Goal: Information Seeking & Learning: Find specific fact

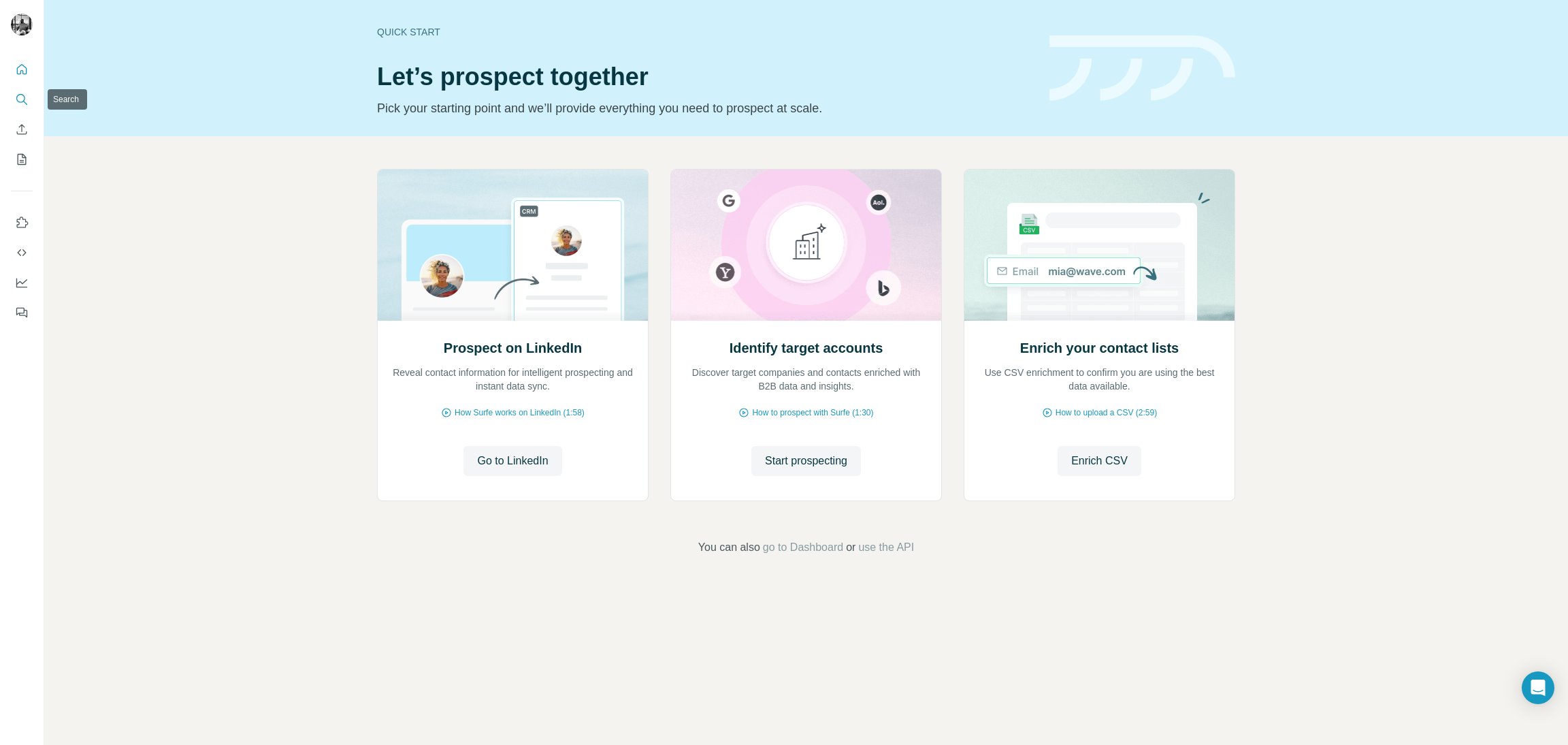
click at [14, 98] on button "Search" at bounding box center [21, 99] width 21 height 25
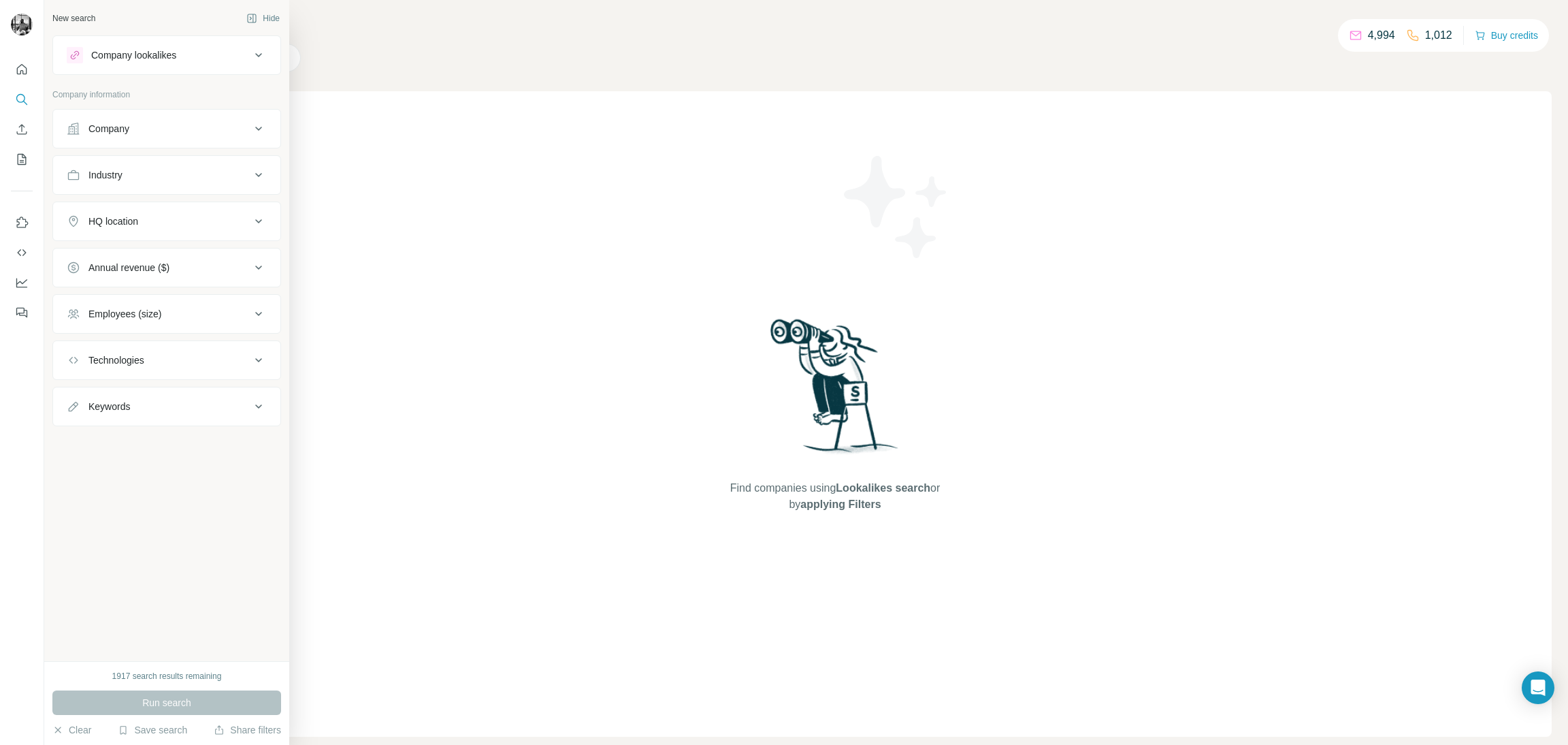
click at [146, 124] on div "Company" at bounding box center [159, 129] width 183 height 14
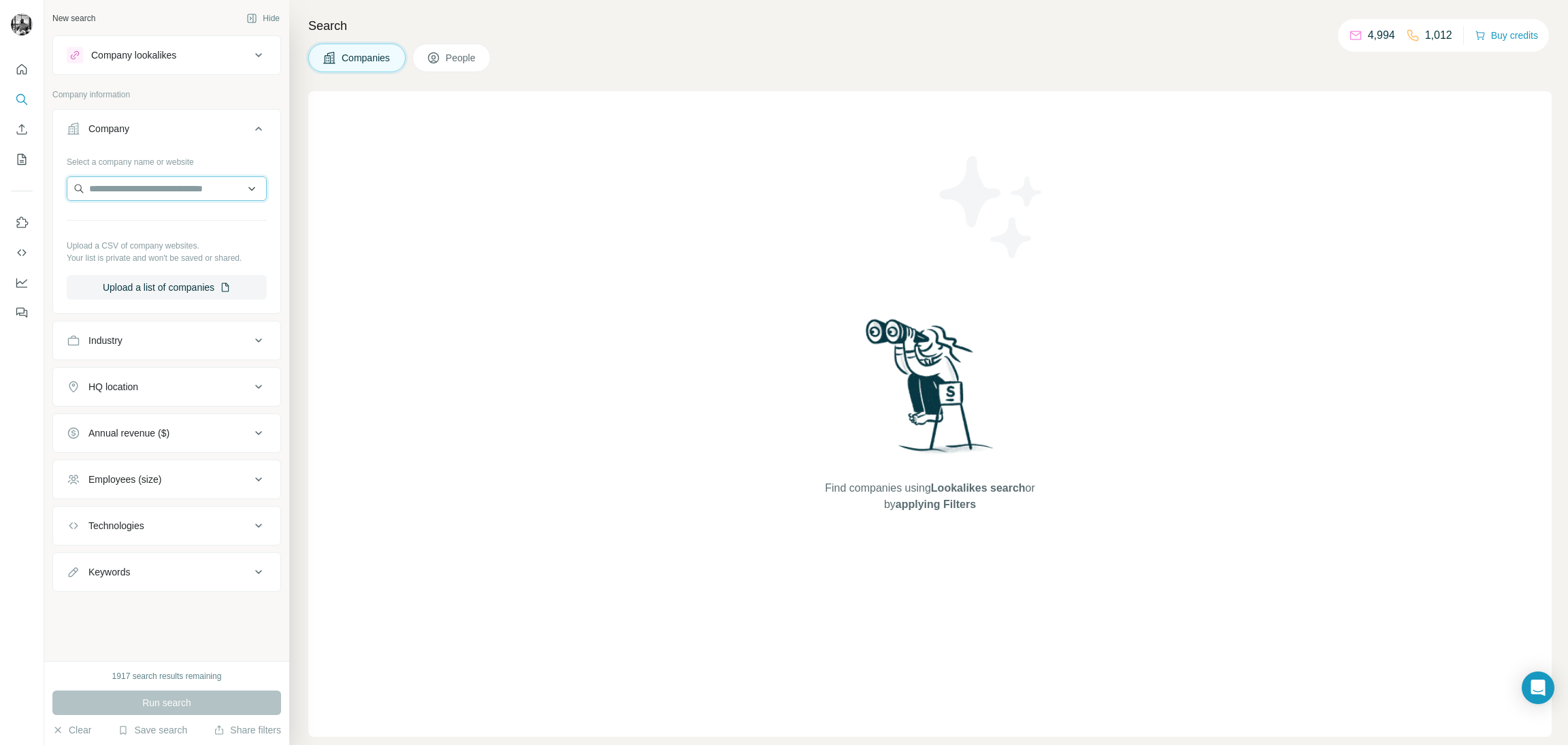
click at [152, 189] on input "text" at bounding box center [166, 189] width 200 height 25
click at [454, 53] on span "People" at bounding box center [461, 58] width 32 height 14
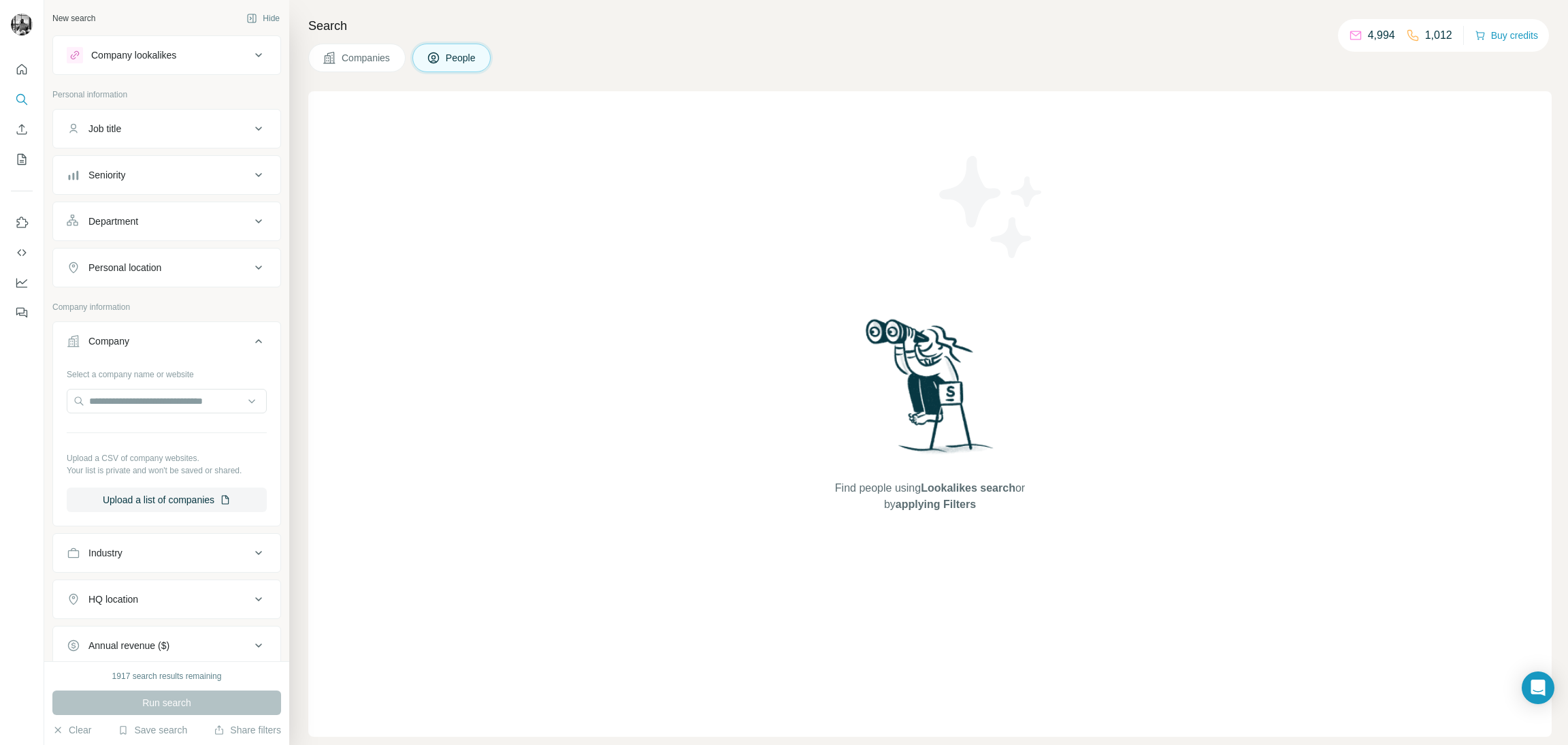
click at [183, 141] on button "Job title" at bounding box center [166, 129] width 227 height 33
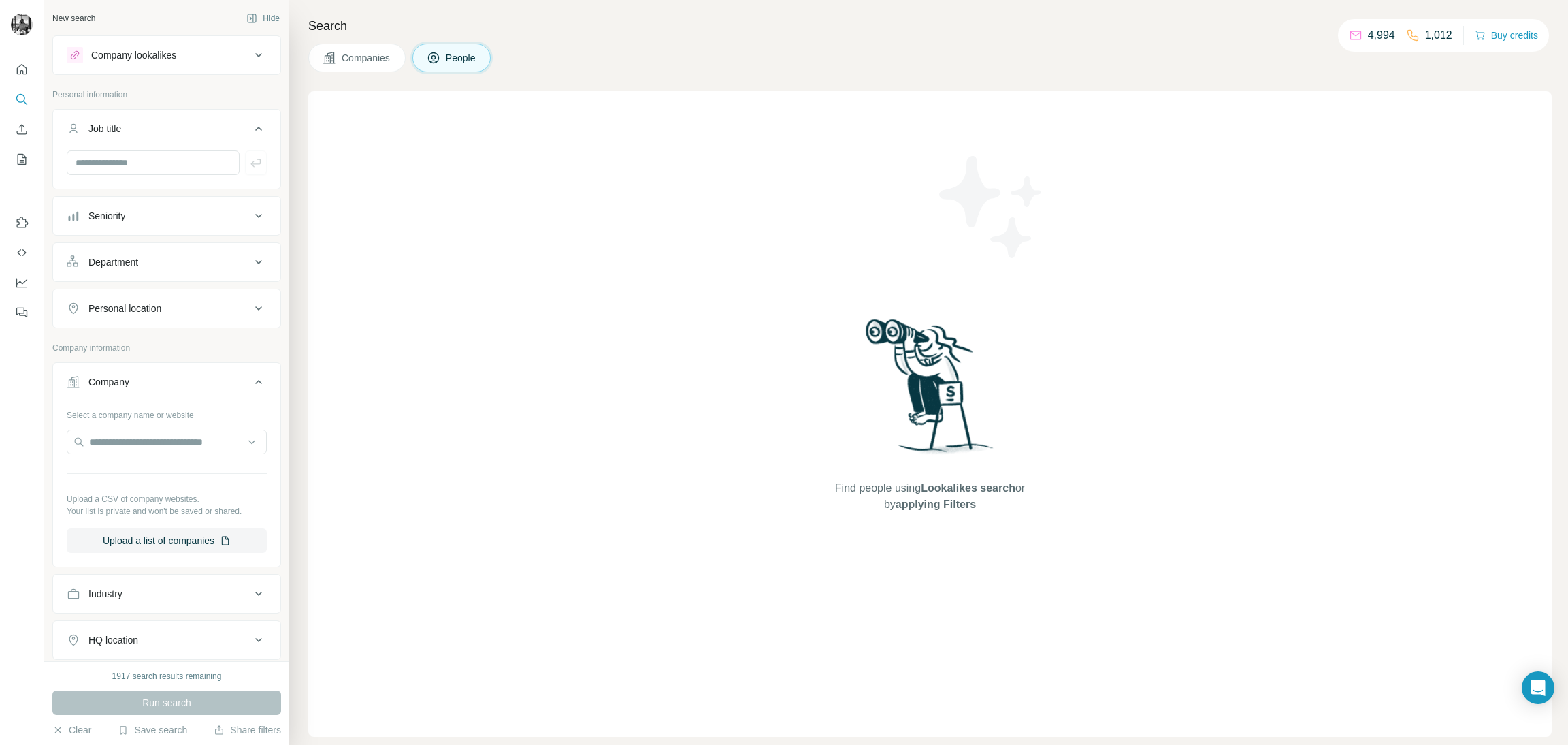
click at [161, 216] on div "Seniority" at bounding box center [159, 216] width 183 height 14
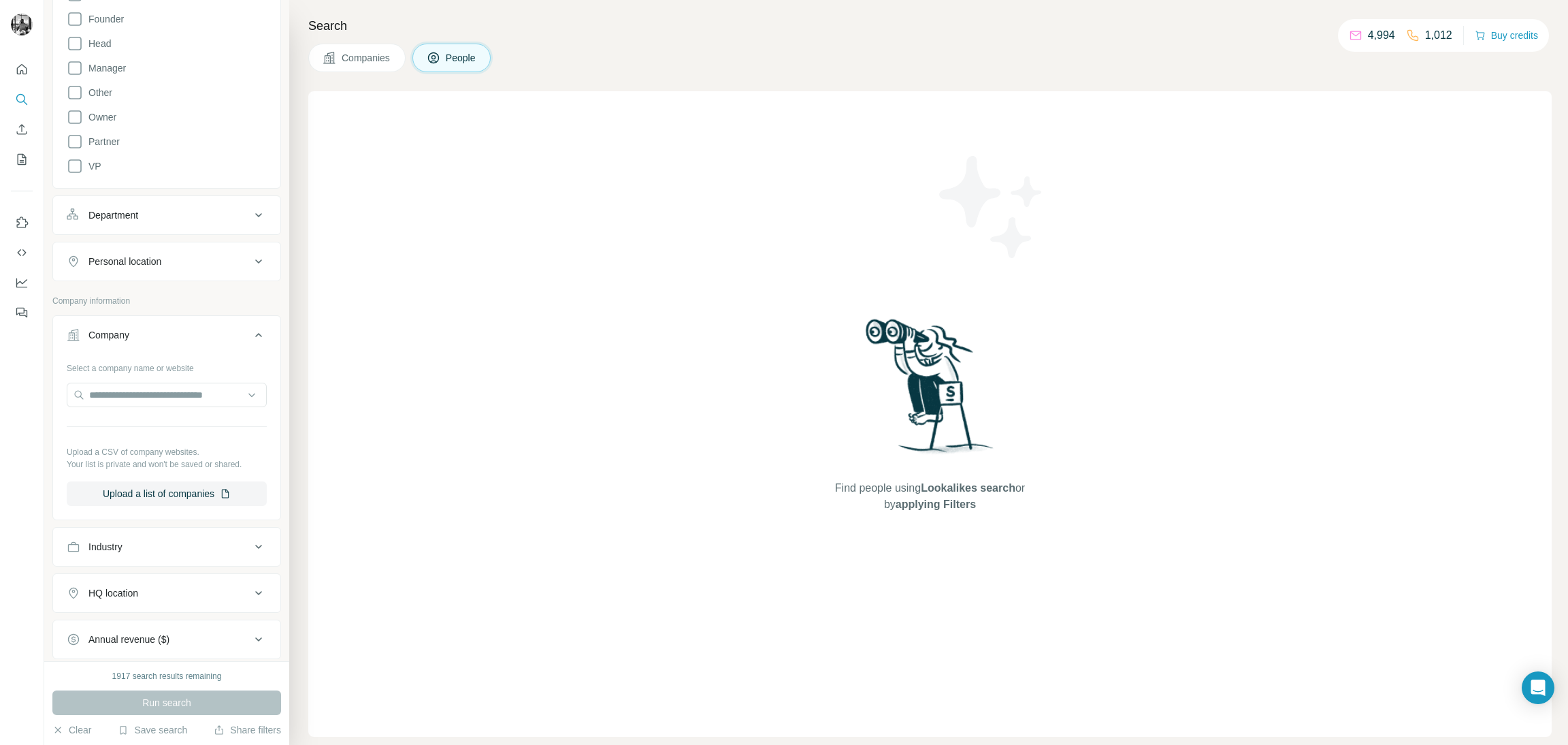
scroll to position [102, 0]
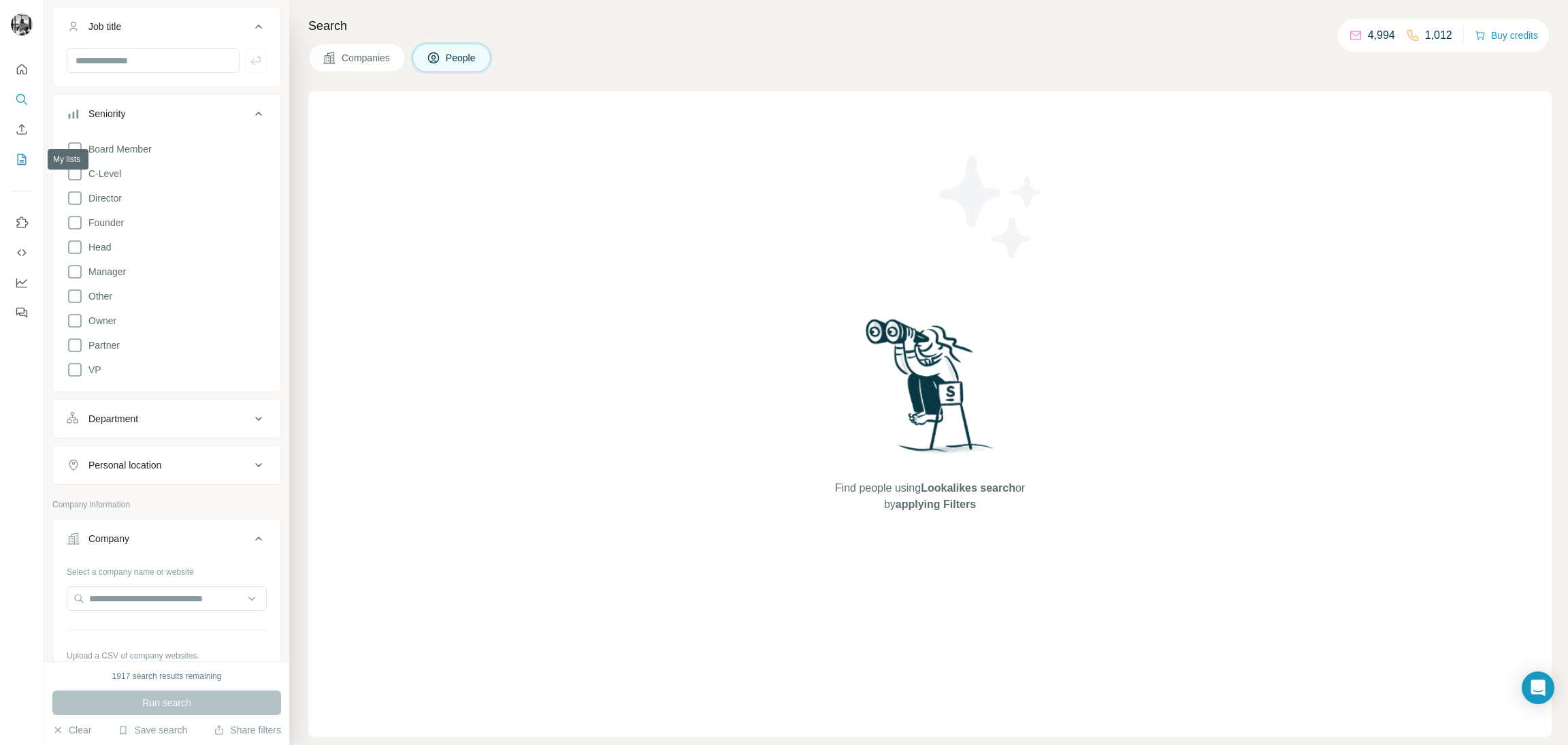
click at [28, 163] on button "My lists" at bounding box center [21, 159] width 21 height 25
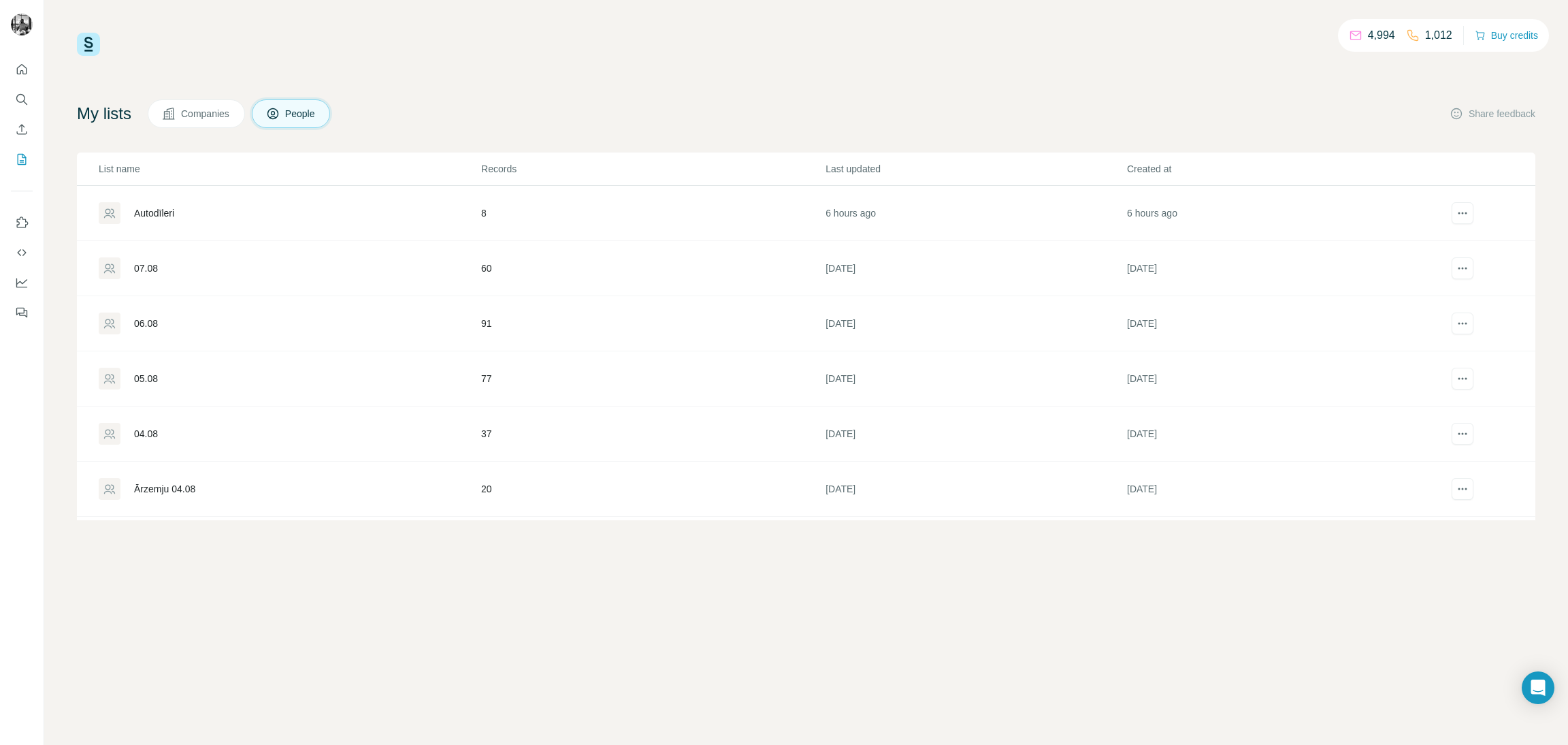
scroll to position [219, 0]
click at [163, 431] on div "20.06.2025" at bounding box center [148, 436] width 30 height 14
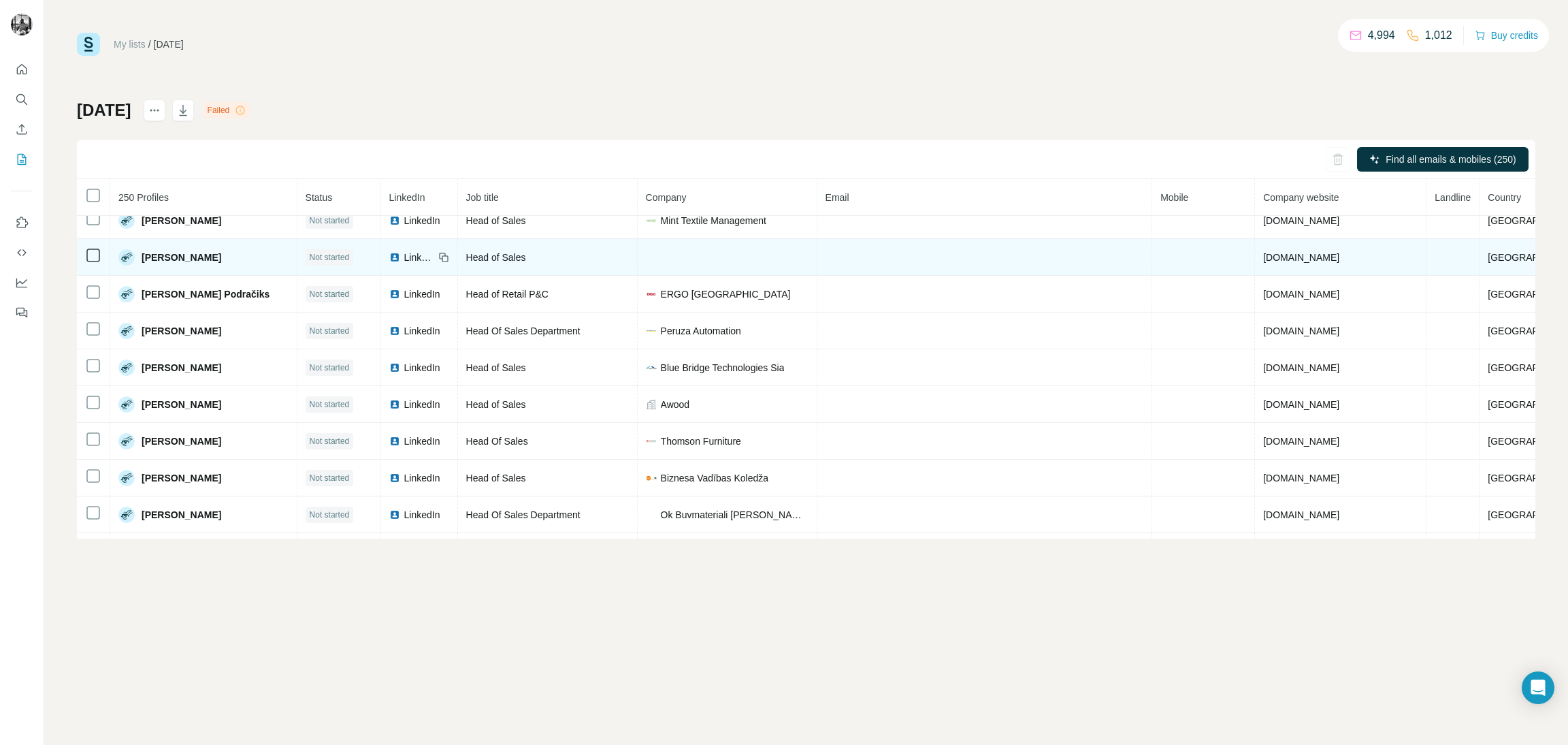
scroll to position [2879, 0]
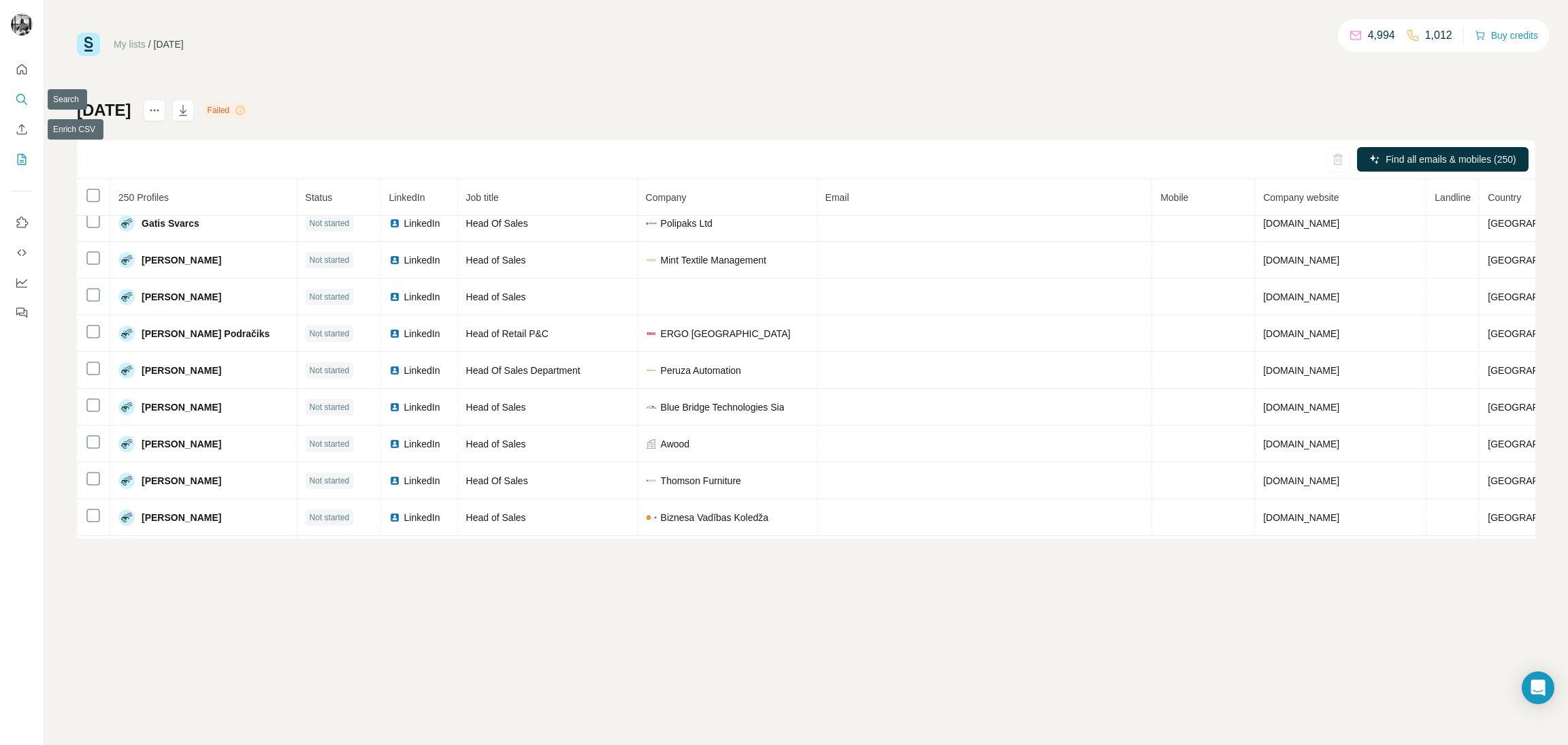
click at [18, 99] on icon "Search" at bounding box center [21, 99] width 14 height 14
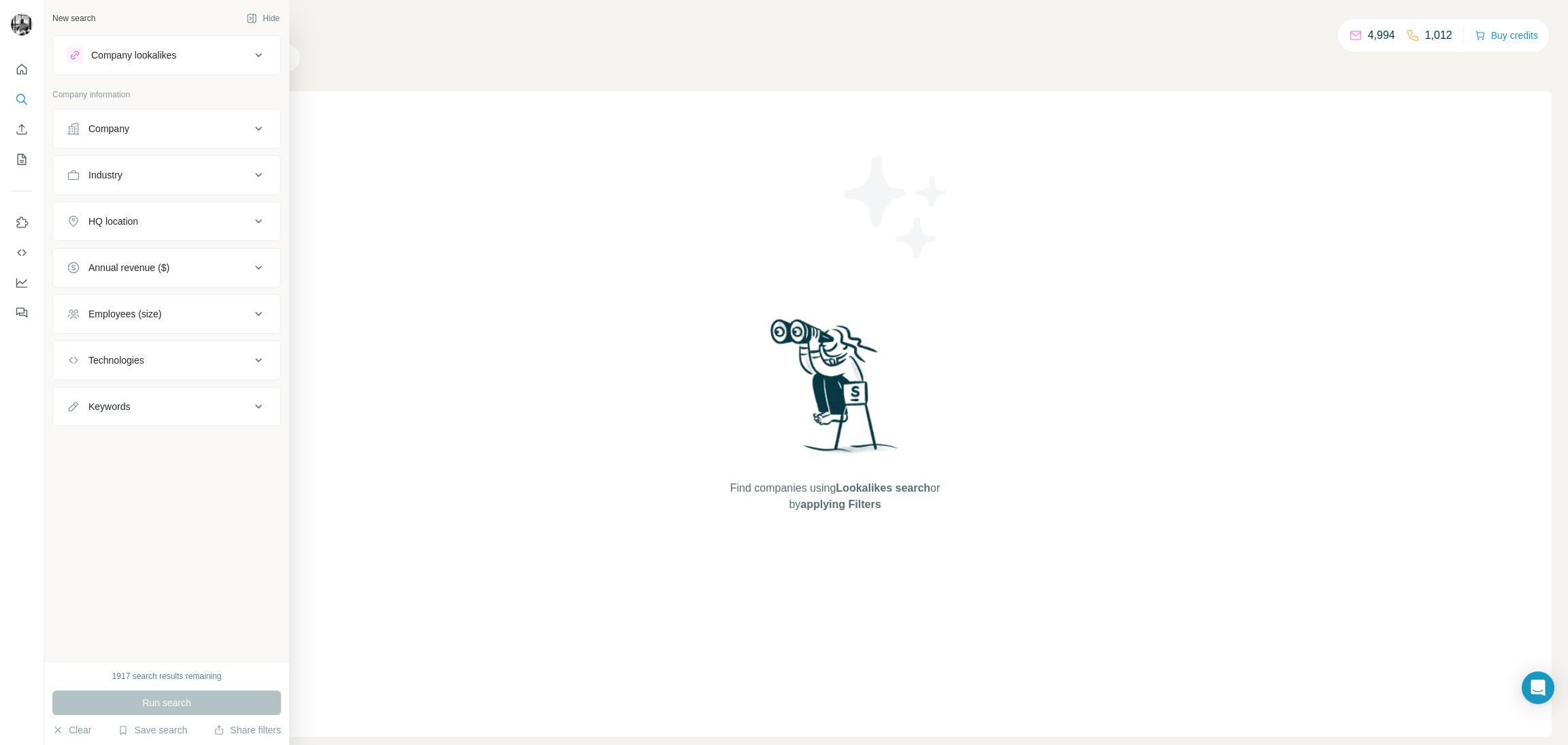
click at [165, 220] on div "HQ location" at bounding box center [159, 221] width 183 height 14
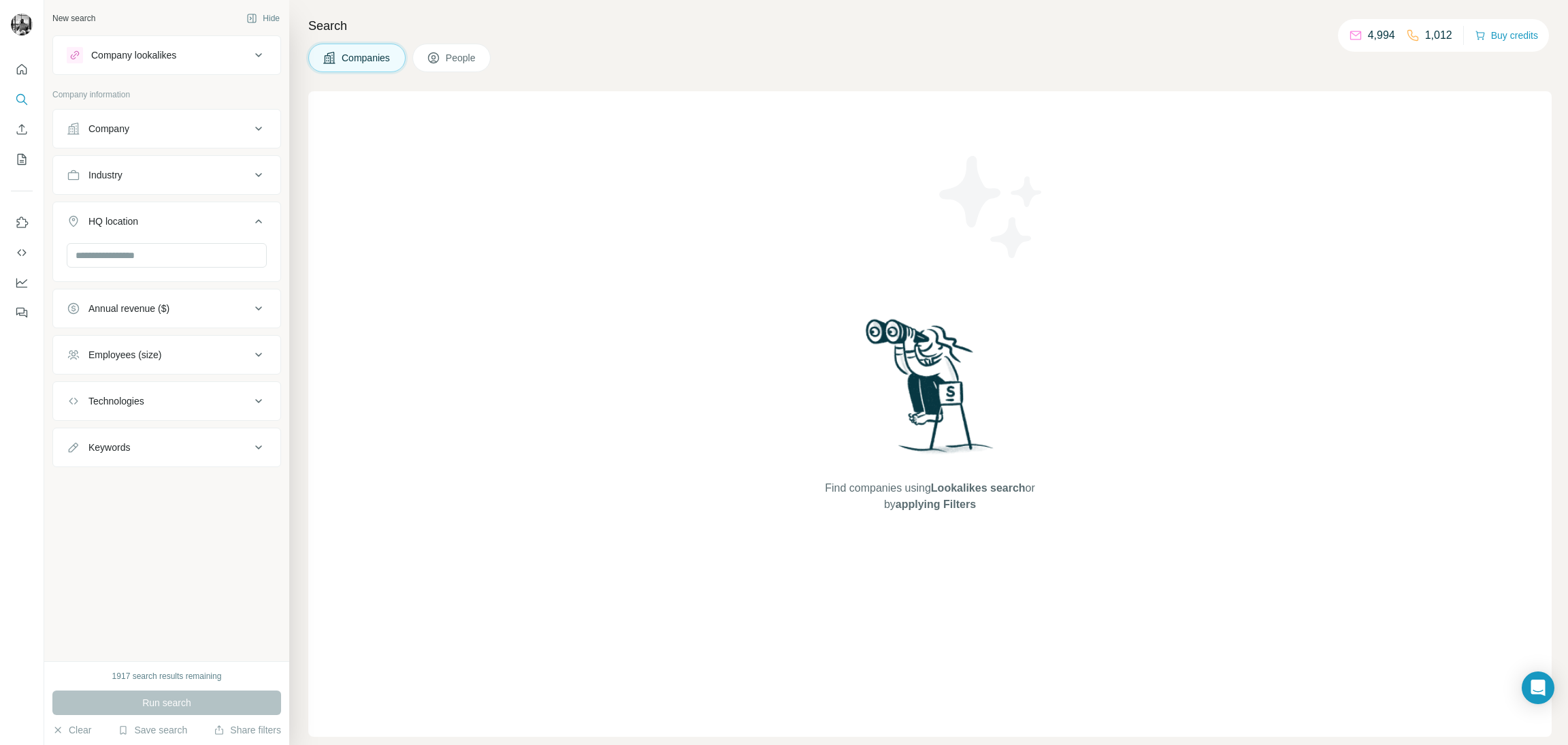
click at [198, 171] on div "Industry" at bounding box center [159, 175] width 183 height 14
click at [147, 210] on input at bounding box center [159, 208] width 168 height 15
click at [137, 207] on input at bounding box center [159, 208] width 168 height 15
click at [131, 207] on input at bounding box center [159, 208] width 168 height 15
type input "****"
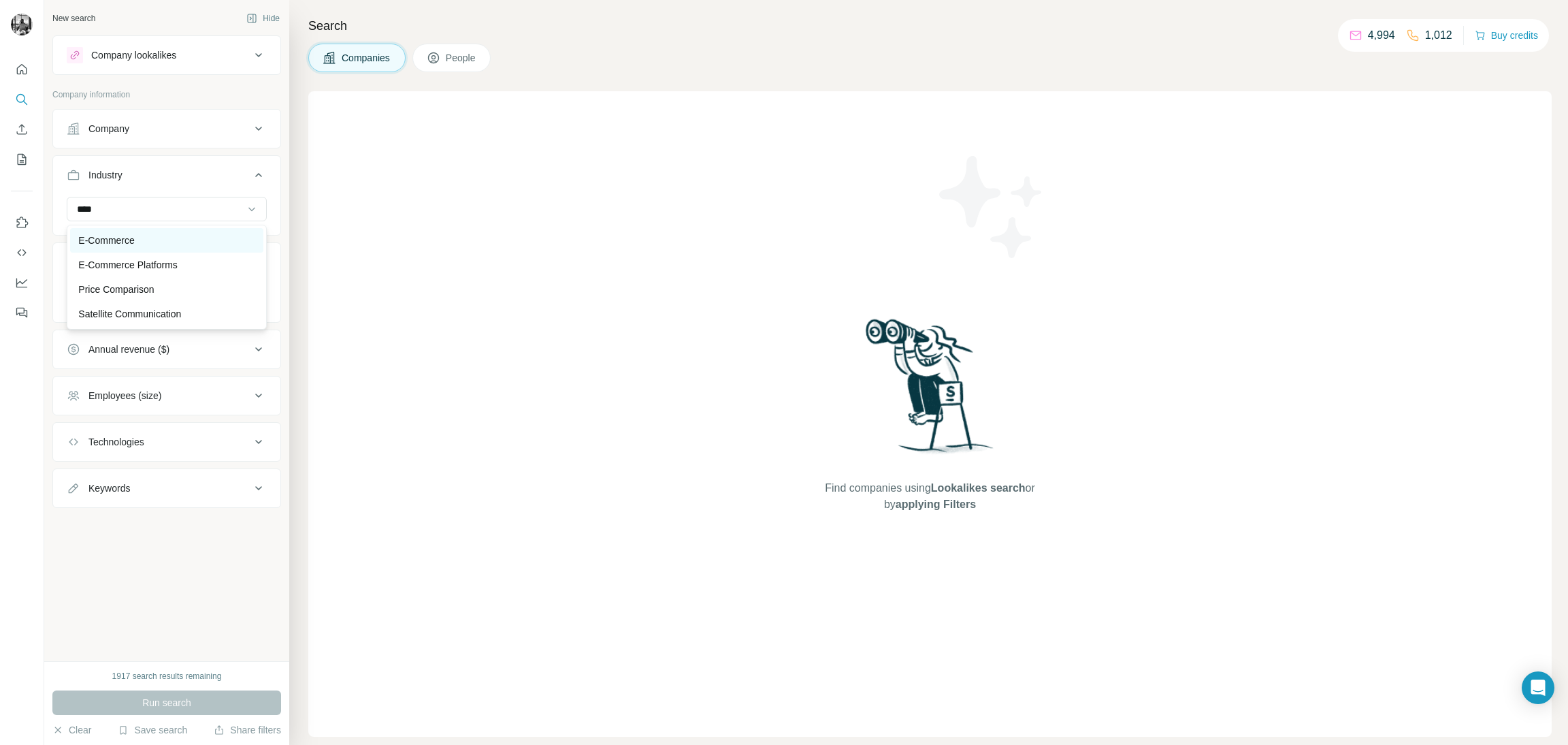
click at [134, 233] on p "E-Commerce" at bounding box center [105, 240] width 56 height 14
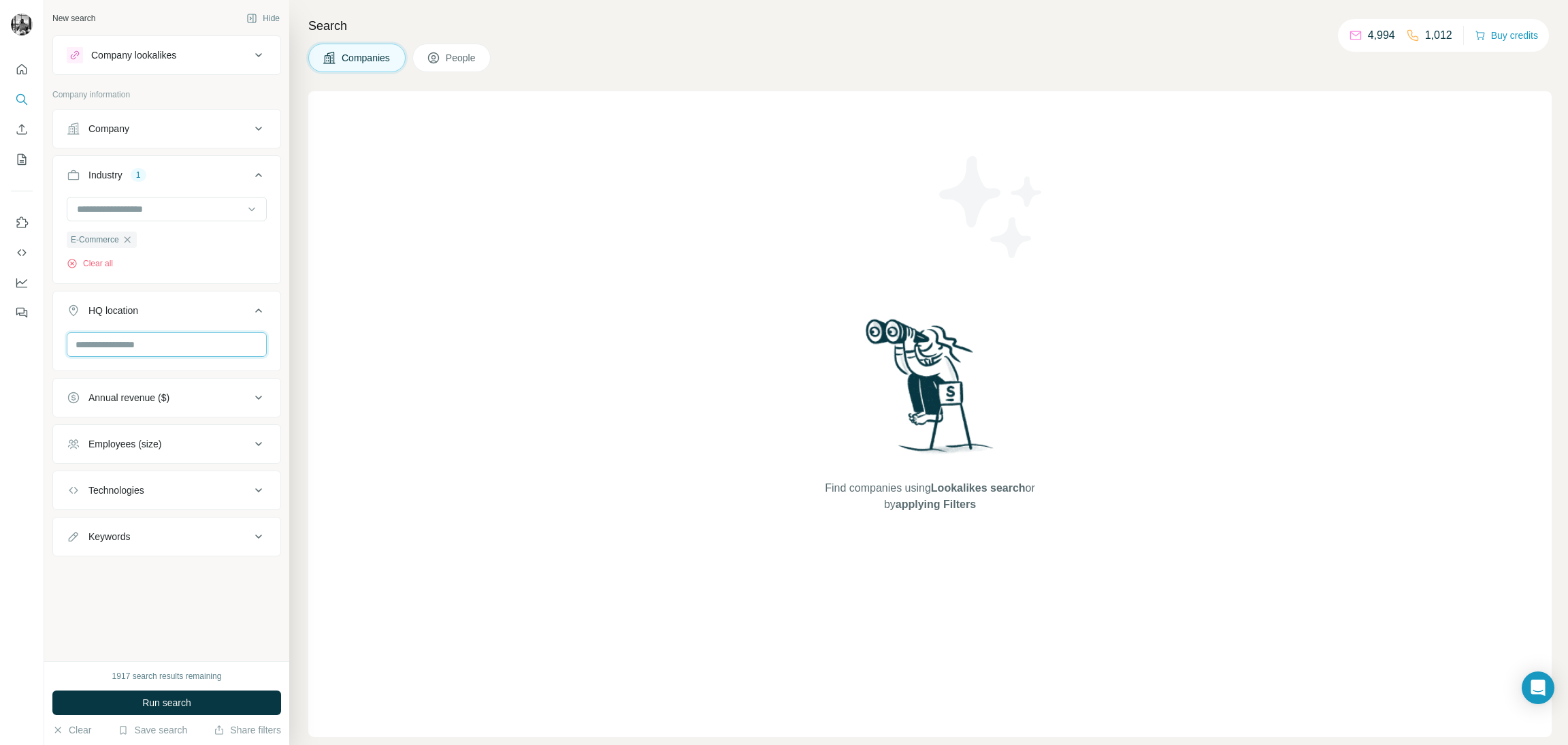
click at [198, 344] on input "text" at bounding box center [166, 345] width 200 height 25
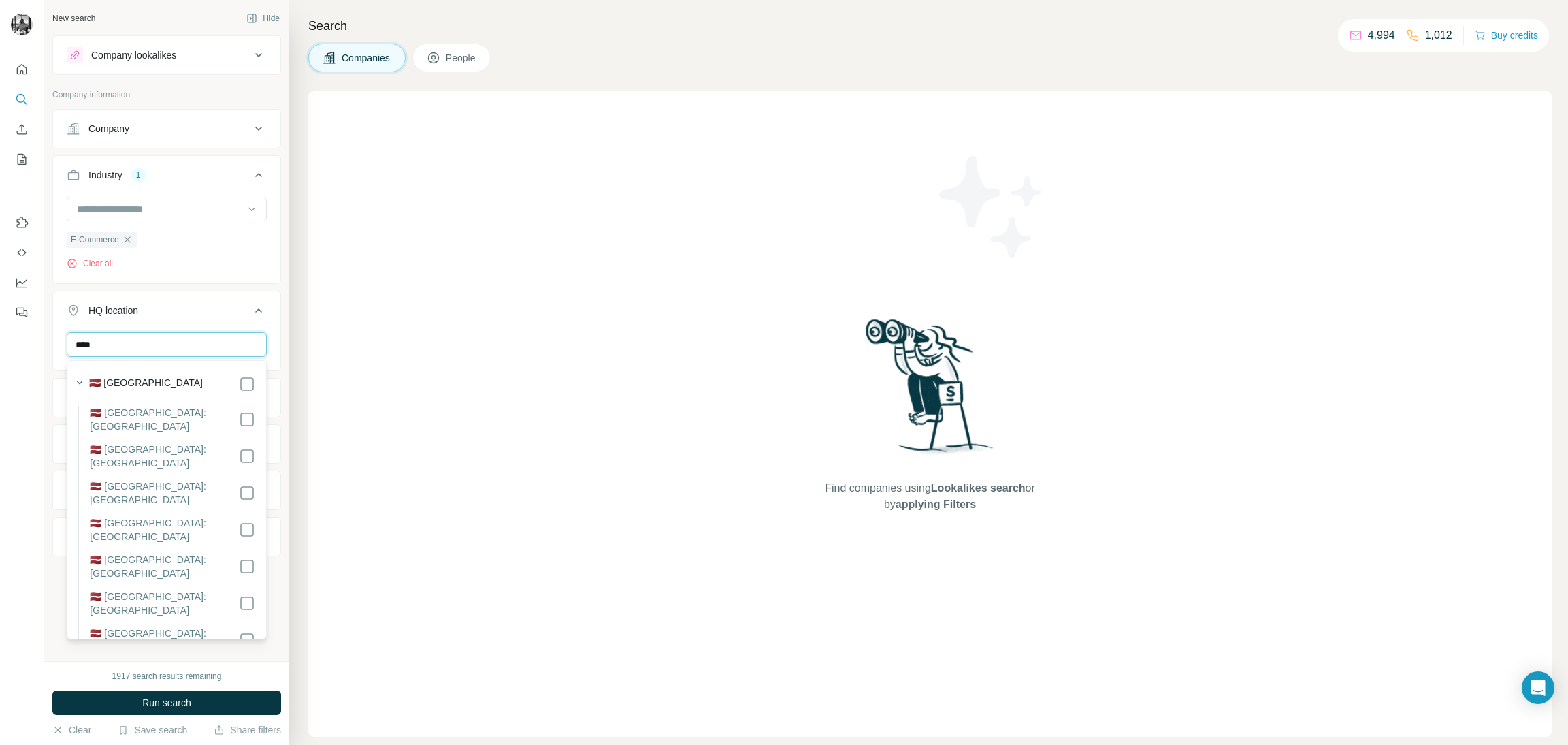
type input "****"
click at [172, 700] on span "Run search" at bounding box center [166, 703] width 49 height 14
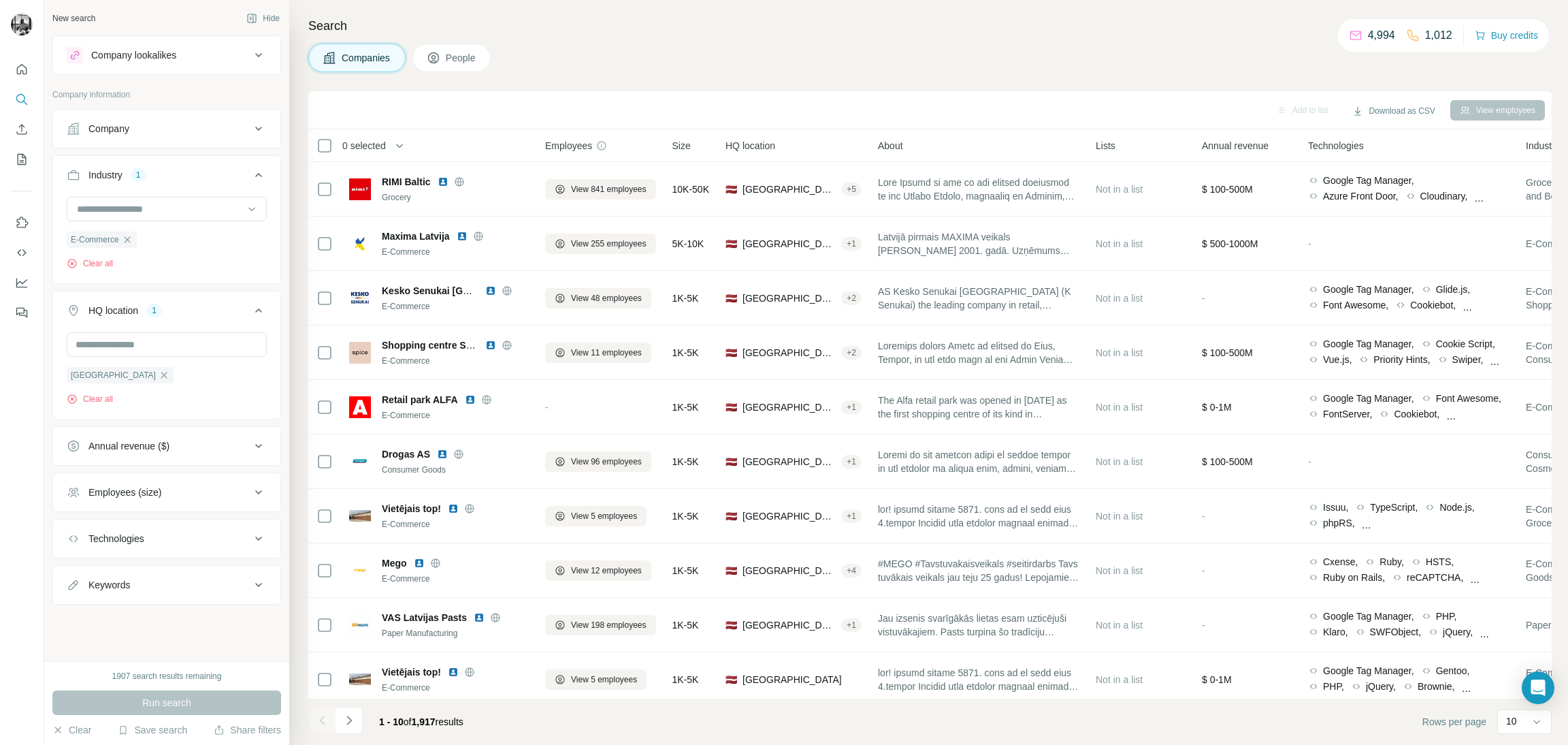
click at [450, 67] on button "People" at bounding box center [452, 57] width 79 height 28
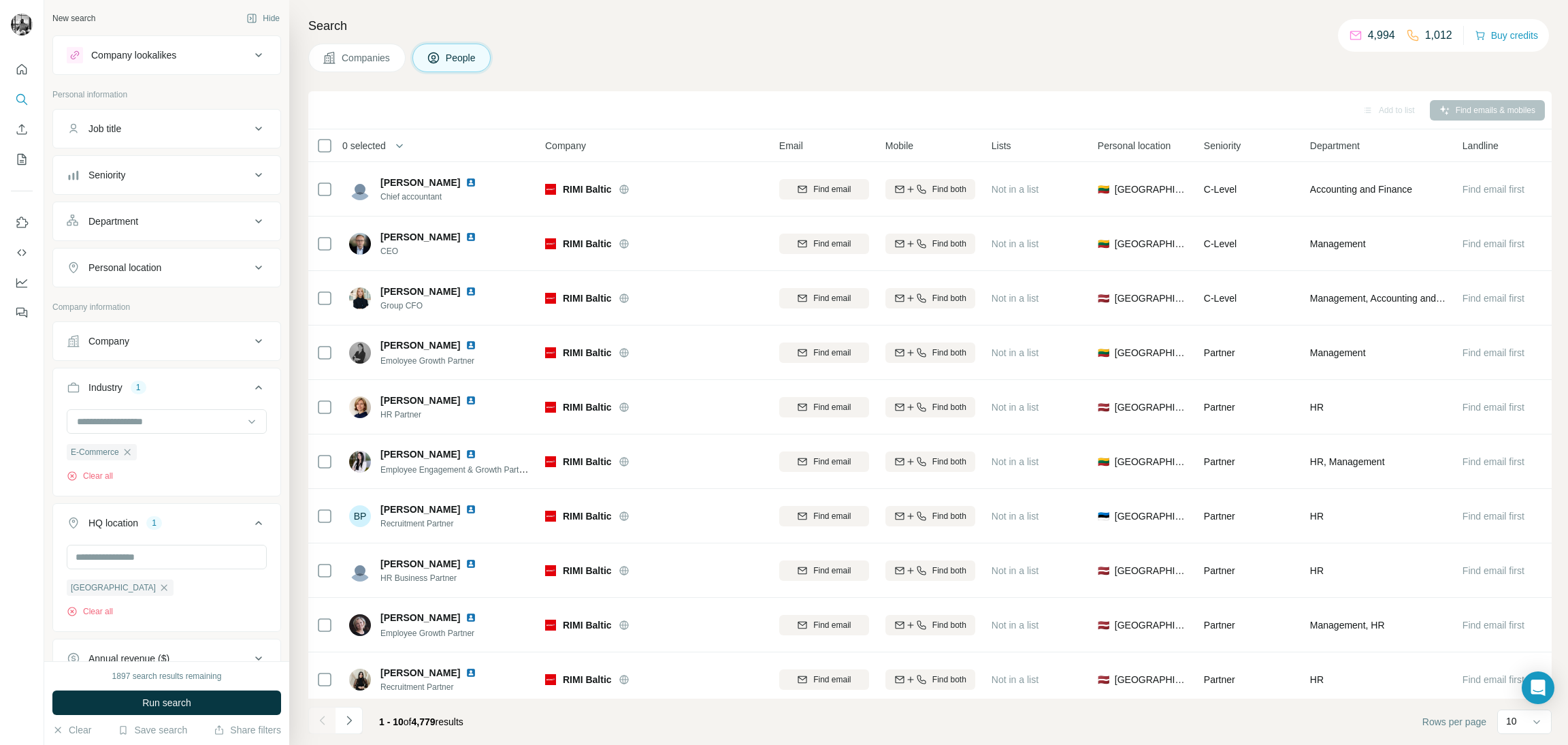
click at [231, 128] on div "Job title" at bounding box center [159, 129] width 183 height 14
click at [120, 160] on input "text" at bounding box center [153, 163] width 173 height 25
type input "**********"
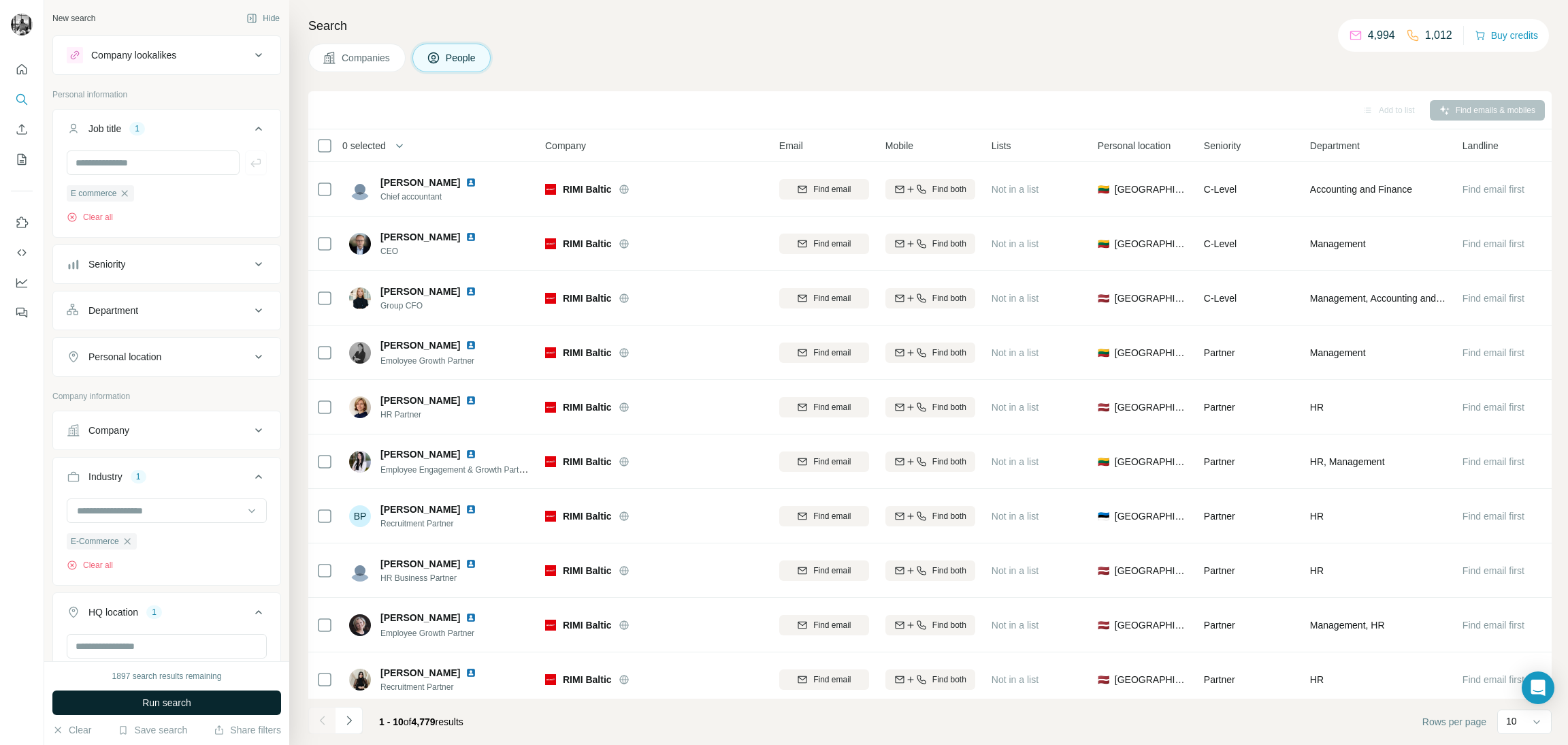
click at [223, 706] on button "Run search" at bounding box center [166, 702] width 229 height 25
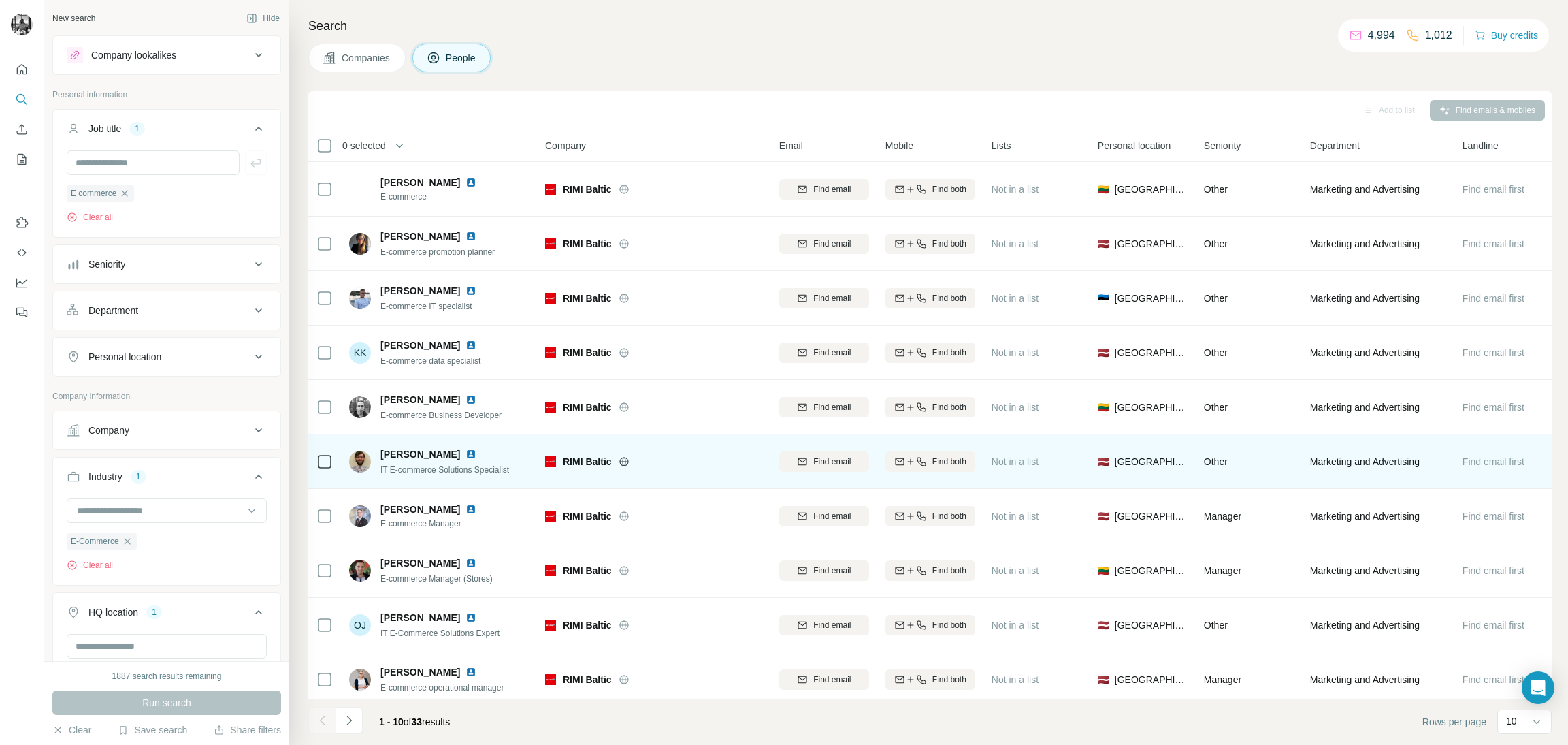
scroll to position [18, 0]
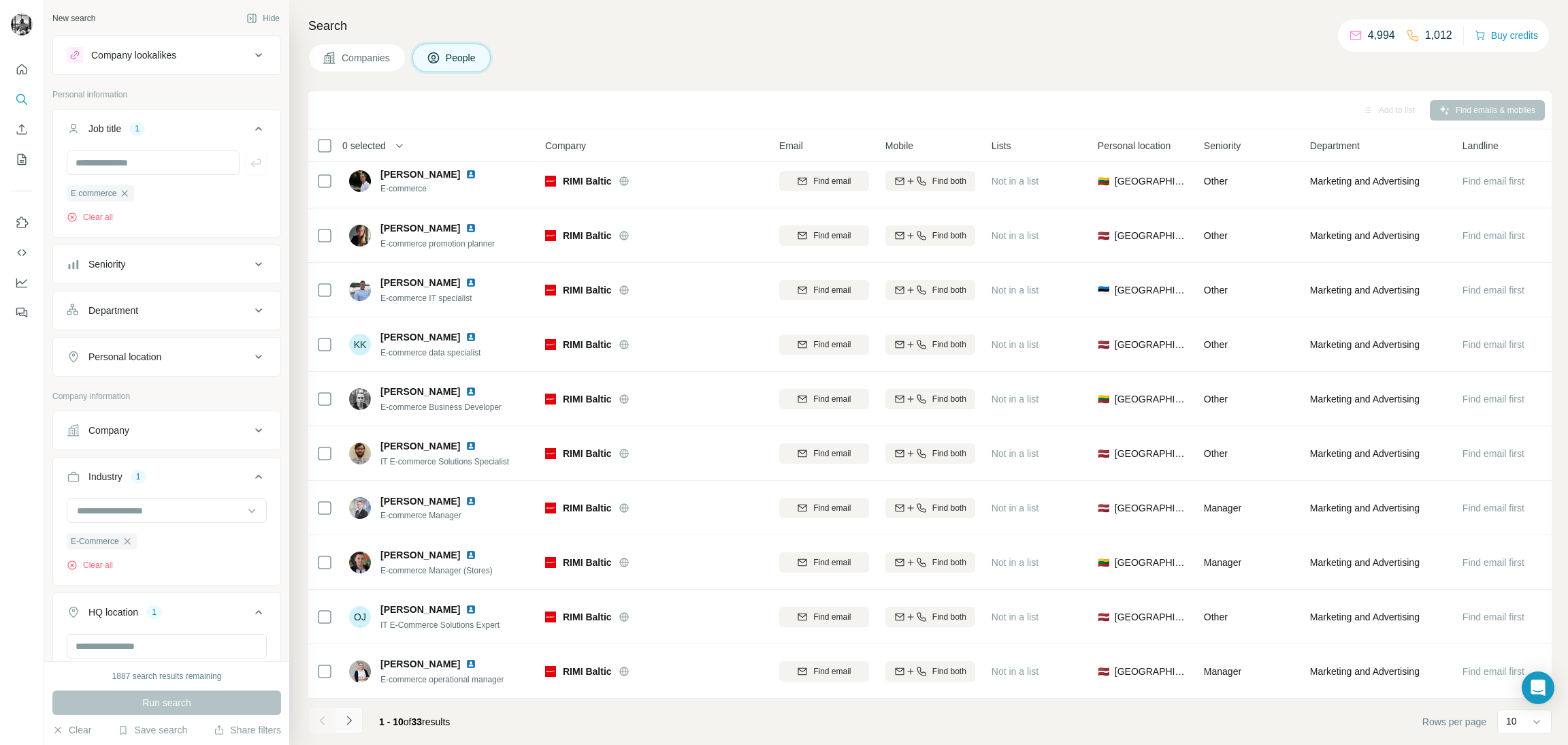
click at [355, 721] on icon "Navigate to next page" at bounding box center [349, 720] width 14 height 14
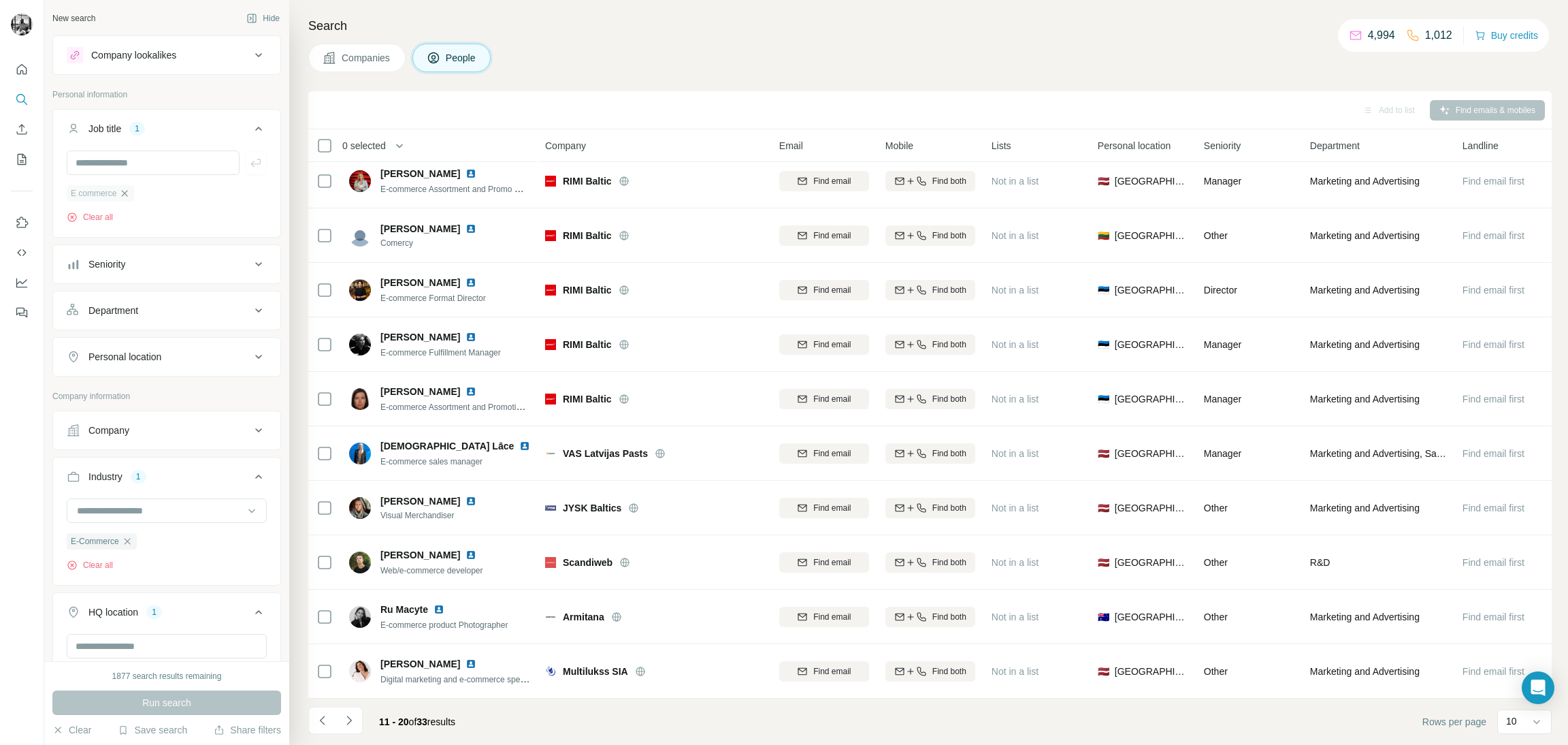
click at [122, 192] on icon "button" at bounding box center [124, 193] width 11 height 11
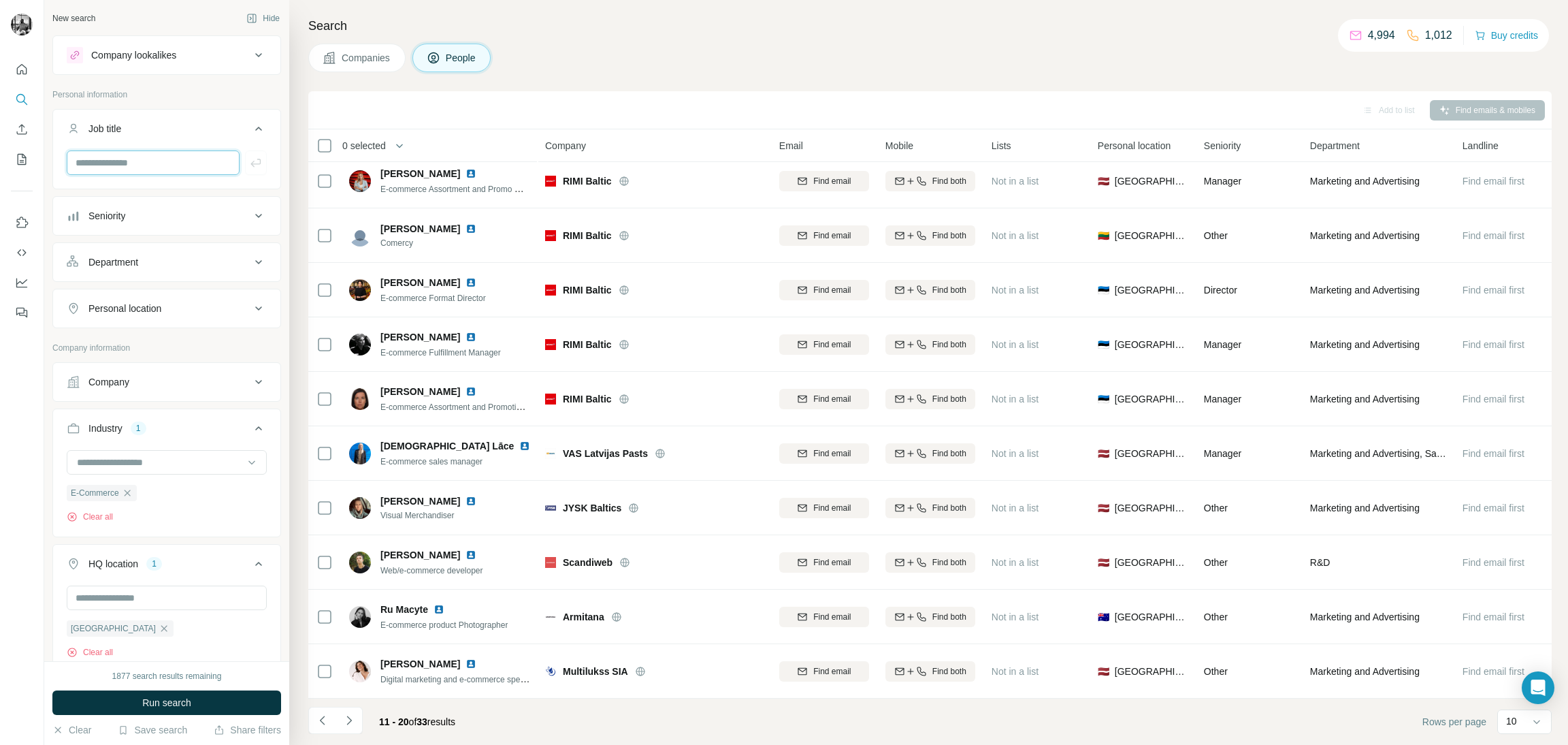
click at [123, 164] on input "text" at bounding box center [153, 163] width 173 height 25
type input "***"
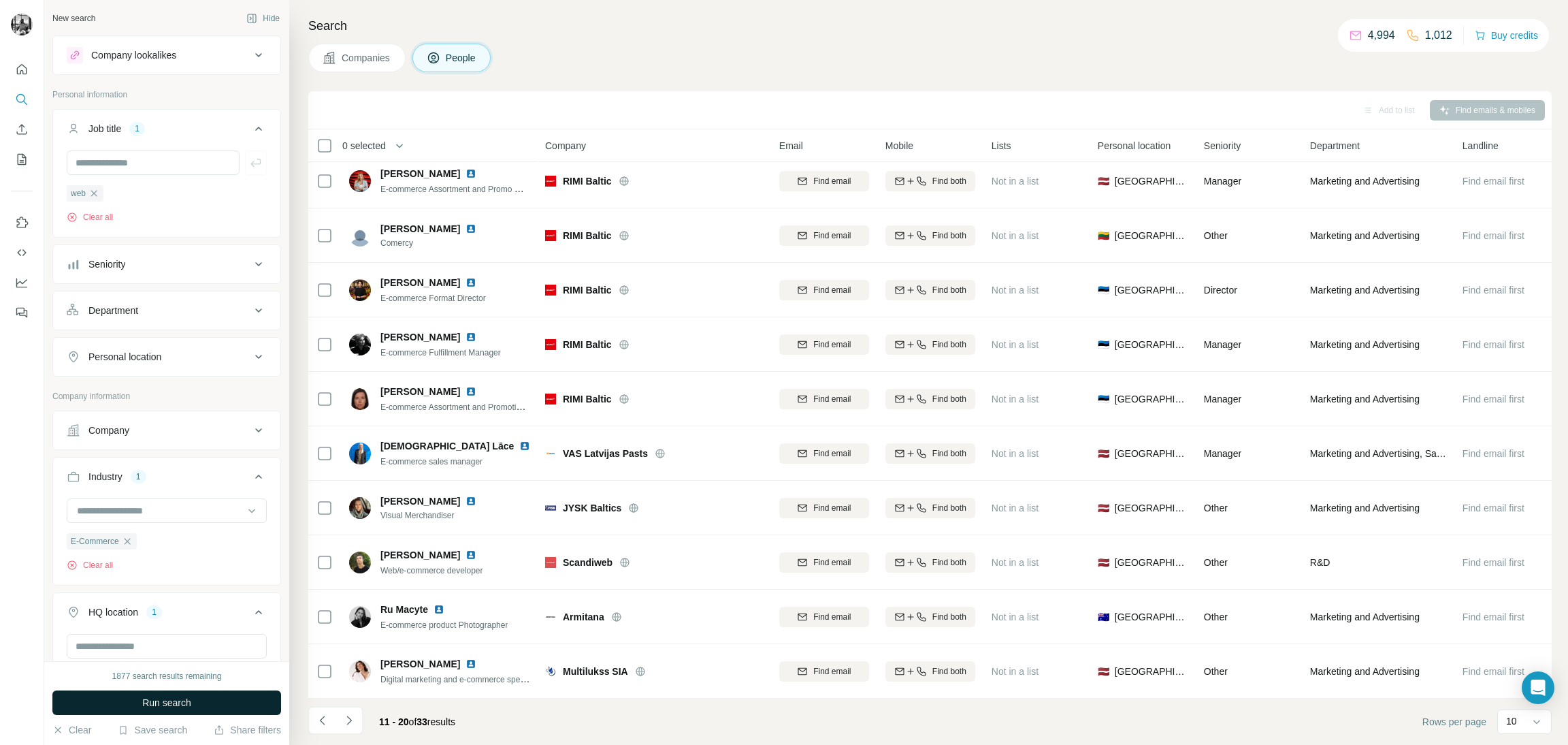
click at [212, 698] on button "Run search" at bounding box center [166, 702] width 229 height 25
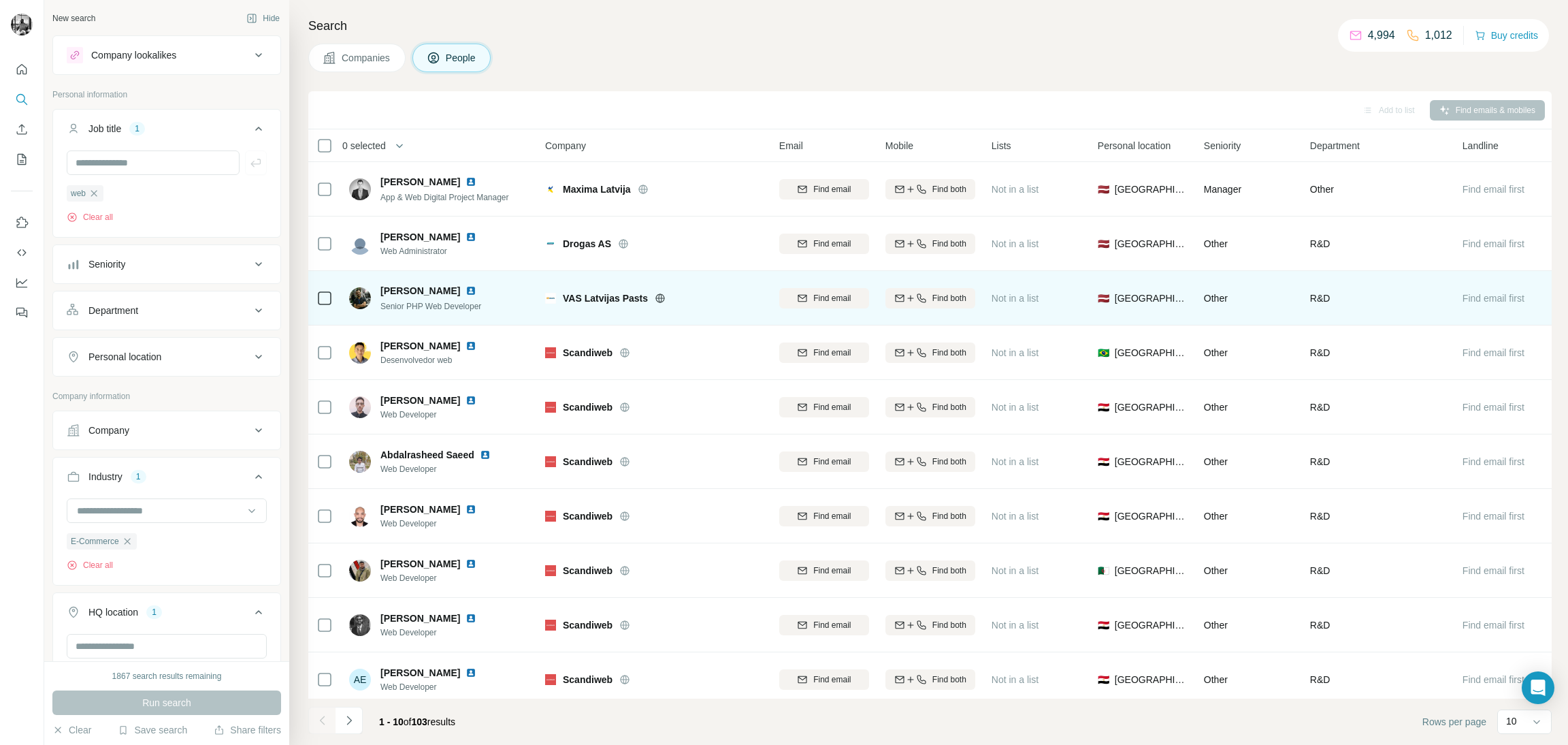
scroll to position [18, 0]
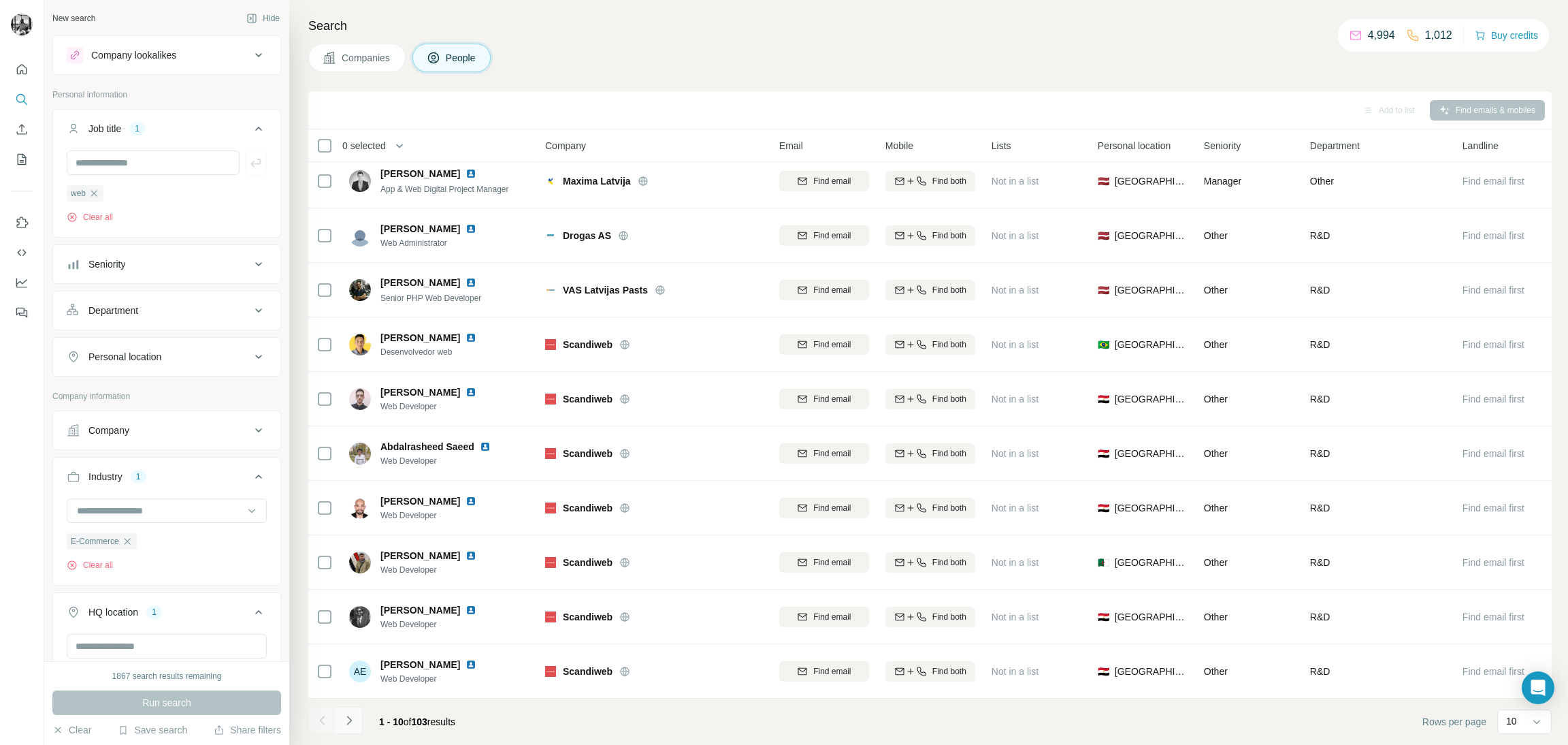
click at [353, 716] on icon "Navigate to next page" at bounding box center [349, 720] width 14 height 14
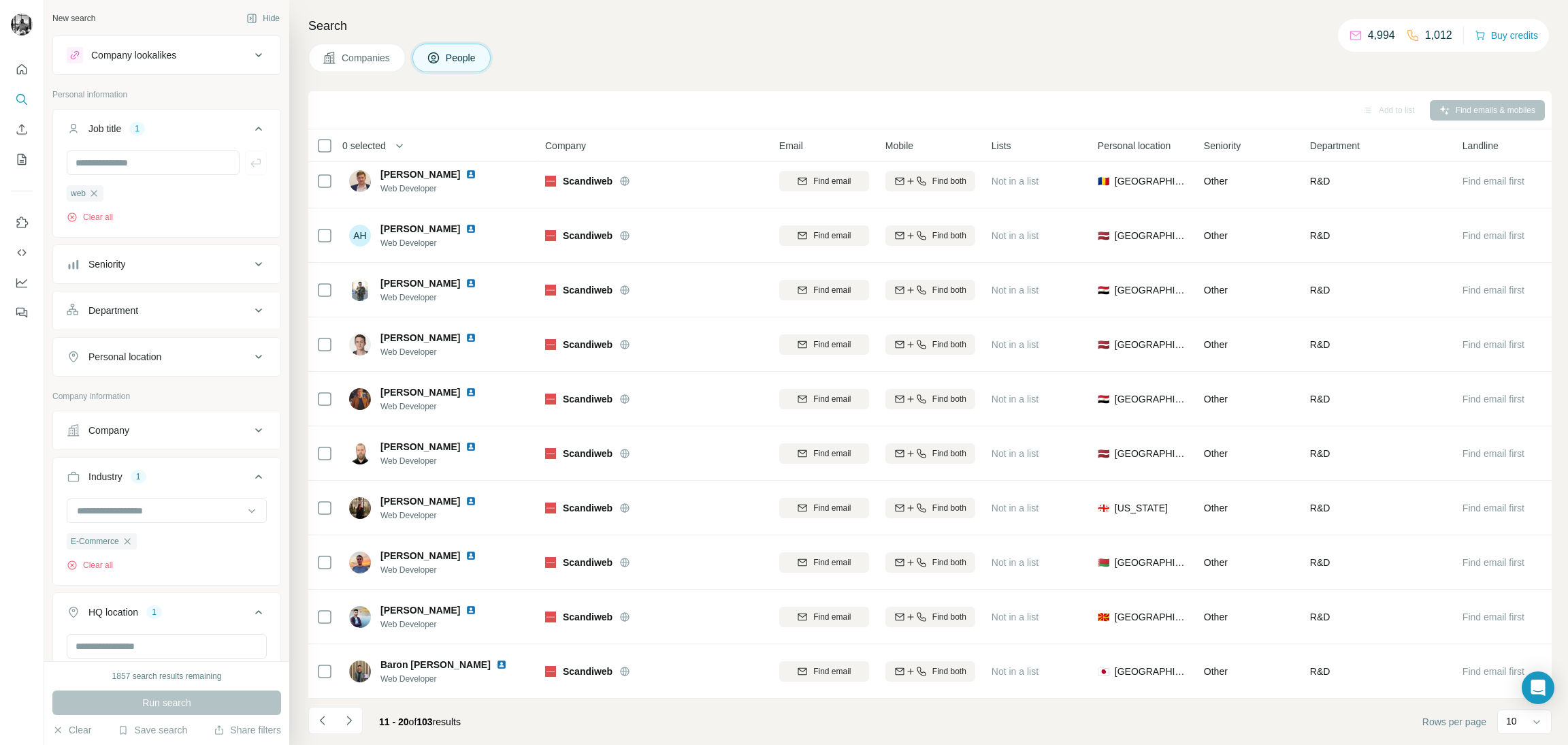
click at [353, 721] on icon "Navigate to next page" at bounding box center [349, 720] width 14 height 14
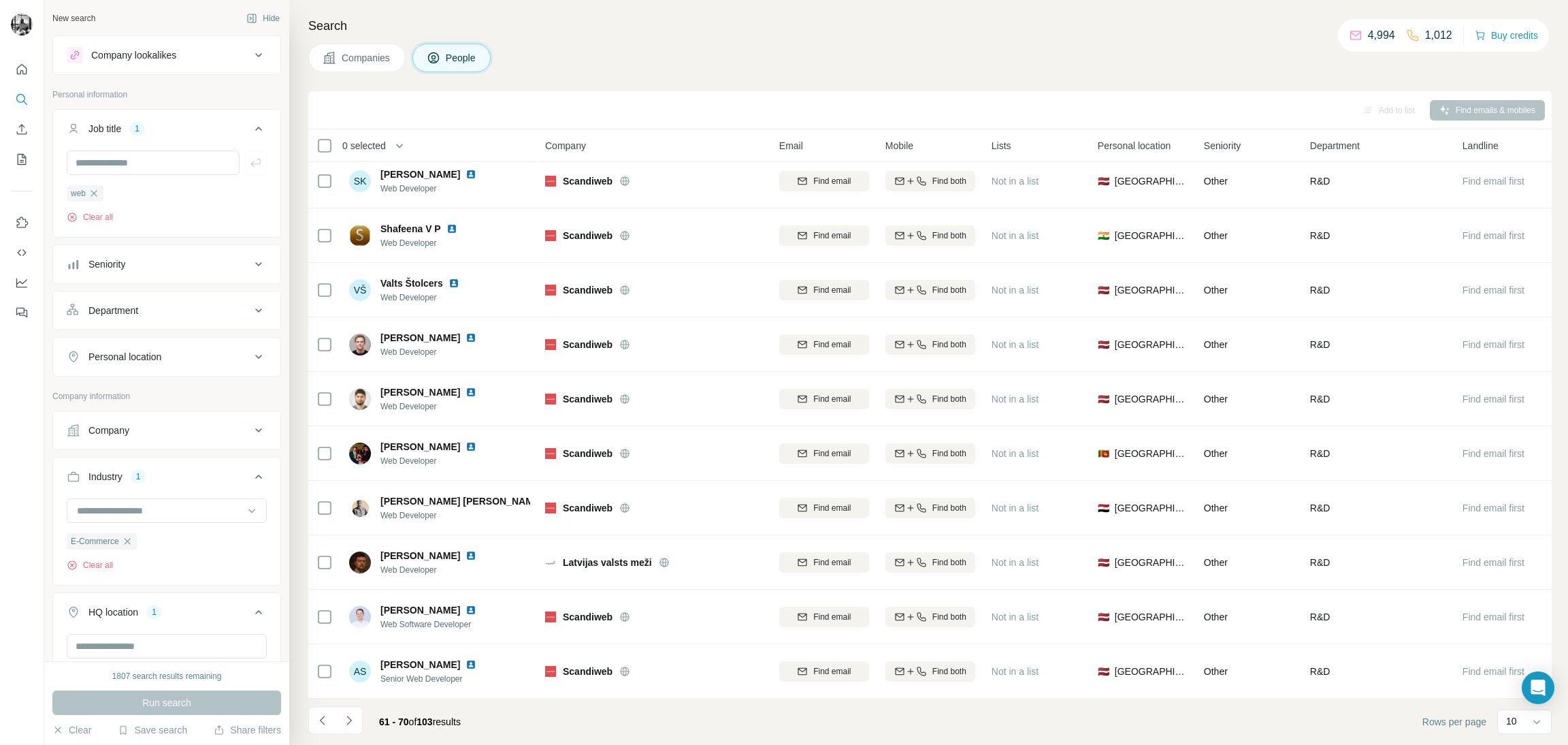
click at [96, 192] on icon "button" at bounding box center [93, 193] width 6 height 6
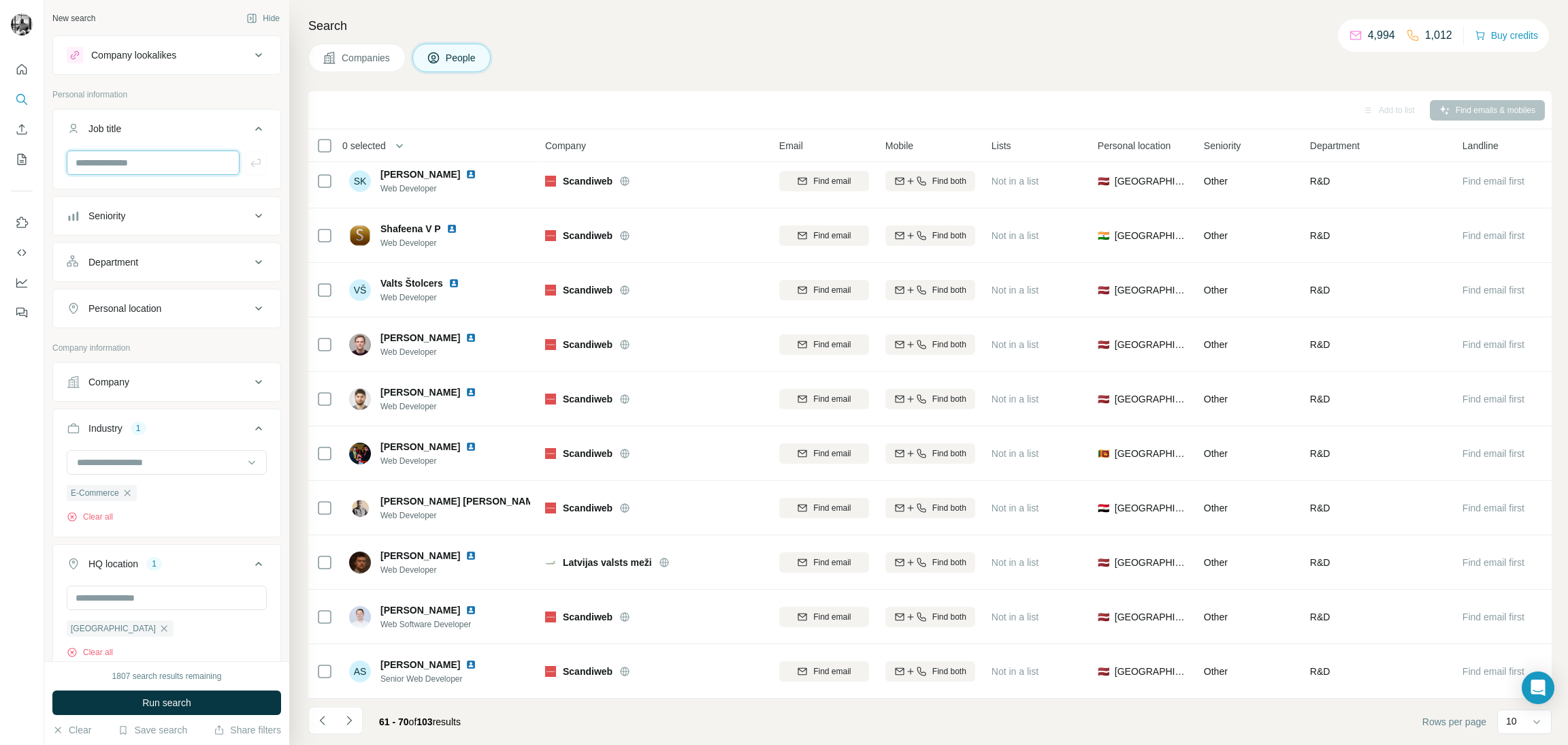
click at [114, 165] on input "text" at bounding box center [153, 163] width 173 height 25
click at [134, 164] on input "text" at bounding box center [153, 163] width 173 height 25
click at [165, 703] on span "Run search" at bounding box center [166, 703] width 49 height 14
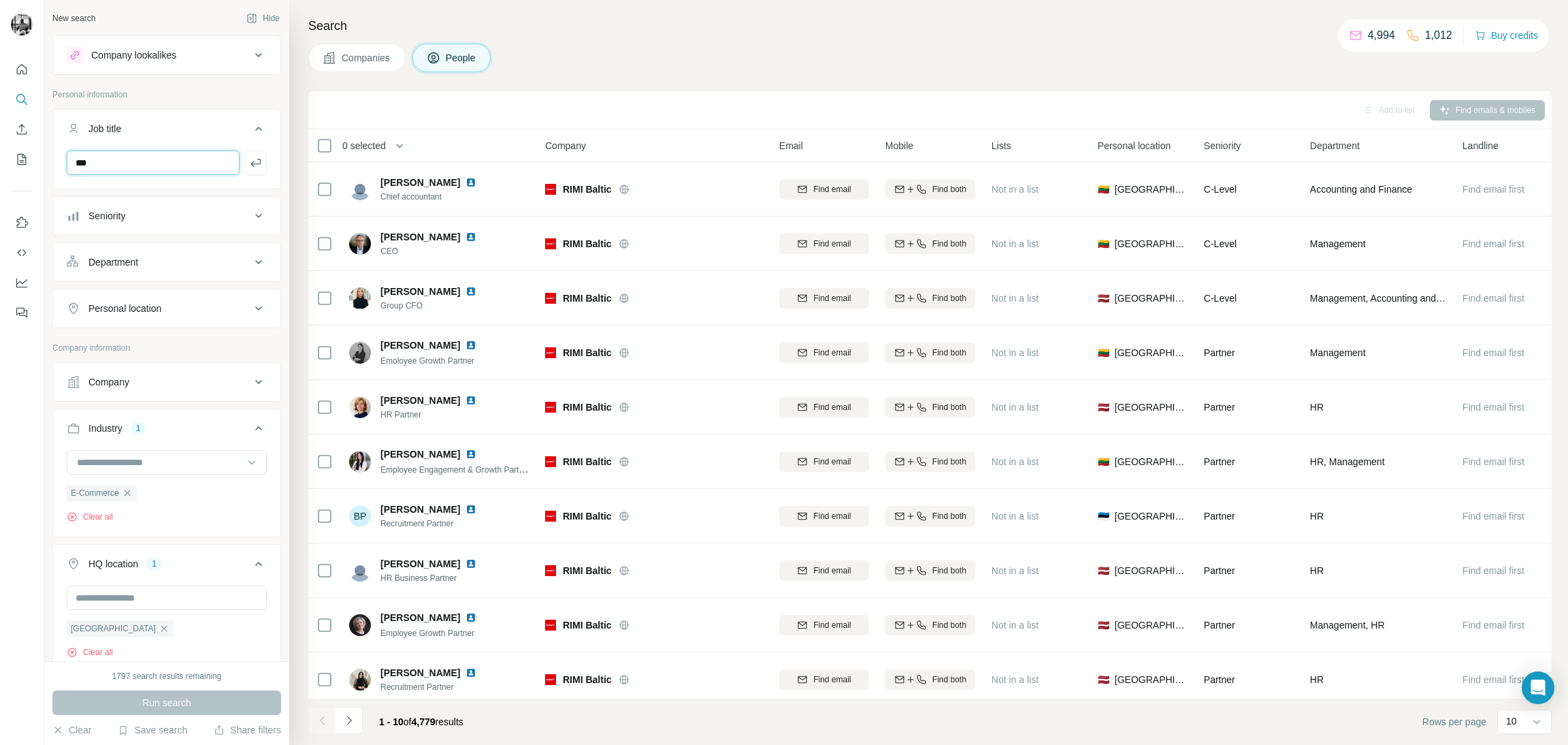
click at [144, 169] on input "***" at bounding box center [153, 163] width 173 height 25
type input "***"
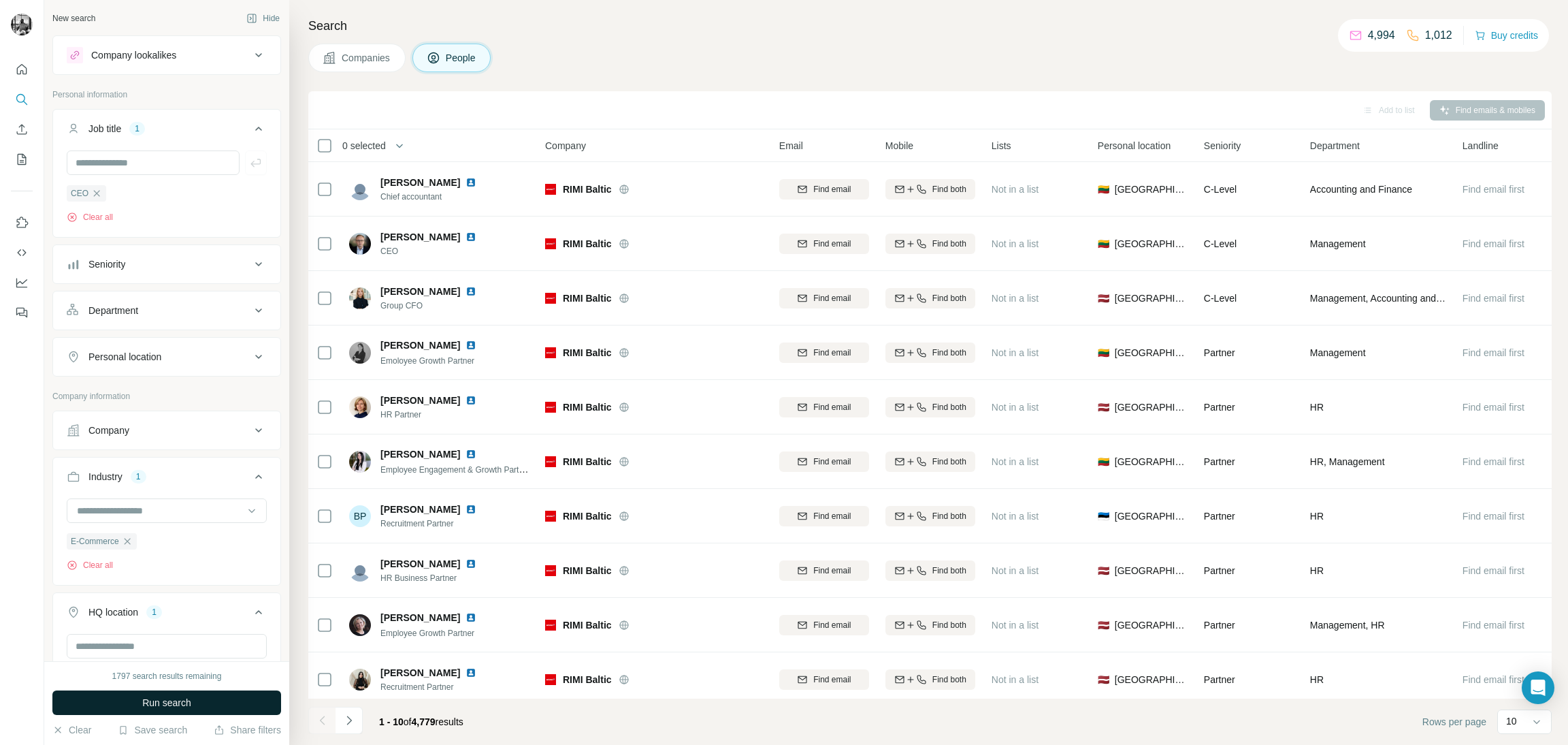
click at [159, 696] on span "Run search" at bounding box center [166, 703] width 49 height 14
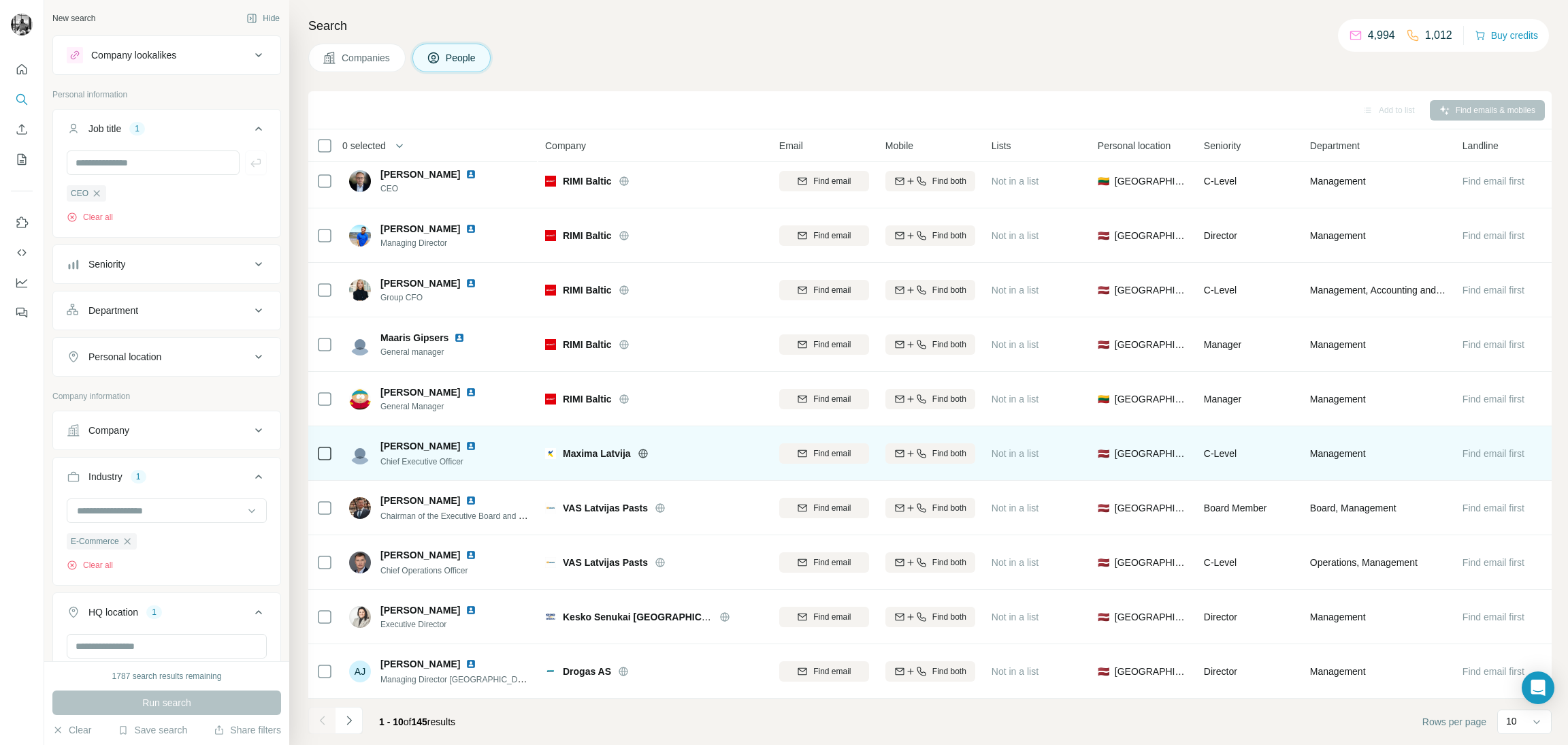
scroll to position [18, 0]
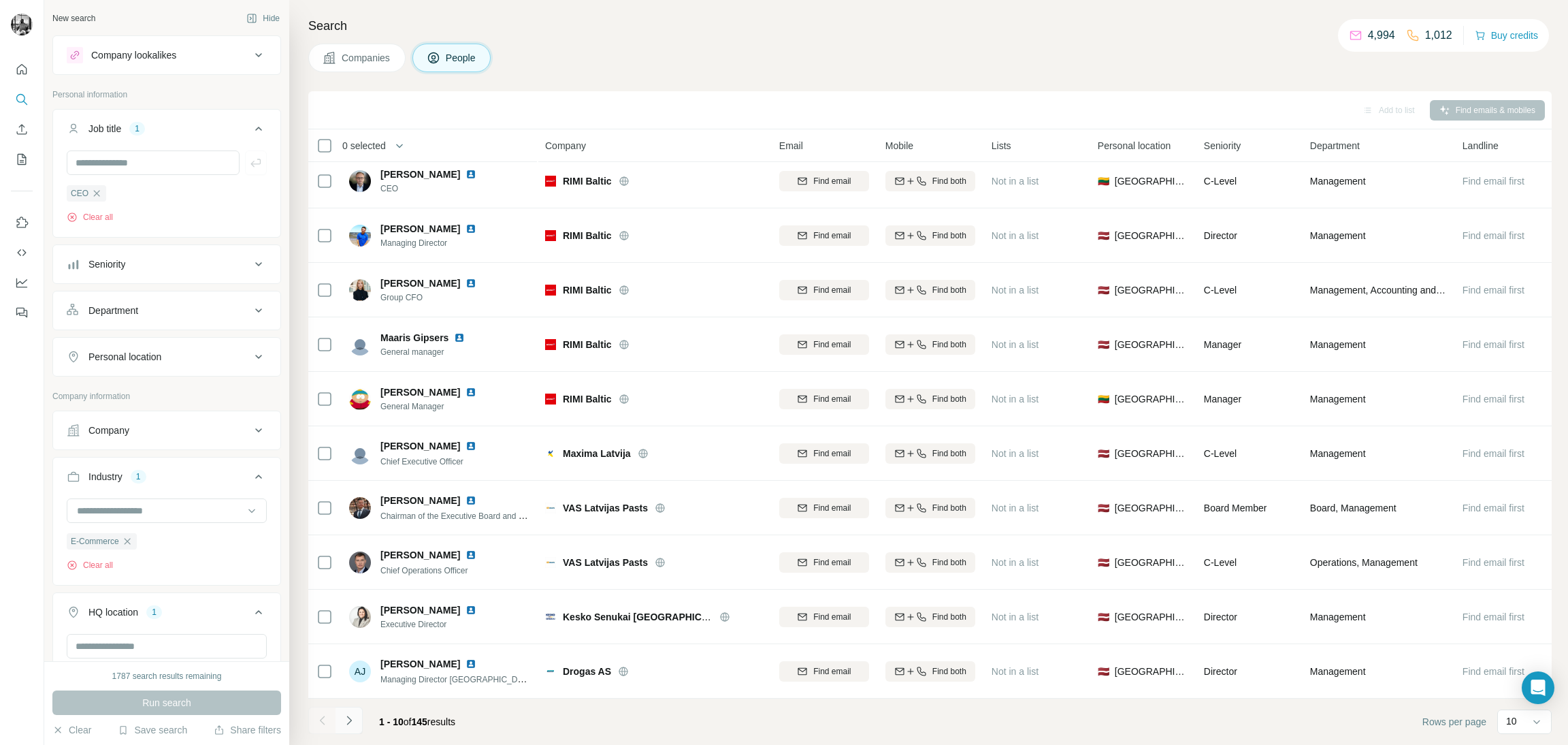
click at [354, 720] on icon "Navigate to next page" at bounding box center [349, 720] width 14 height 14
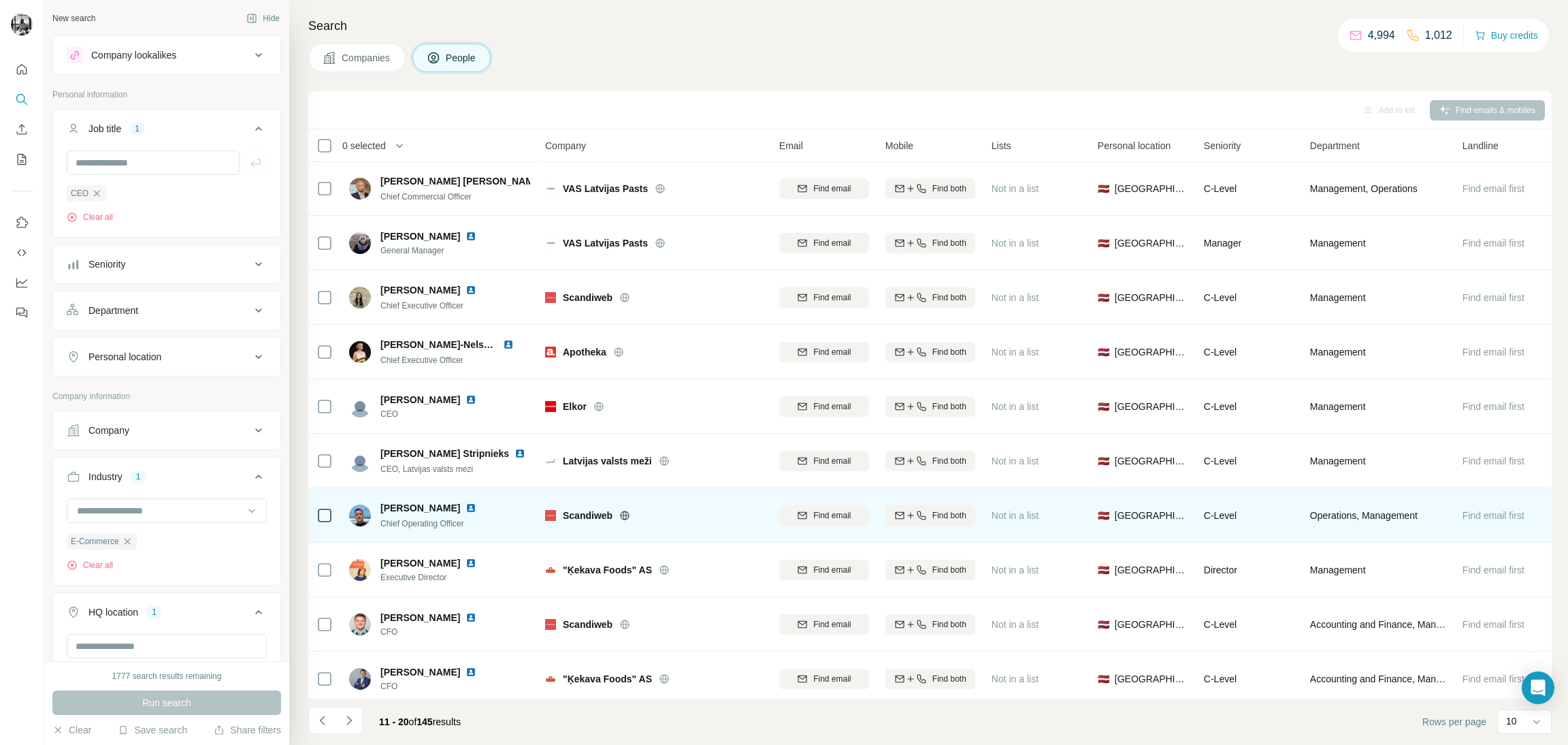
scroll to position [0, 0]
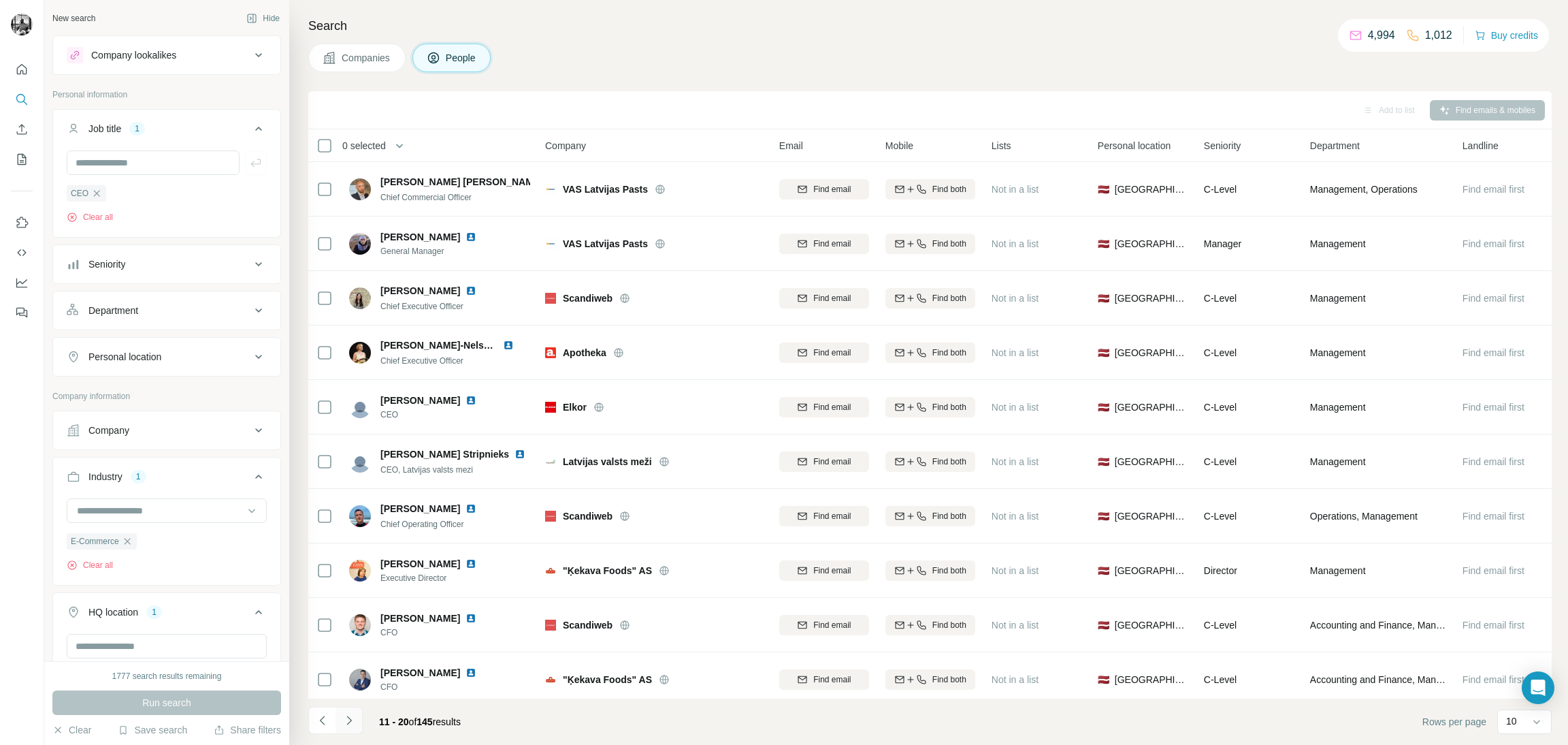
click at [349, 719] on icon "Navigate to next page" at bounding box center [349, 720] width 14 height 14
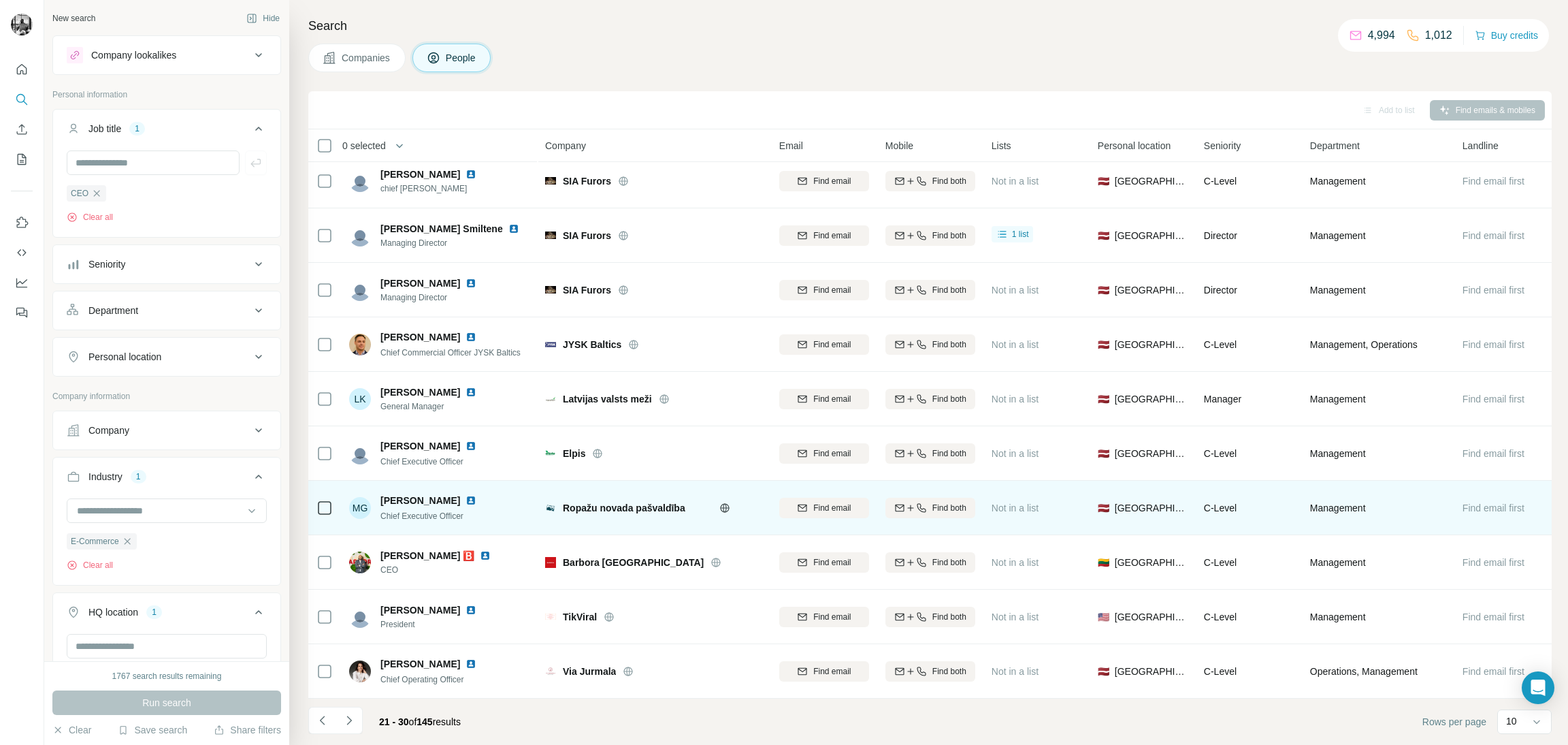
scroll to position [18, 0]
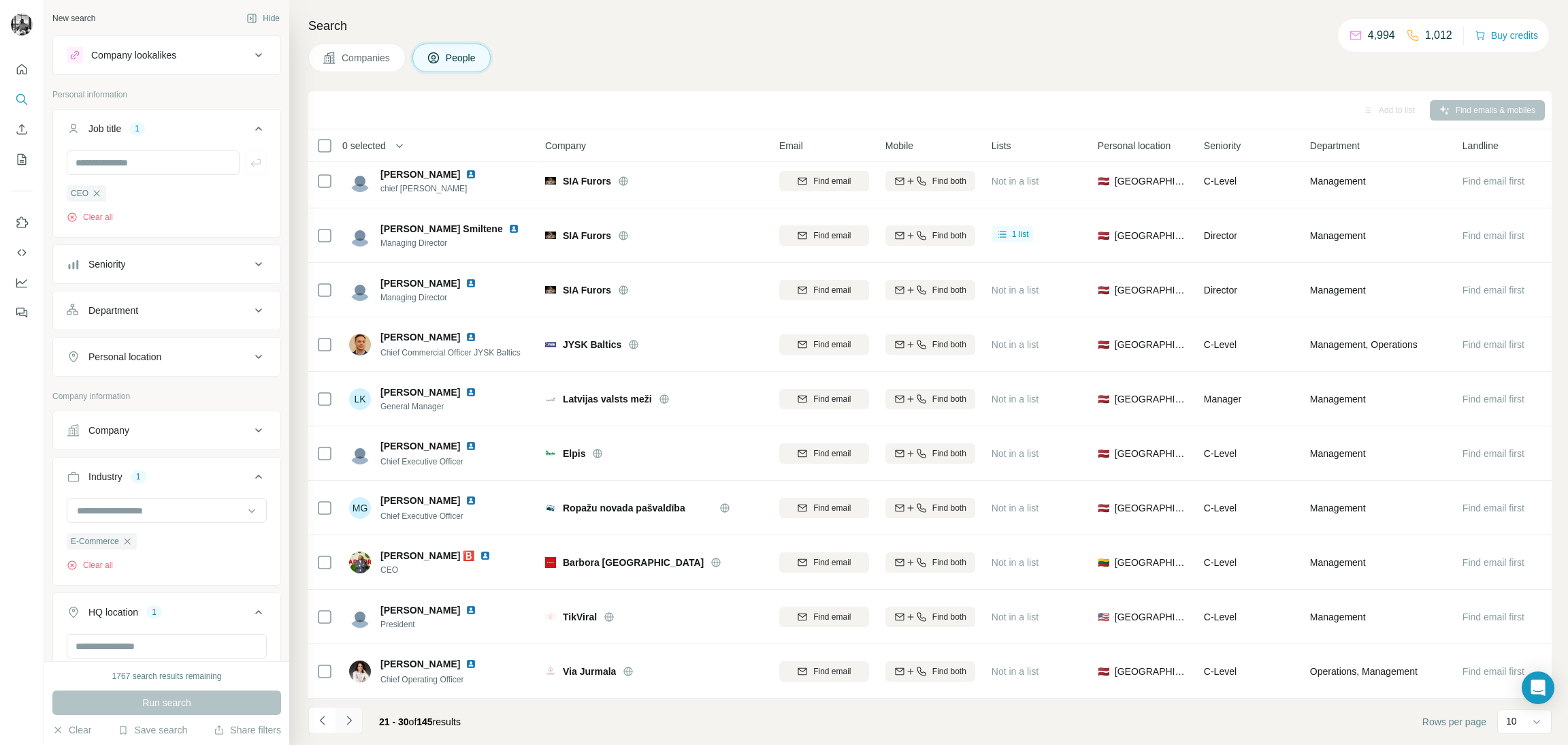
click at [345, 729] on button "Navigate to next page" at bounding box center [350, 720] width 27 height 27
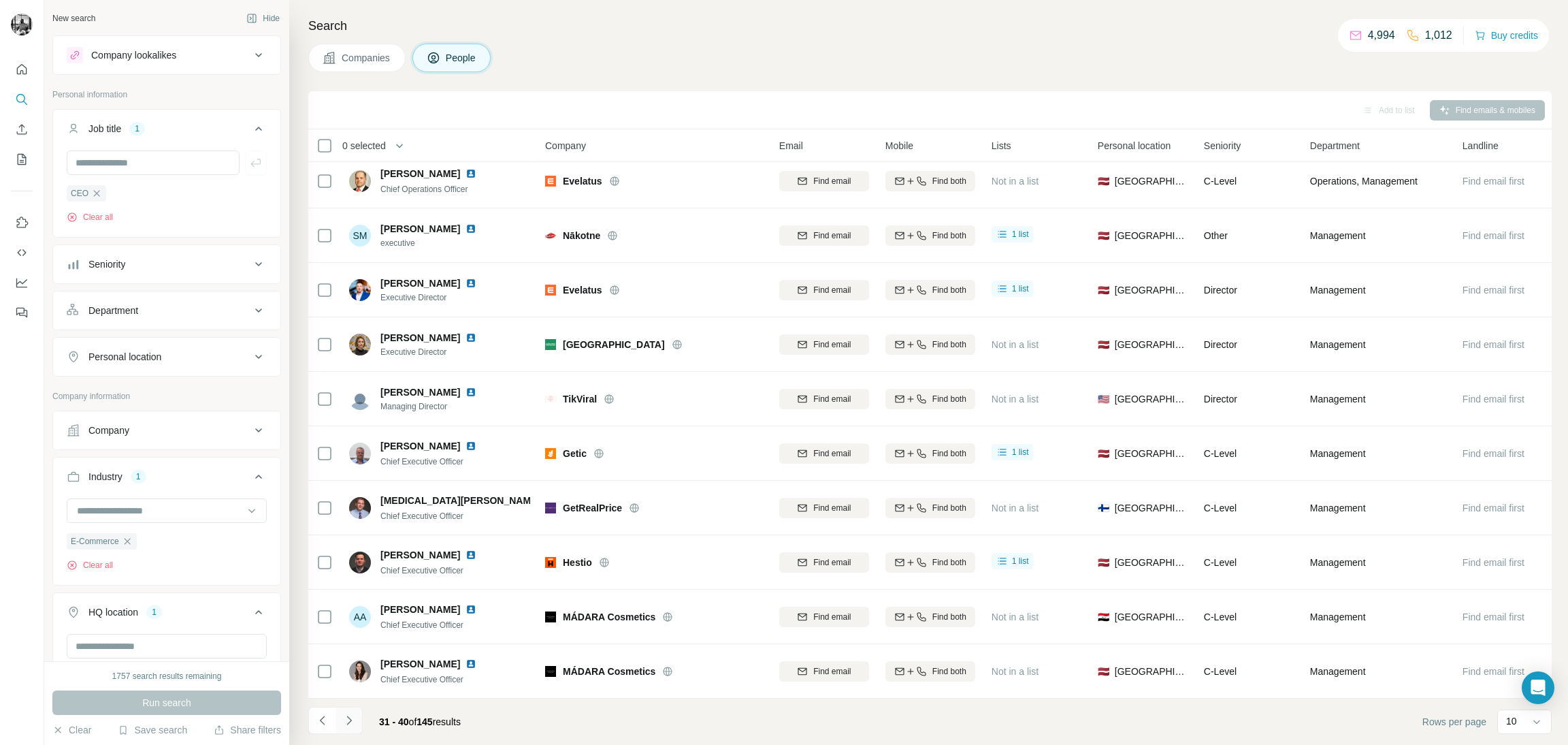
click at [353, 724] on icon "Navigate to next page" at bounding box center [349, 720] width 14 height 14
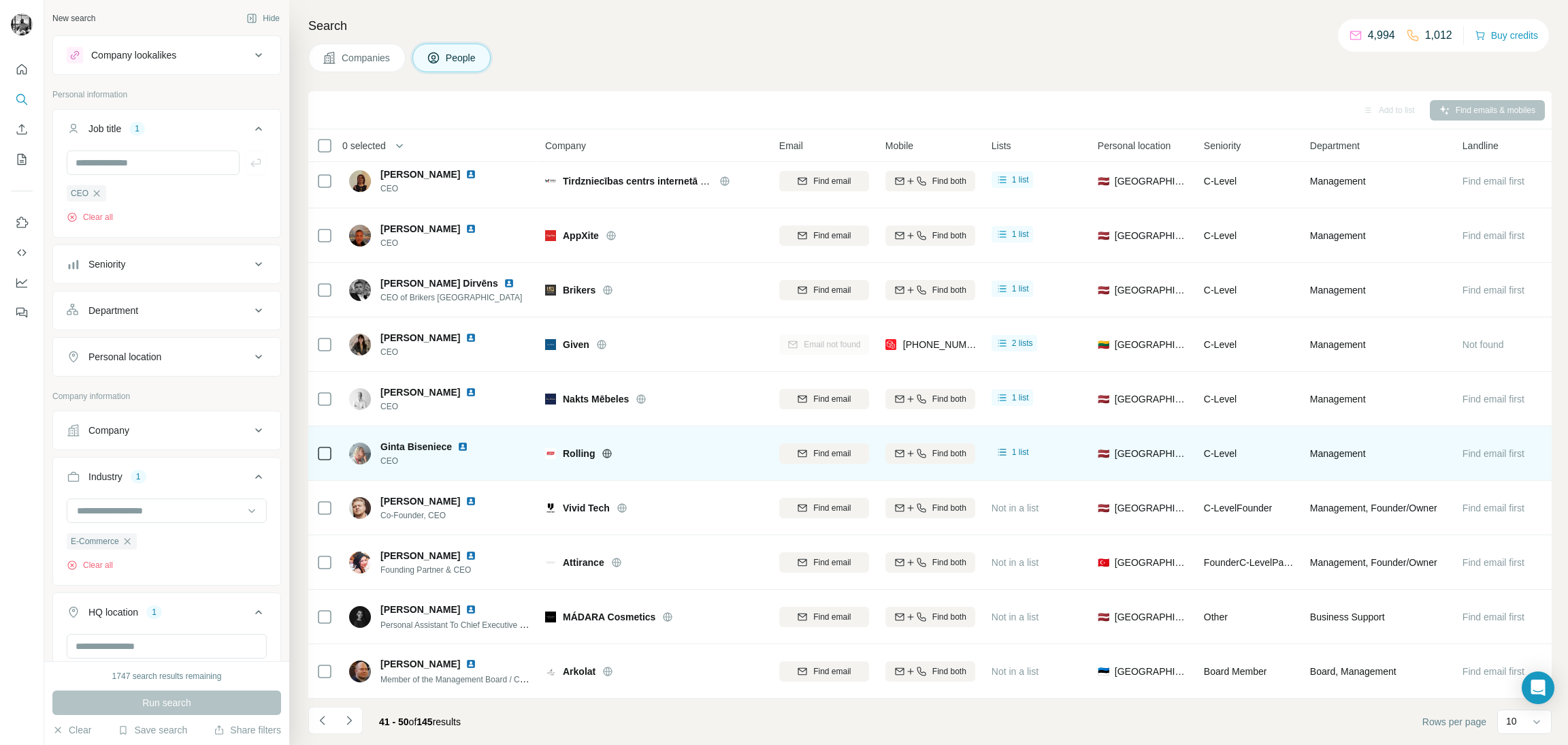
scroll to position [0, 0]
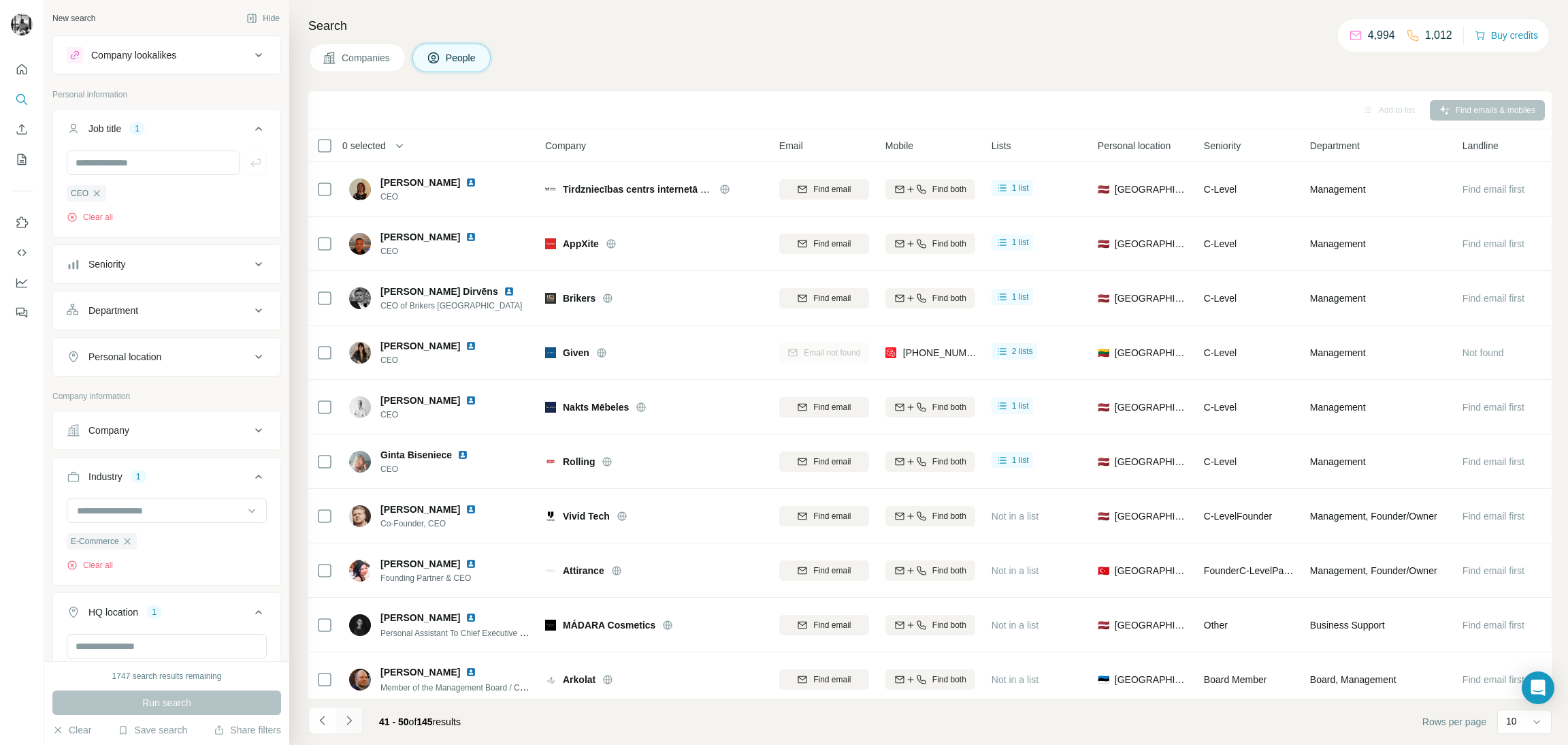
click at [346, 721] on icon "Navigate to next page" at bounding box center [349, 720] width 14 height 14
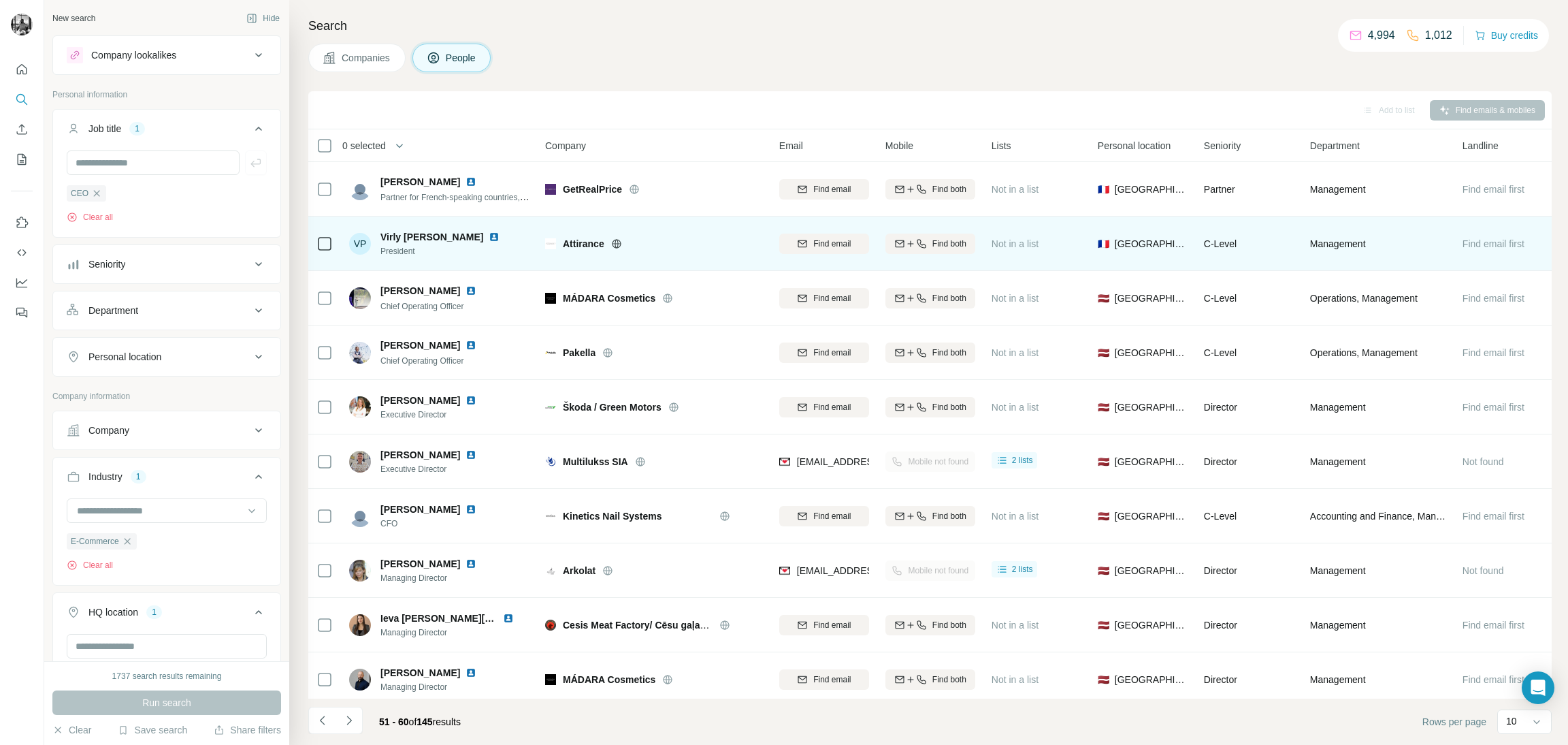
scroll to position [18, 0]
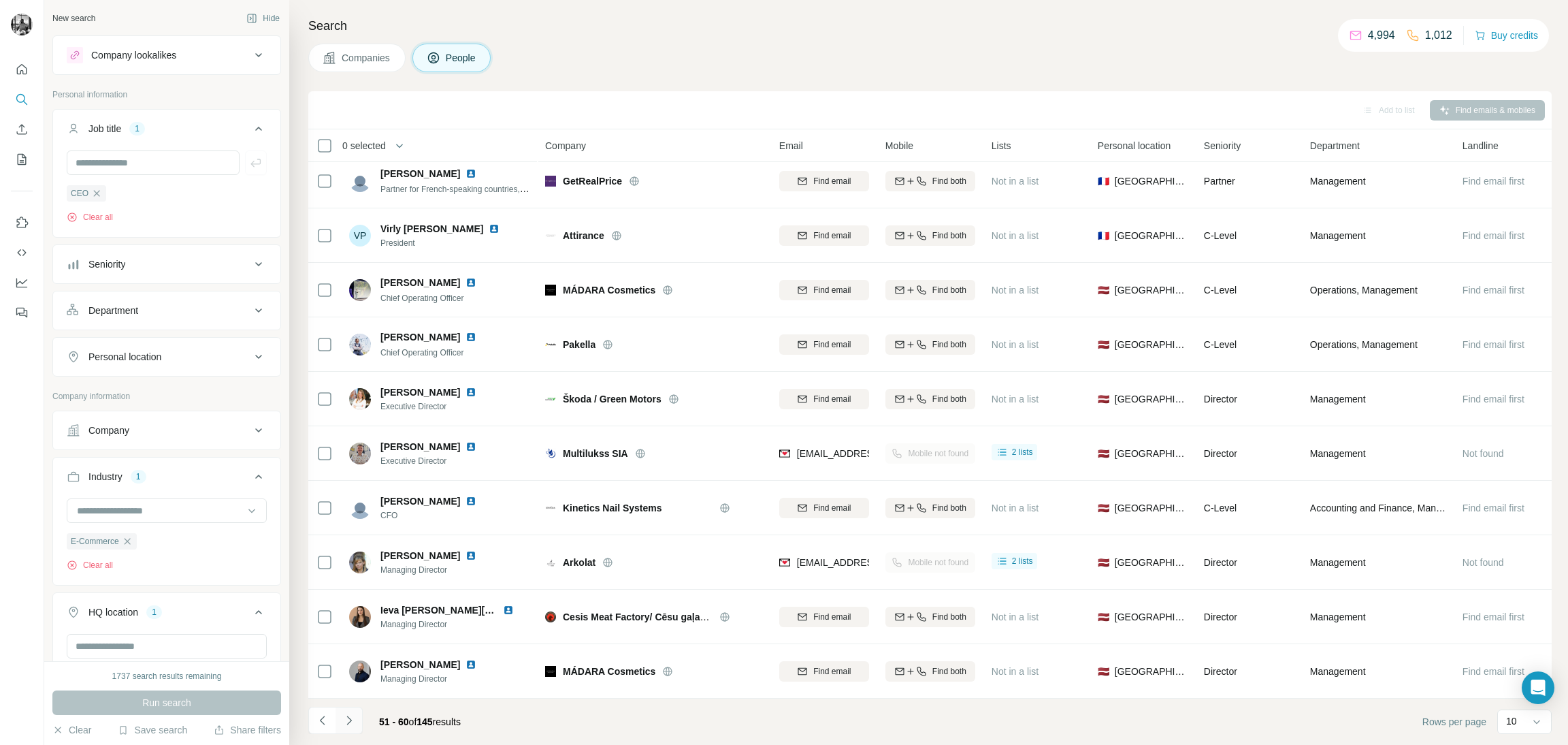
click at [350, 724] on icon "Navigate to next page" at bounding box center [349, 720] width 14 height 14
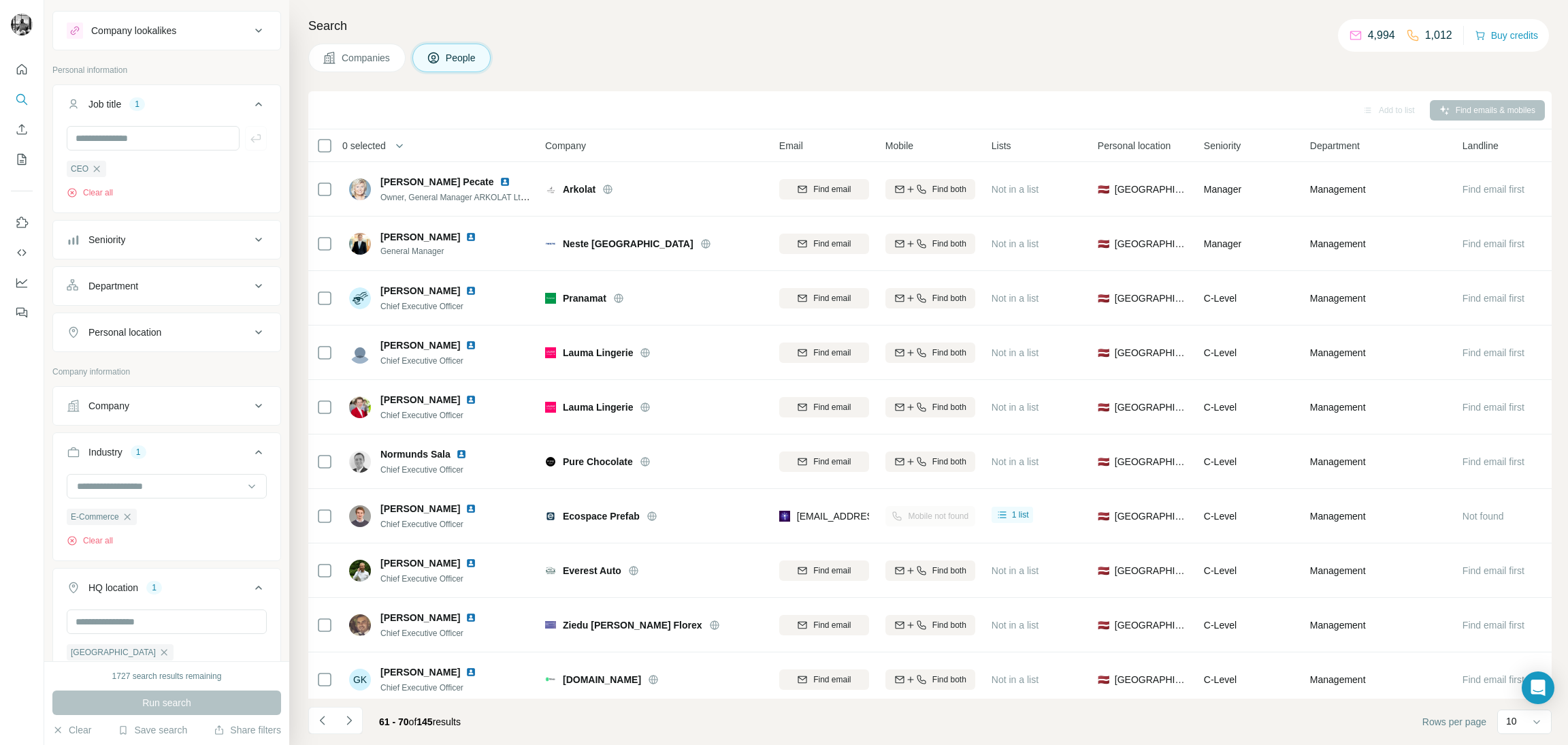
scroll to position [0, 0]
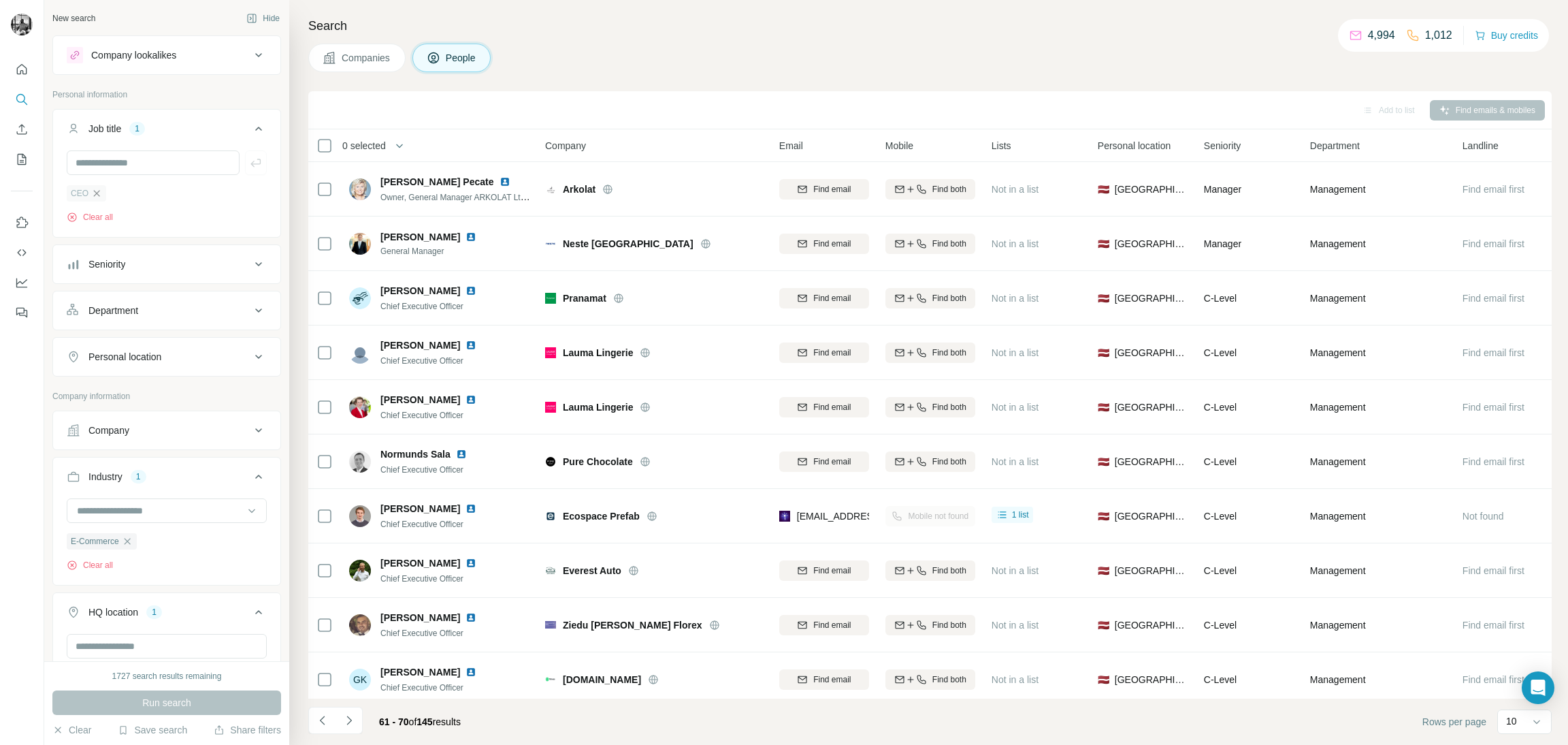
click at [101, 193] on icon "button" at bounding box center [96, 193] width 11 height 11
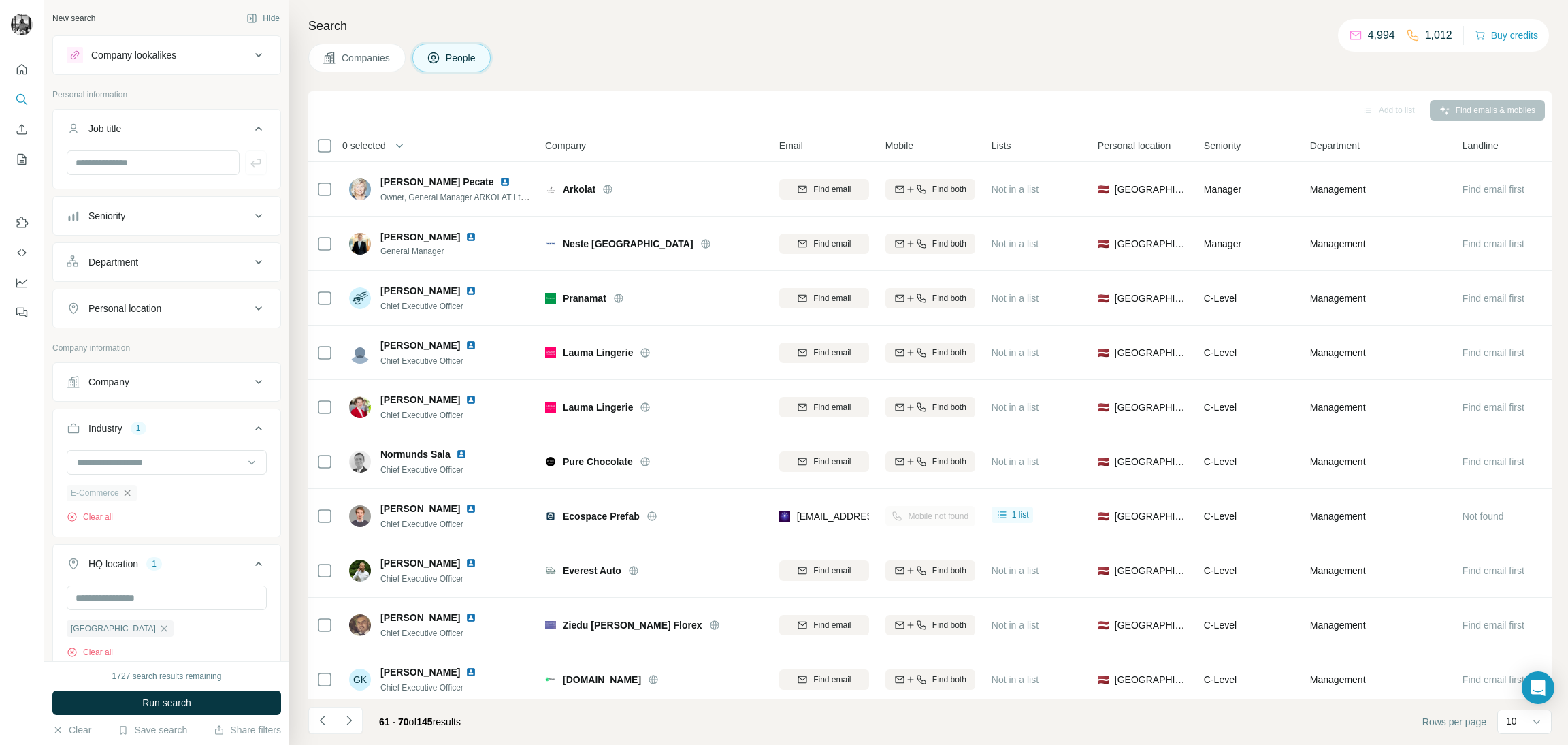
click at [129, 494] on icon "button" at bounding box center [127, 492] width 6 height 6
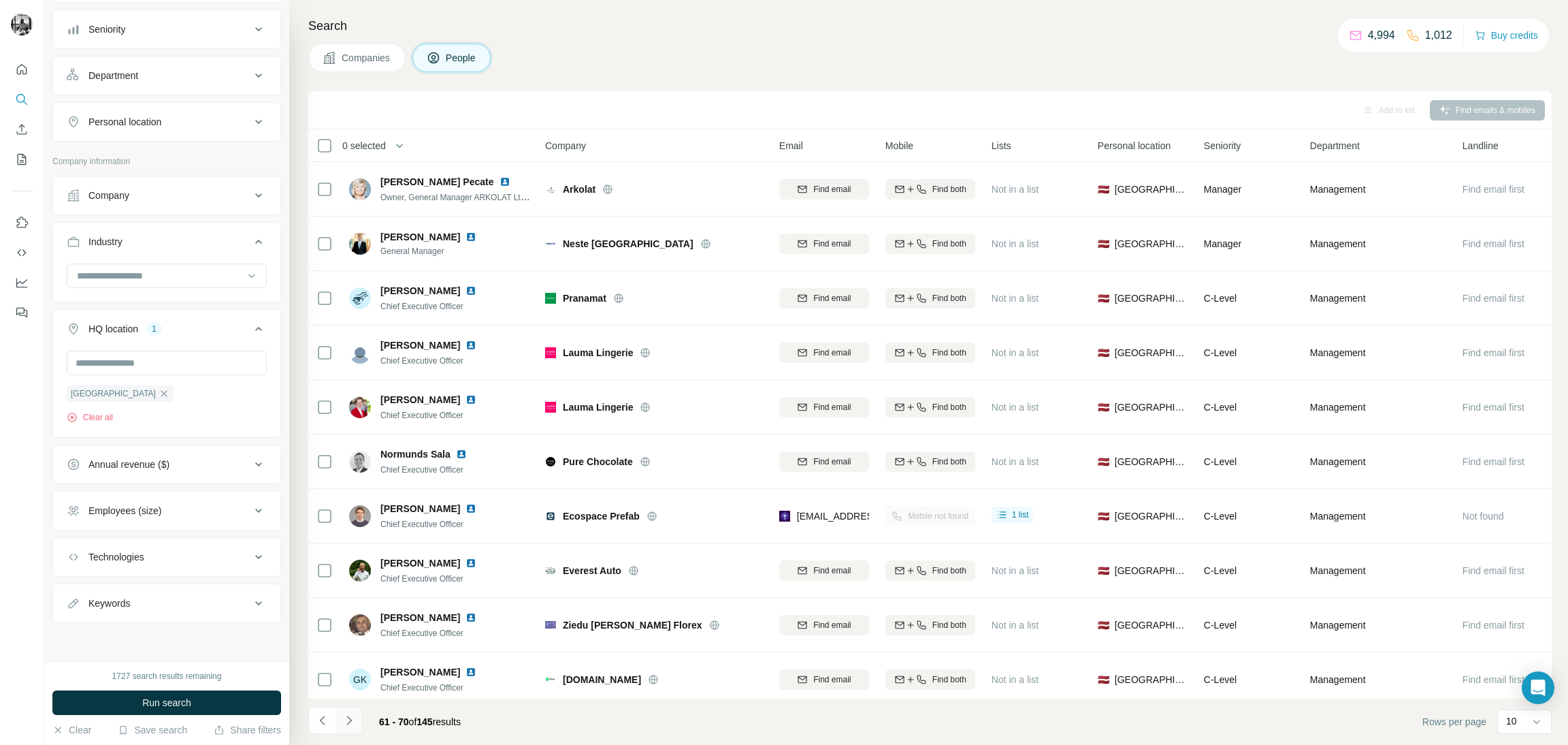
click at [345, 720] on icon "Navigate to next page" at bounding box center [349, 720] width 14 height 14
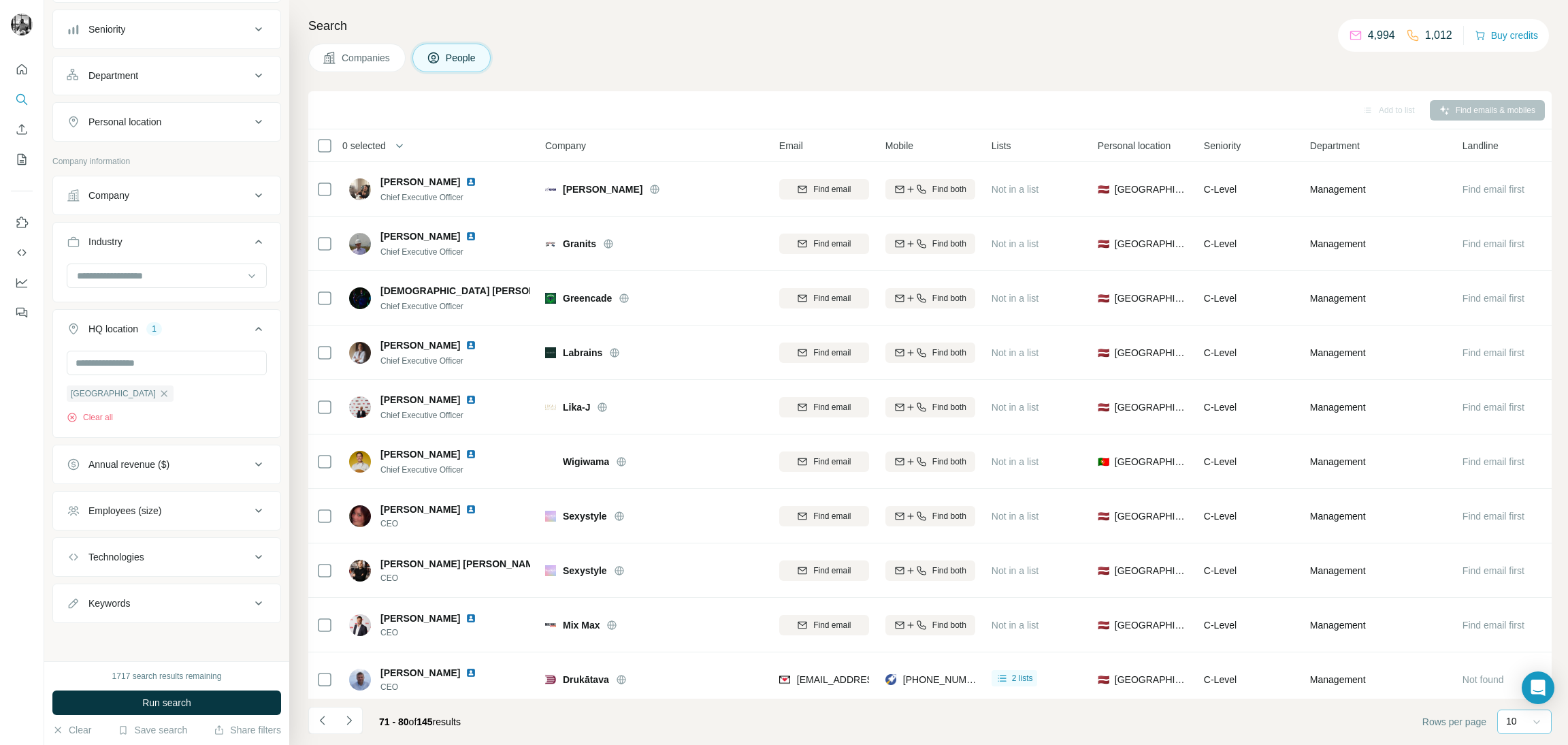
click at [1529, 721] on icon at bounding box center [1536, 722] width 14 height 14
click at [1516, 614] on p "60" at bounding box center [1514, 617] width 11 height 14
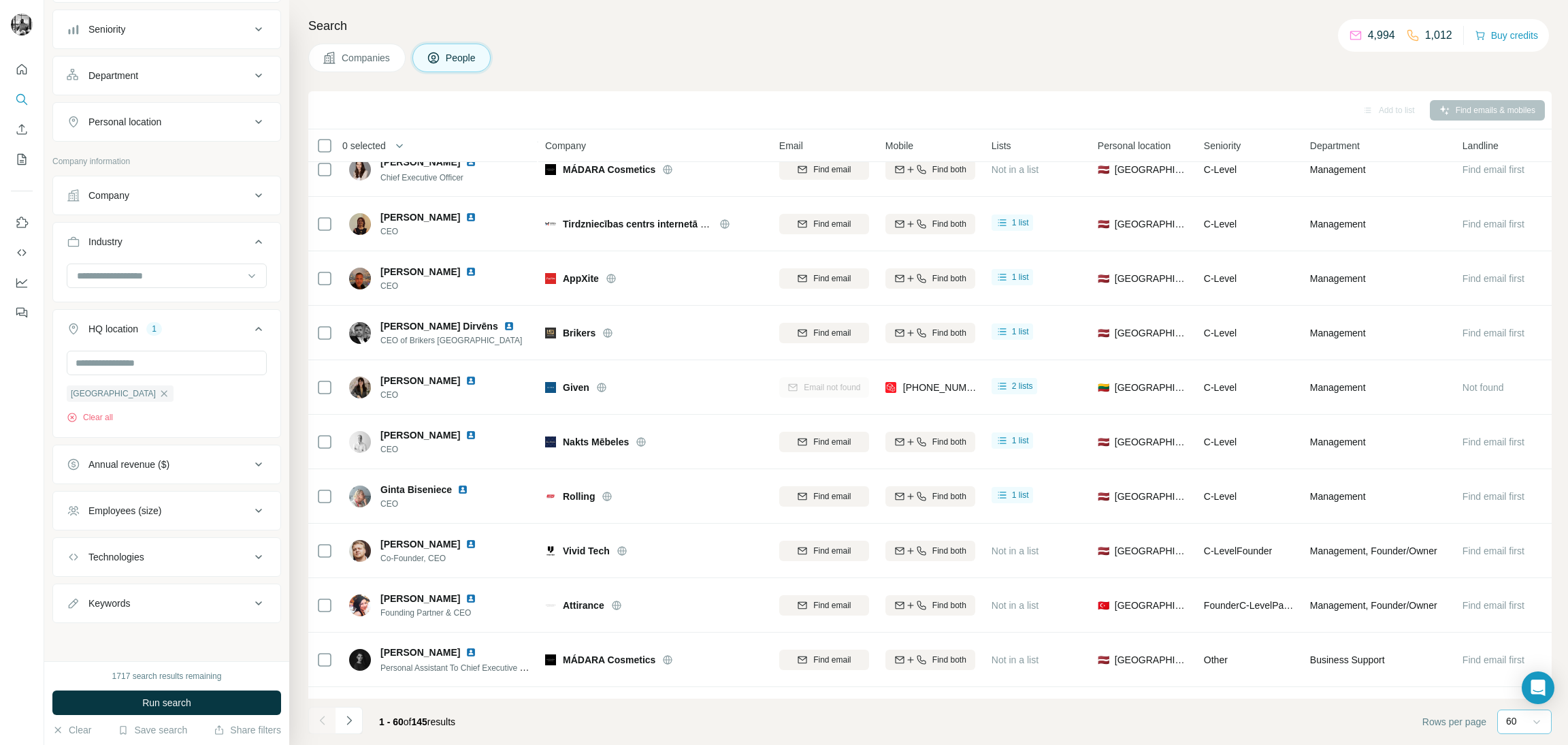
scroll to position [2741, 0]
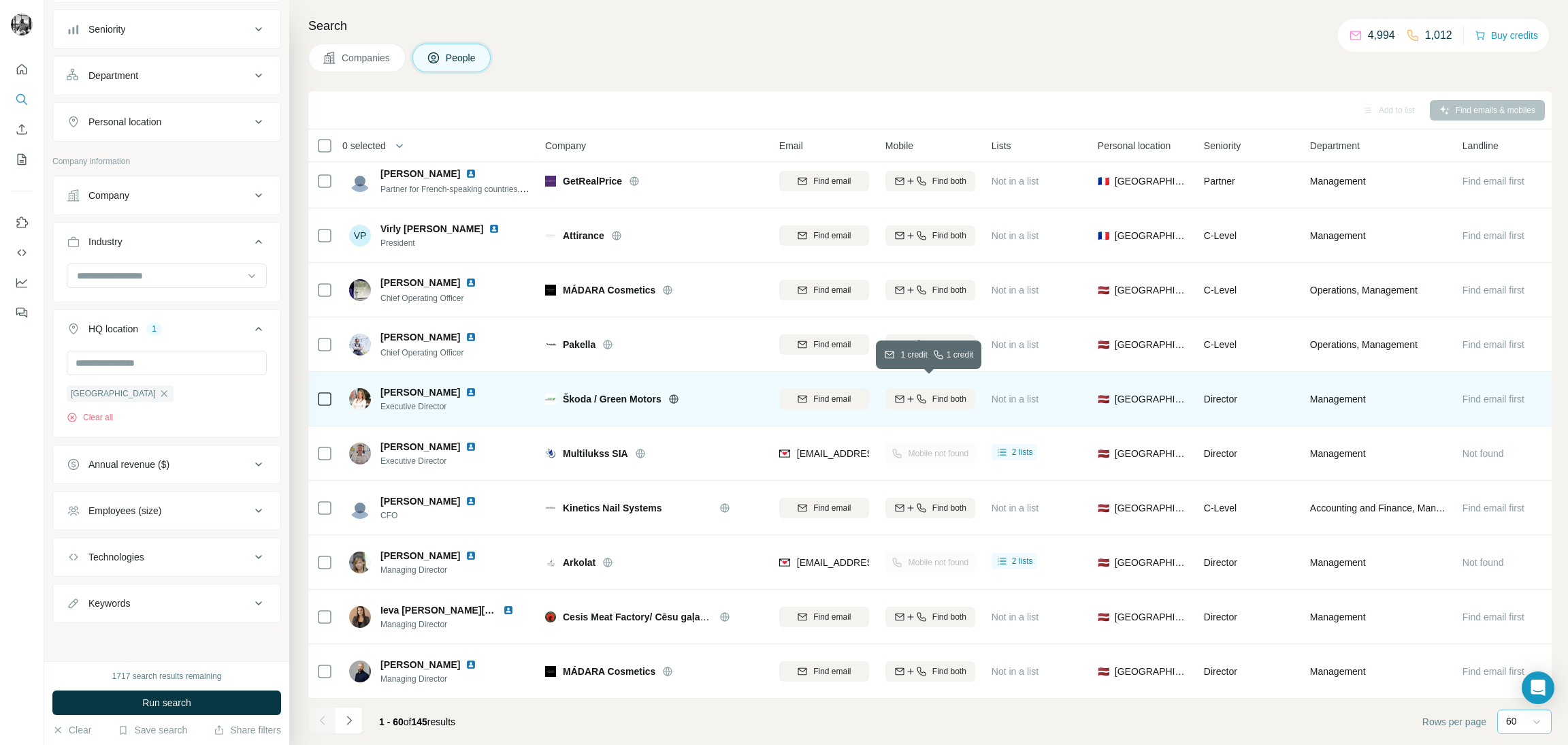
click at [932, 393] on span "Find both" at bounding box center [949, 399] width 34 height 12
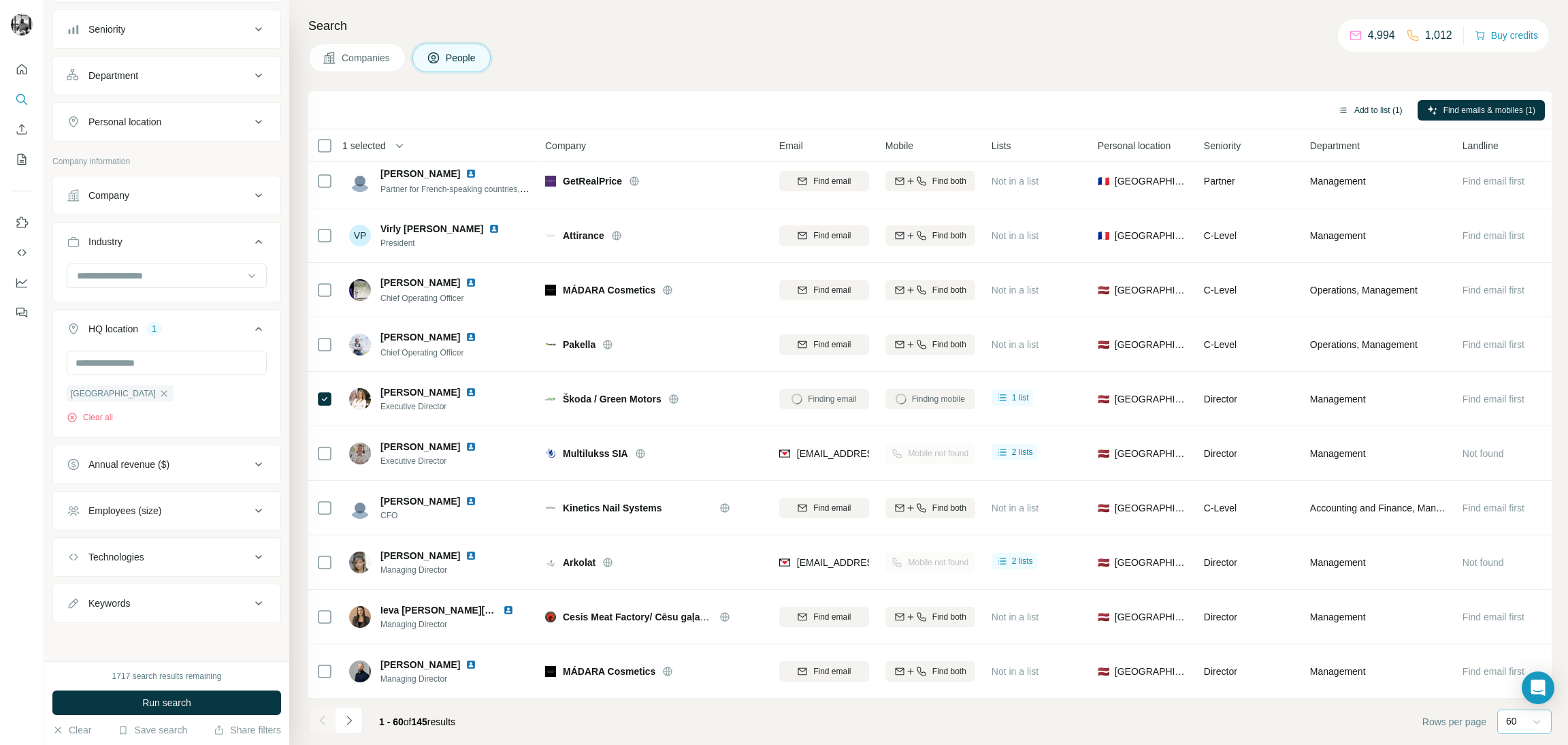
click at [1358, 104] on button "Add to list (1)" at bounding box center [1370, 111] width 84 height 21
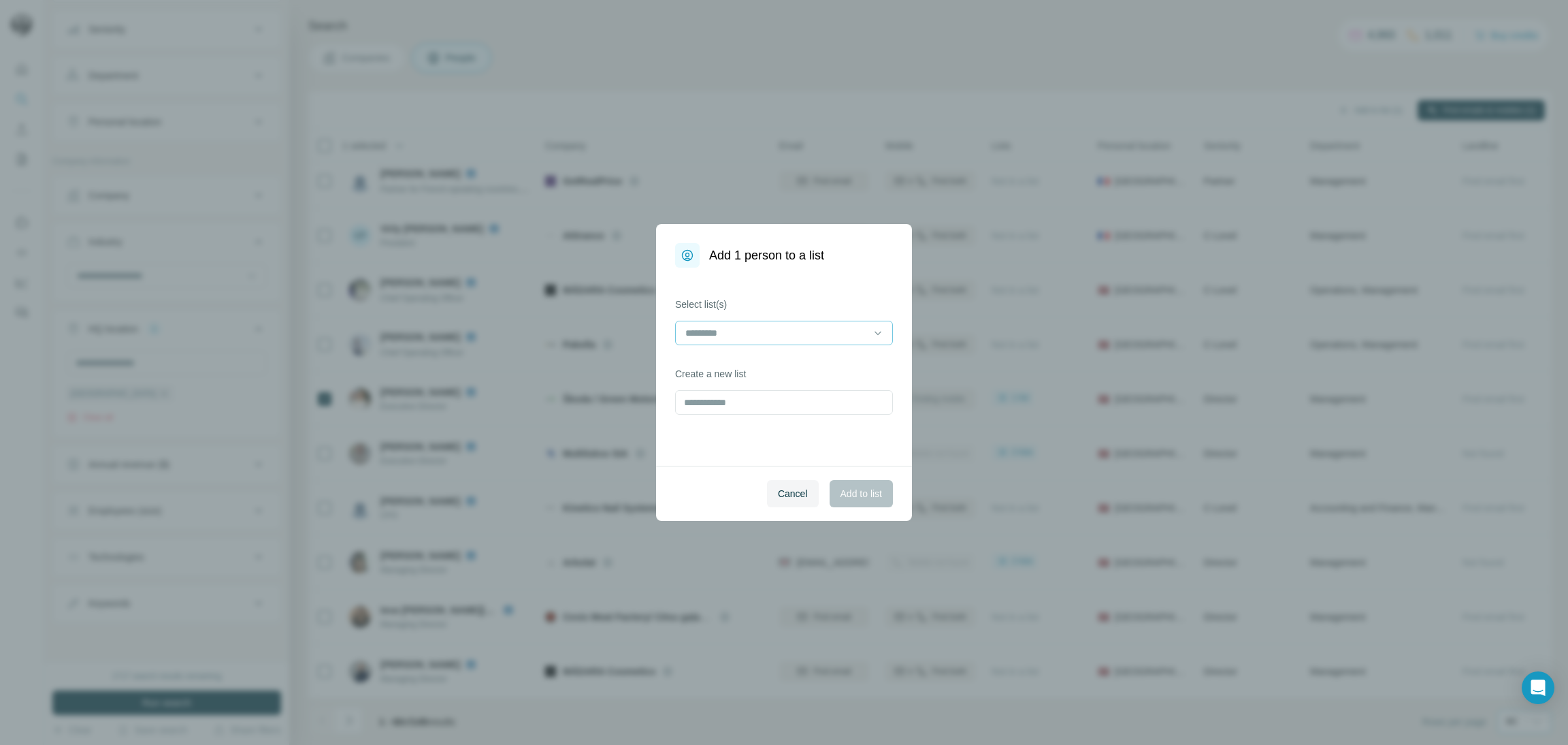
click at [711, 336] on input at bounding box center [775, 333] width 183 height 15
click at [727, 357] on p "Autodīleri" at bounding box center [706, 364] width 40 height 14
click at [868, 496] on span "Add to list" at bounding box center [861, 494] width 41 height 14
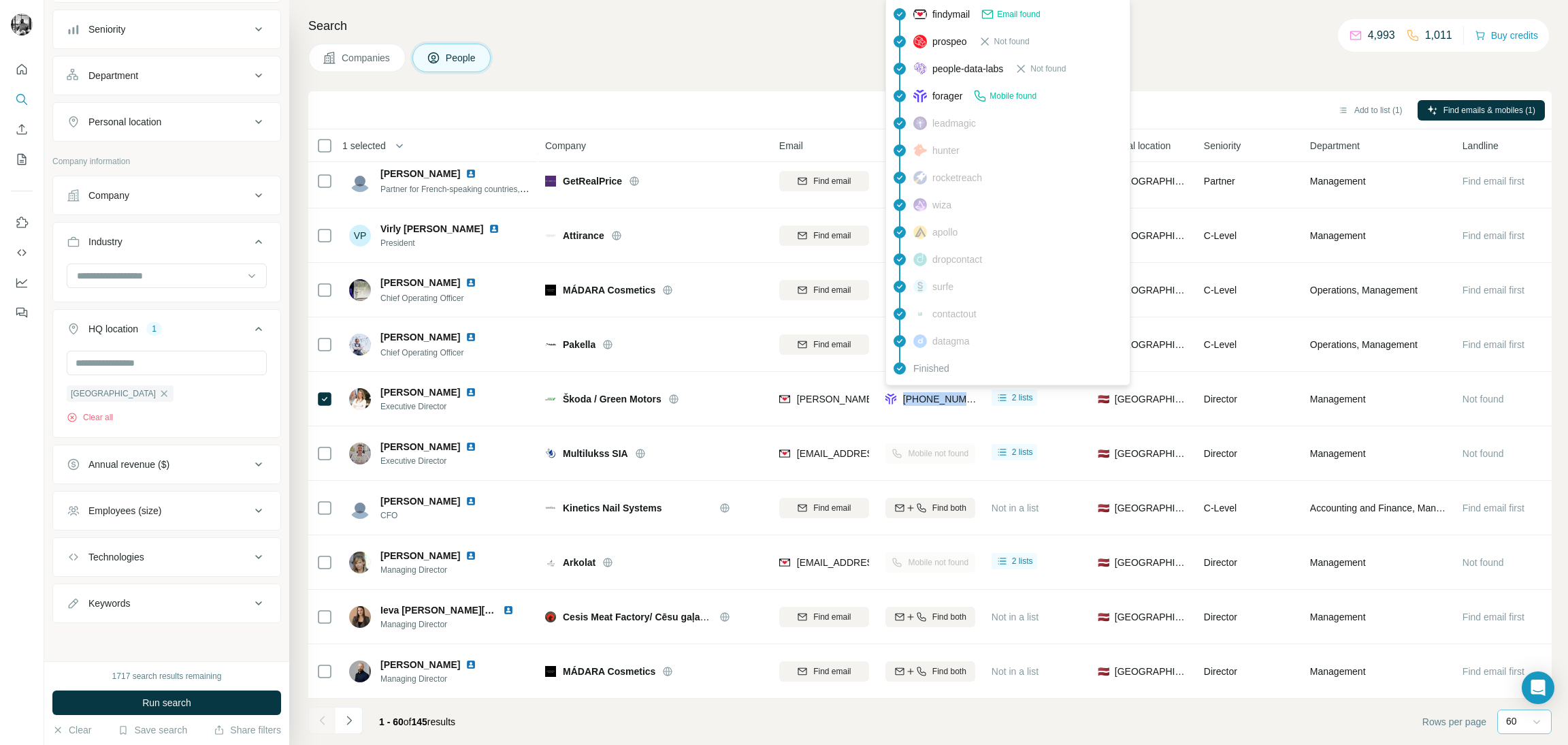
drag, startPoint x: 977, startPoint y: 389, endPoint x: 904, endPoint y: 388, distance: 73.0
click at [904, 388] on td "+37120205441" at bounding box center [931, 400] width 106 height 55
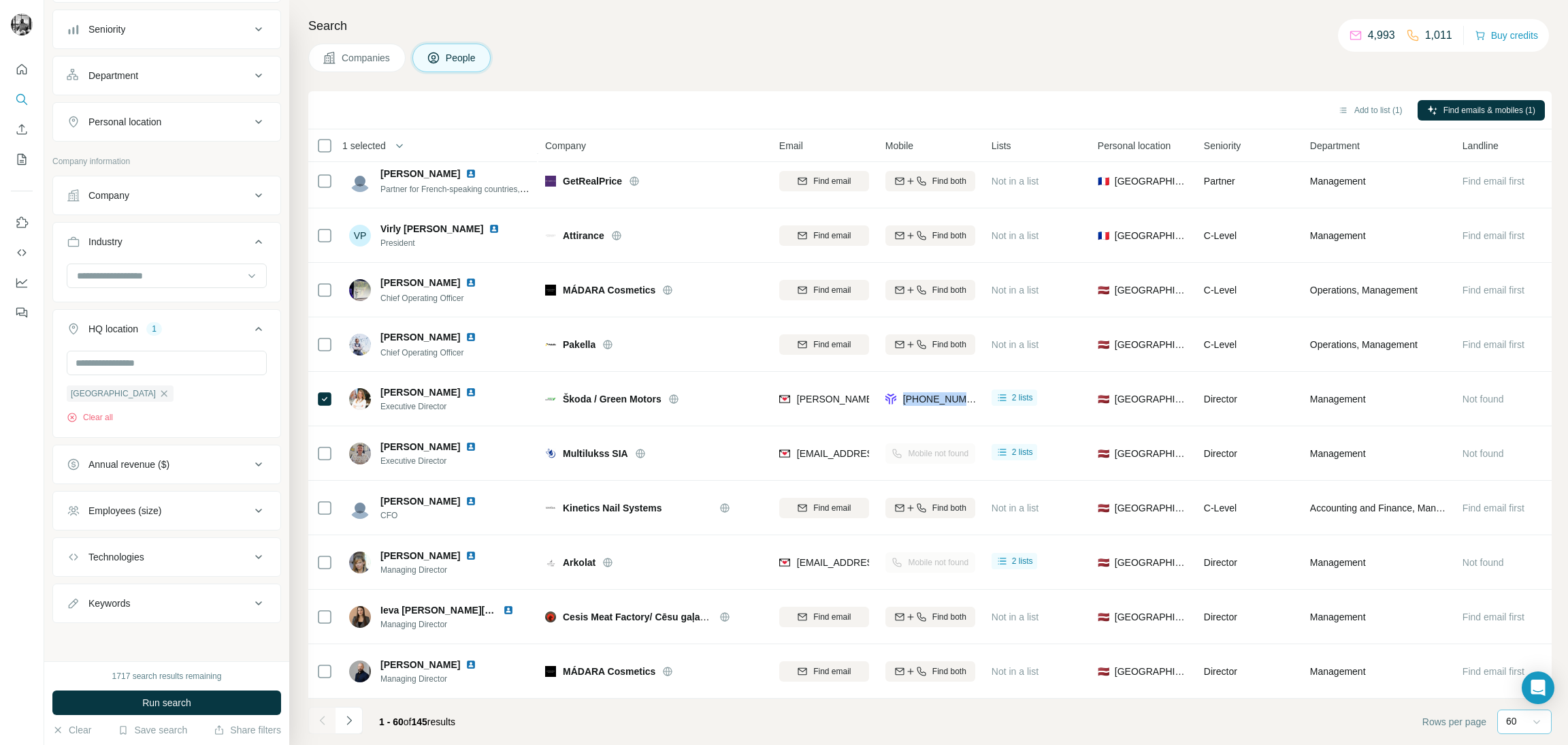
copy span "+37120205441"
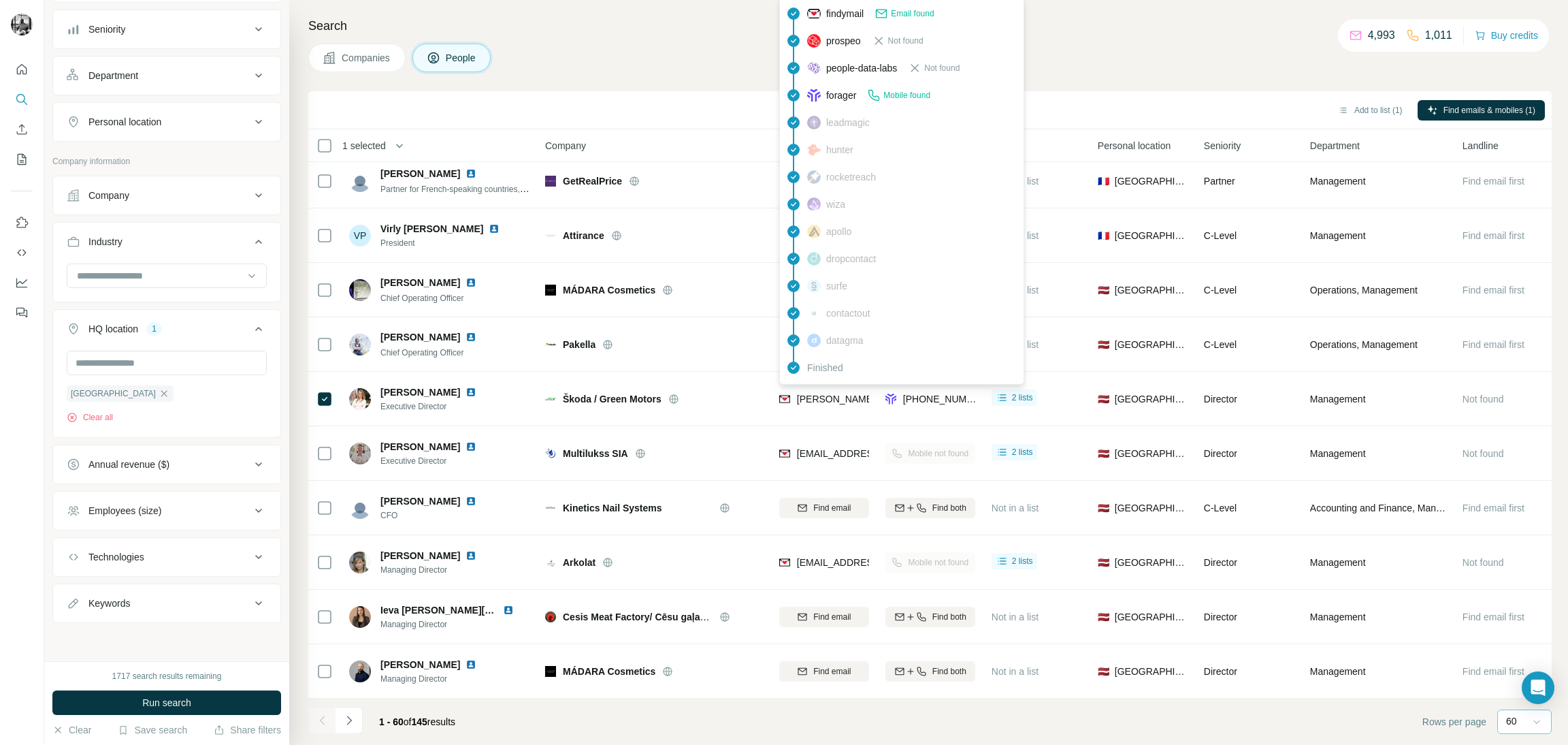
click at [820, 394] on span "daina.kantane@greenmotors.lv" at bounding box center [917, 399] width 240 height 11
click at [826, 394] on span "daina.kantane@greenmotors.lv" at bounding box center [917, 399] width 240 height 11
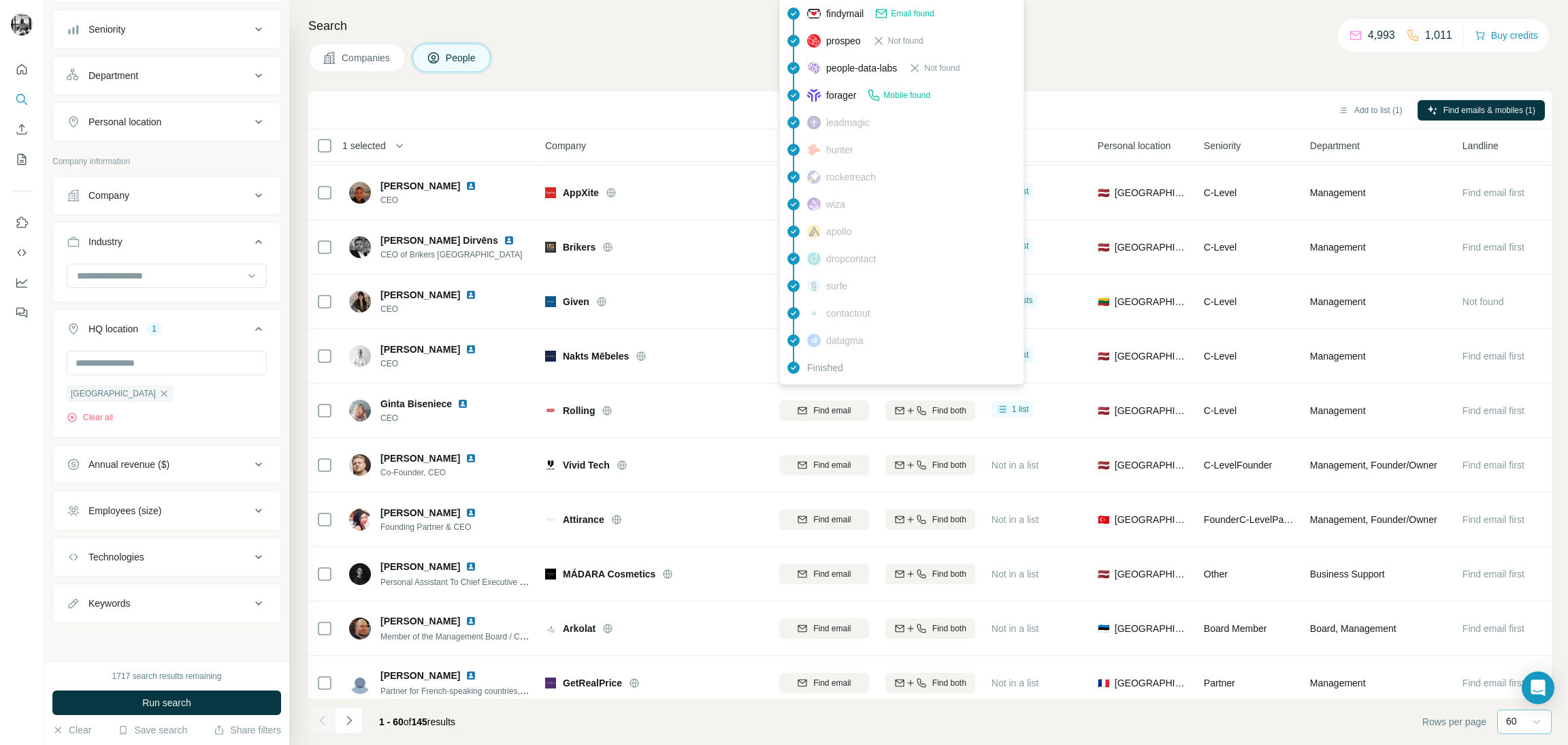
click at [1191, 21] on h4 "Search" at bounding box center [930, 26] width 1243 height 19
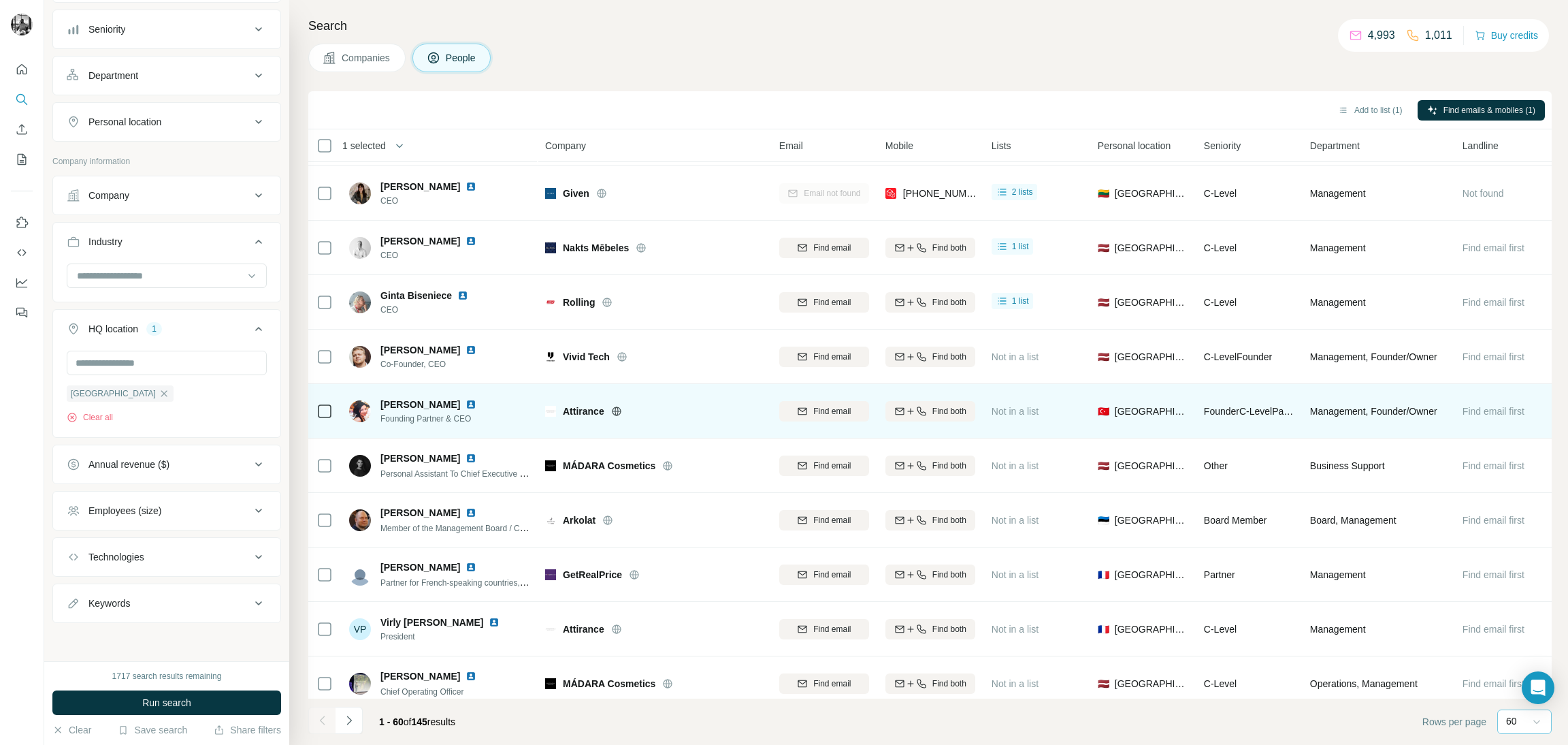
scroll to position [2536, 0]
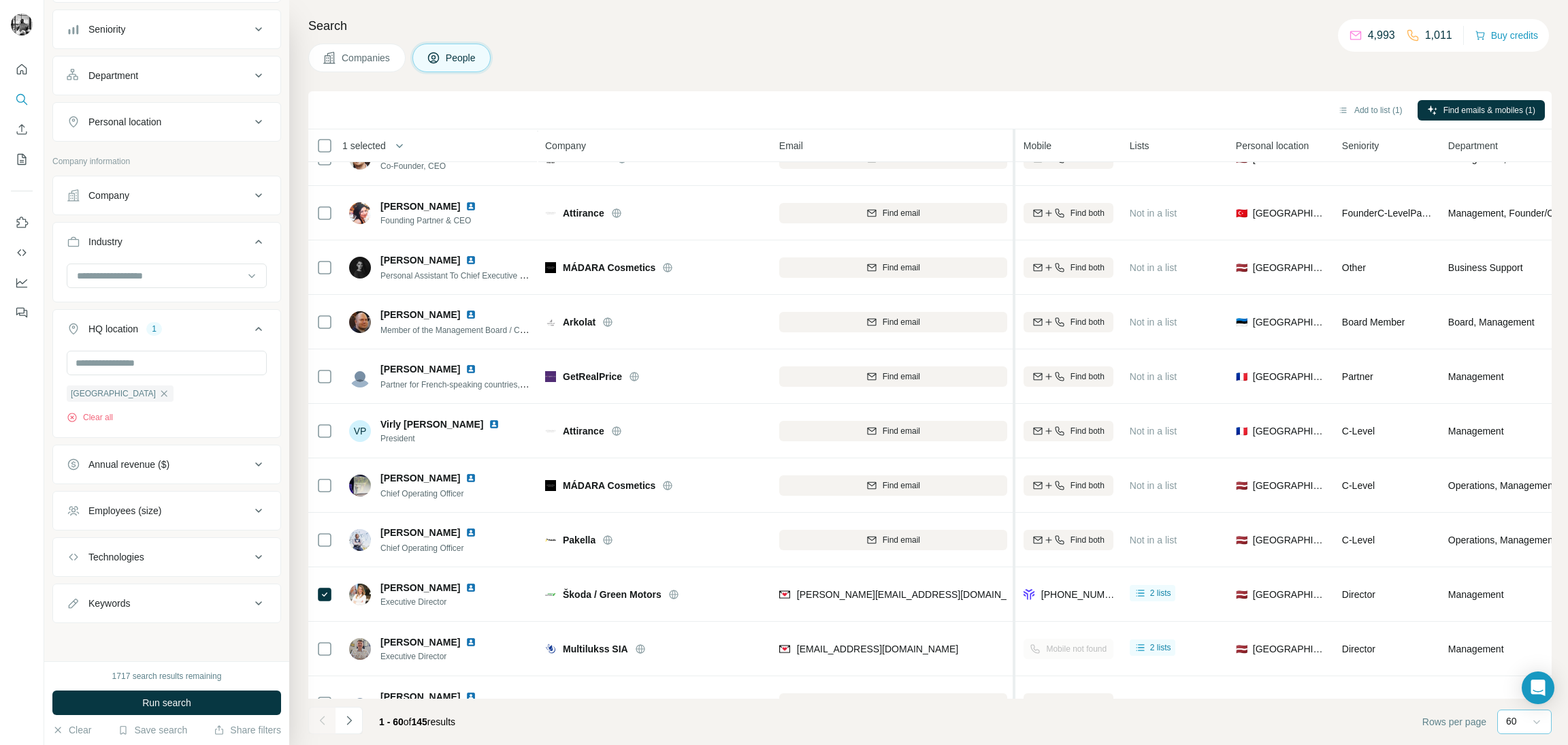
click at [0, 0] on tr "1 selected People Company Email Mobile Lists Personal location Seniority Depart…" at bounding box center [0, 0] width 0 height 0
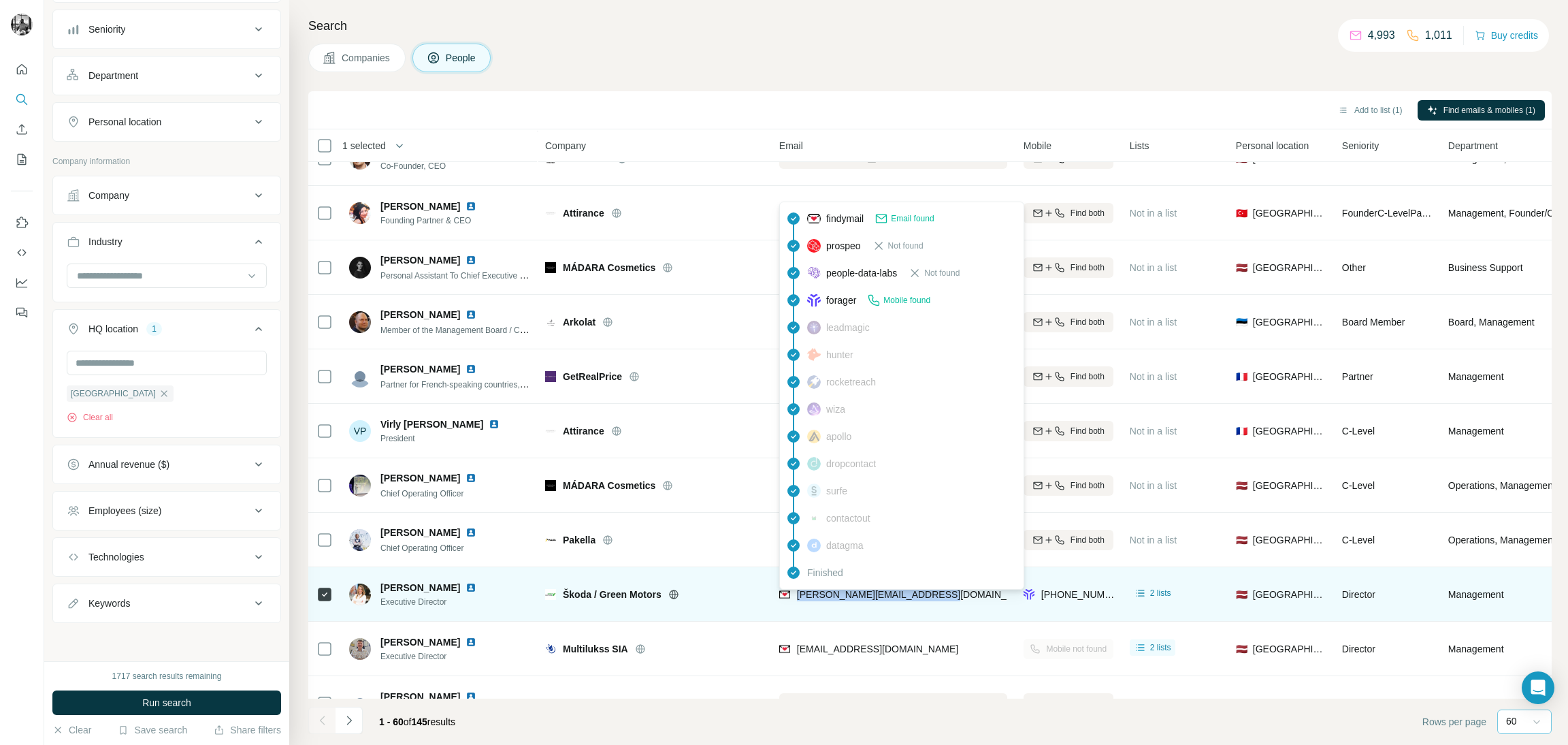
drag, startPoint x: 910, startPoint y: 594, endPoint x: 799, endPoint y: 592, distance: 111.0
click at [799, 592] on div "daina.kantane@greenmotors.lv" at bounding box center [893, 594] width 228 height 38
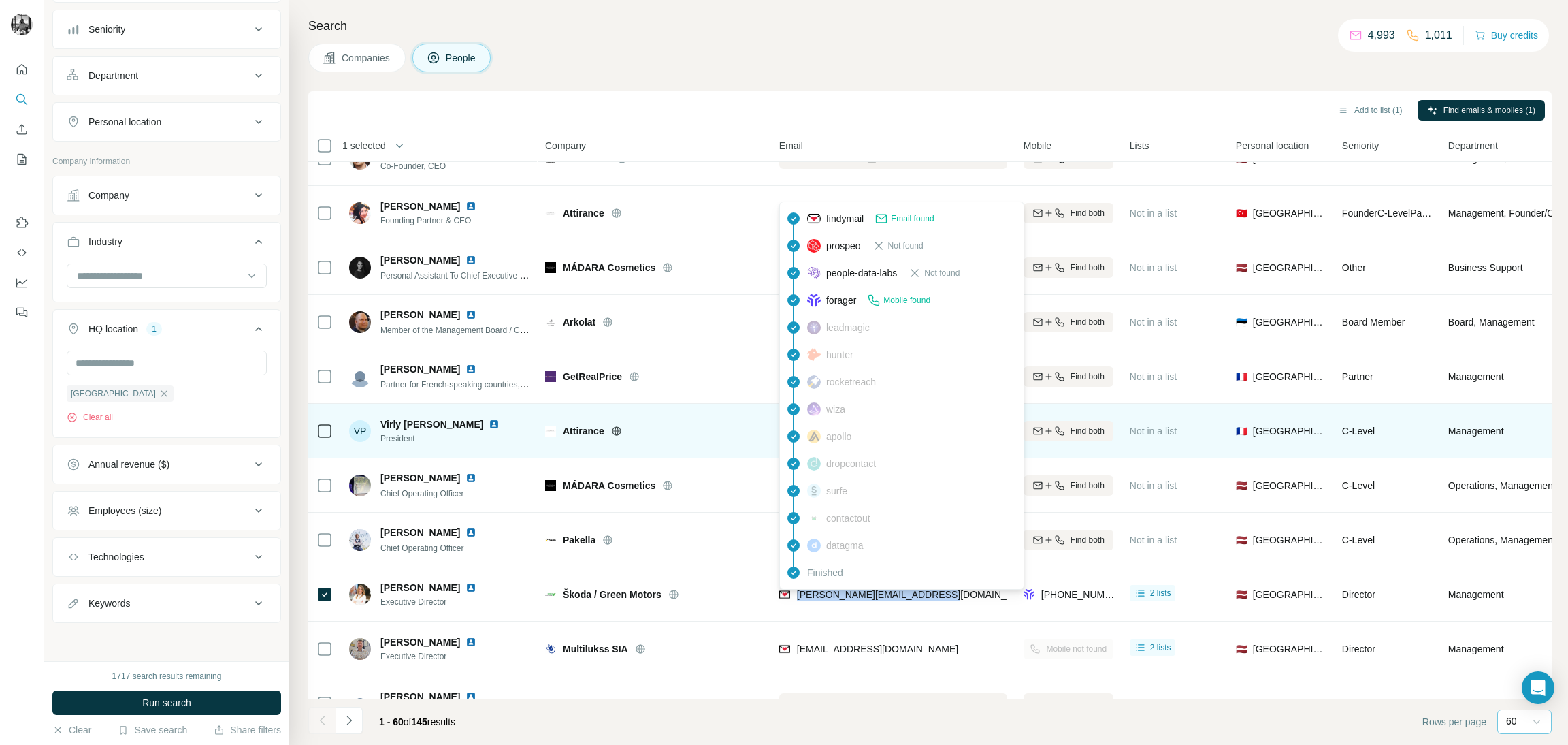
copy span "daina.kantane@greenmotors.lv"
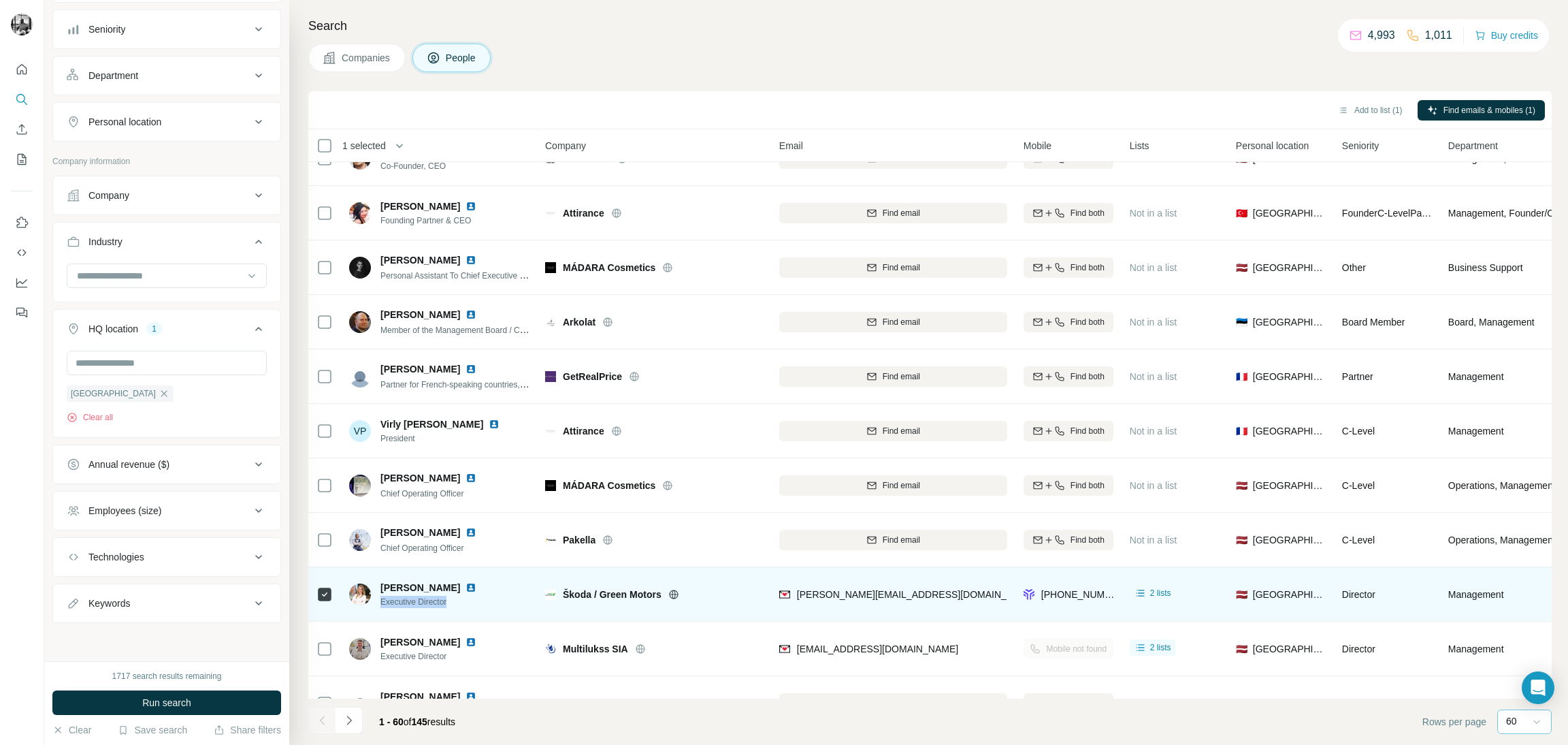
drag, startPoint x: 458, startPoint y: 603, endPoint x: 375, endPoint y: 600, distance: 83.1
click at [375, 600] on div "Daina Kantāne Executive Director" at bounding box center [421, 594] width 144 height 27
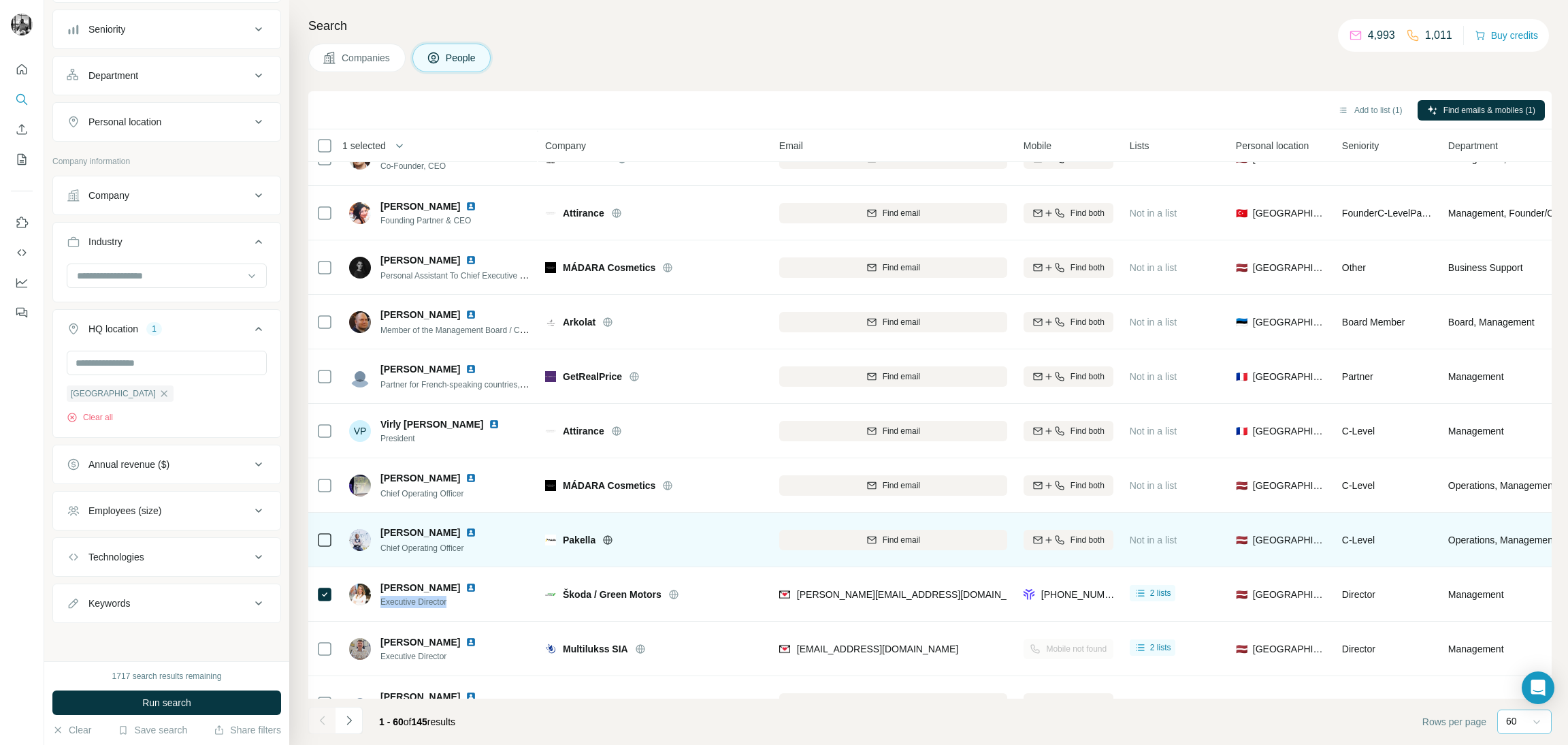
copy span "Executive Director"
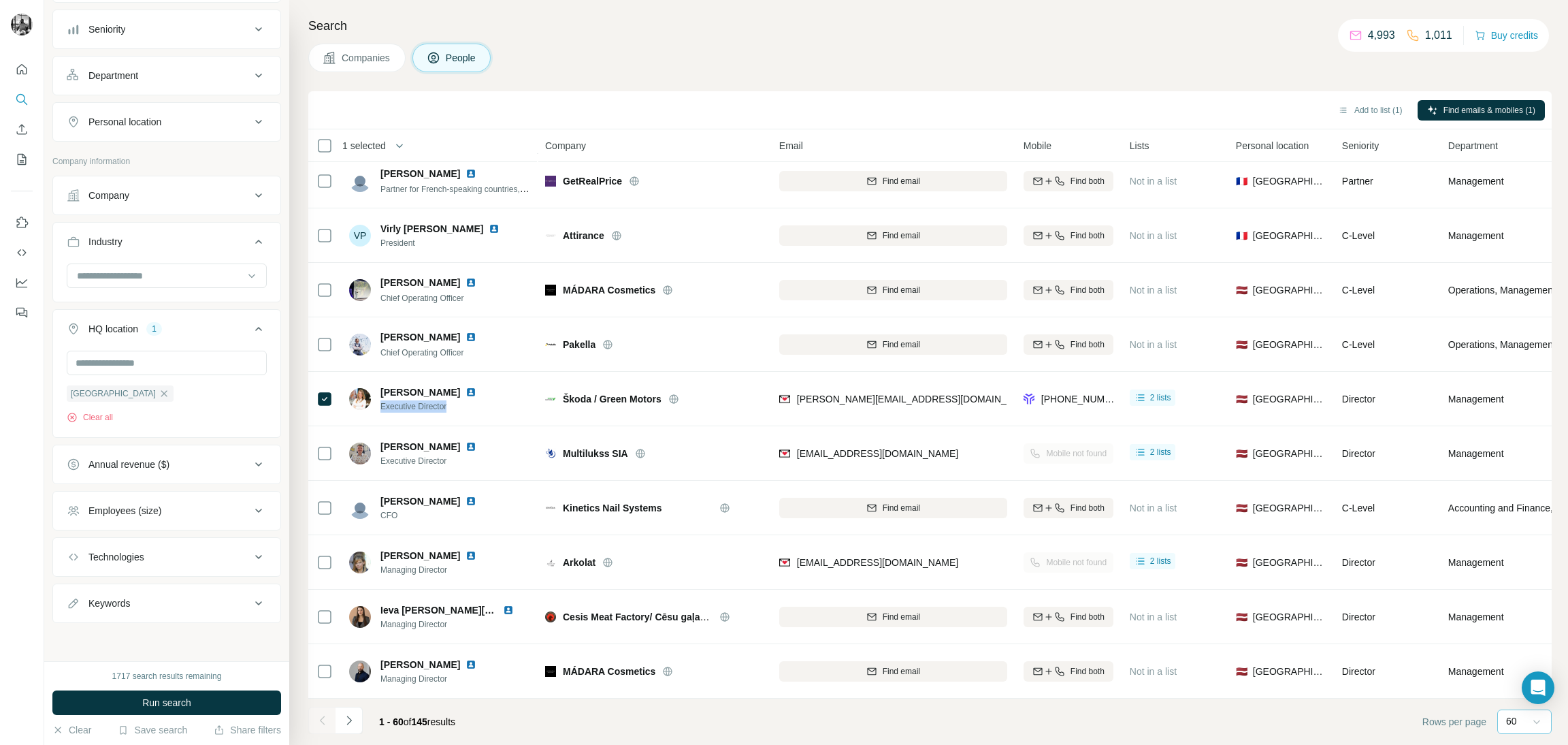
scroll to position [2741, 0]
click at [338, 717] on button "Navigate to next page" at bounding box center [350, 720] width 27 height 27
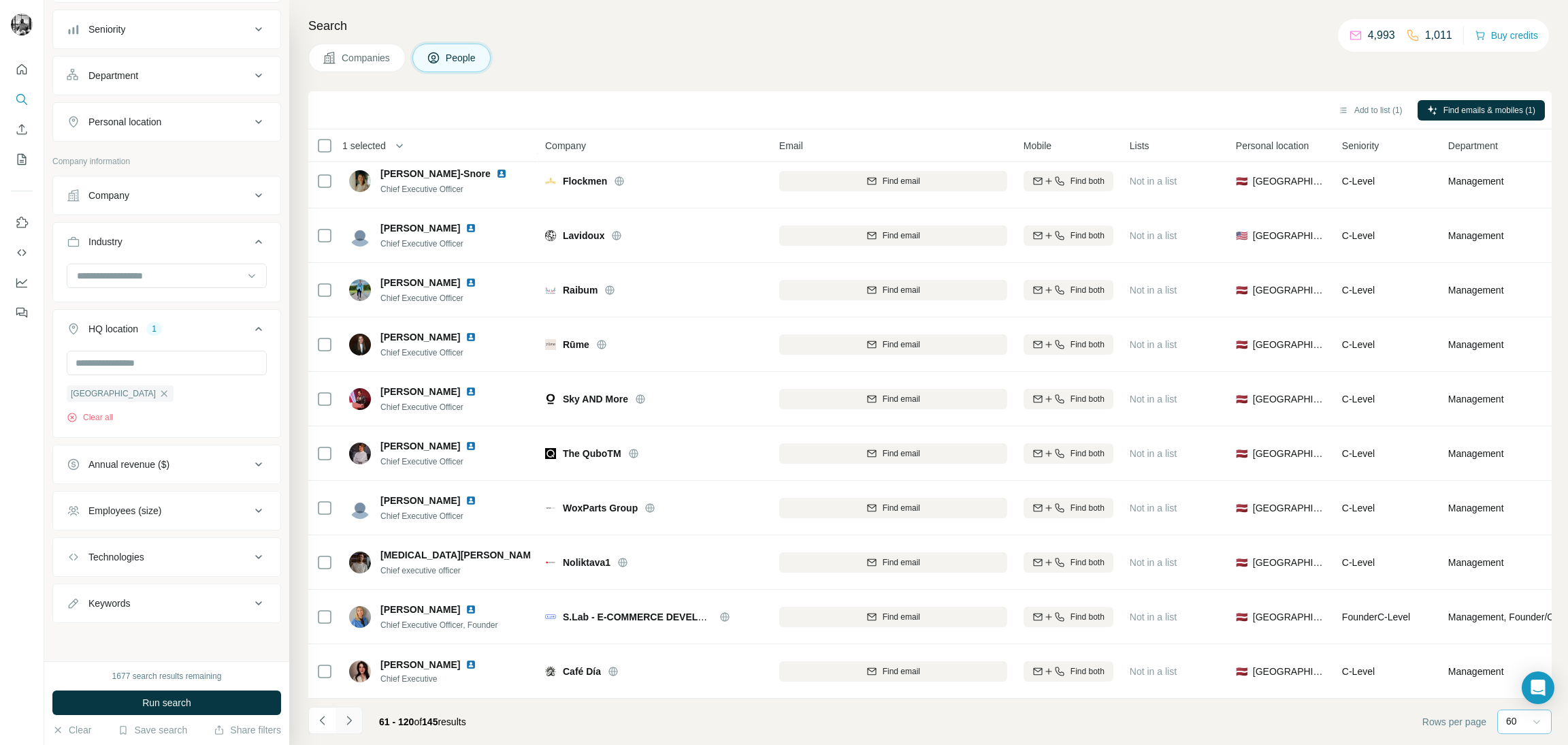
click at [349, 724] on icon "Navigate to next page" at bounding box center [349, 720] width 14 height 14
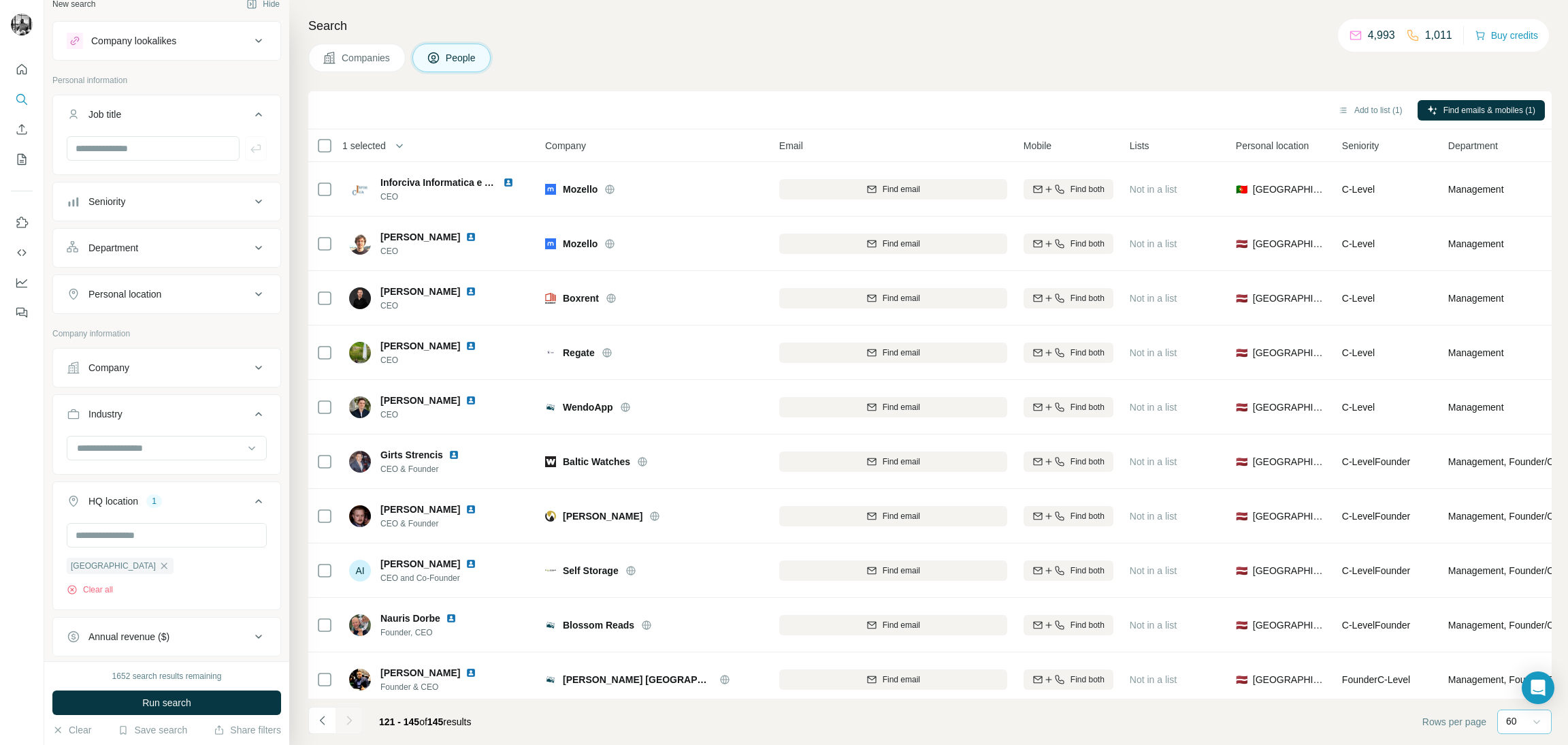
scroll to position [0, 0]
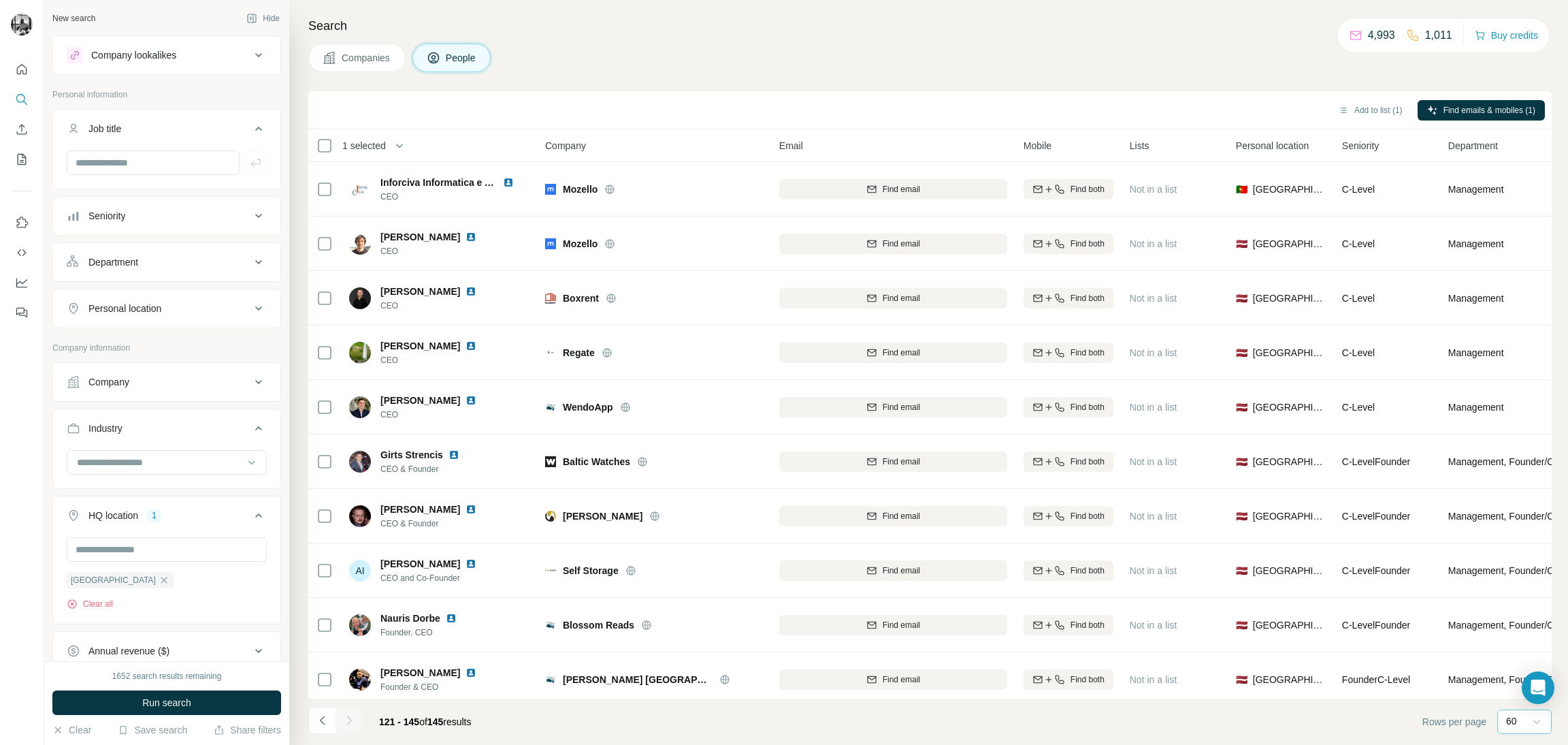
click at [373, 57] on span "Companies" at bounding box center [367, 58] width 50 height 14
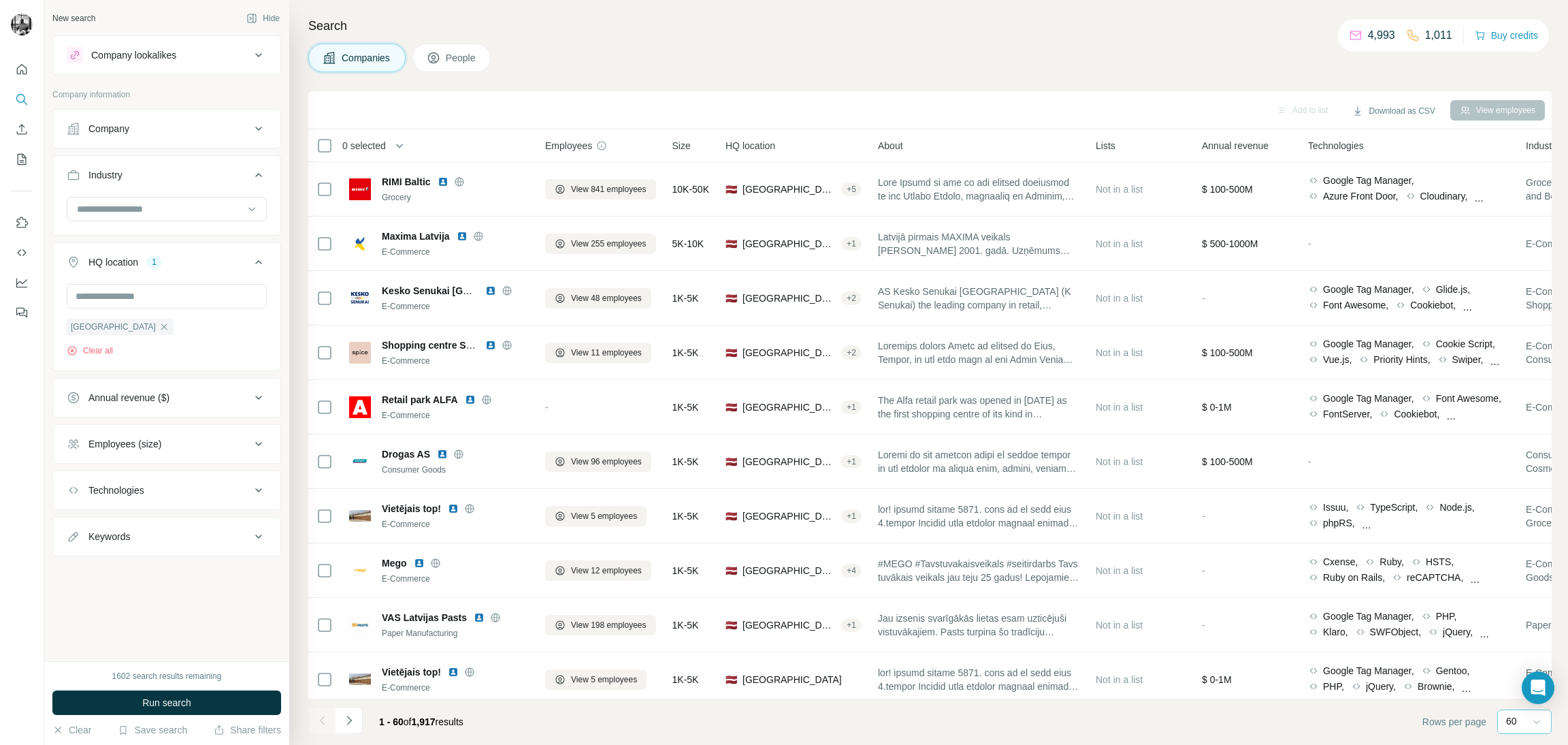
click at [446, 58] on button "People" at bounding box center [452, 57] width 79 height 28
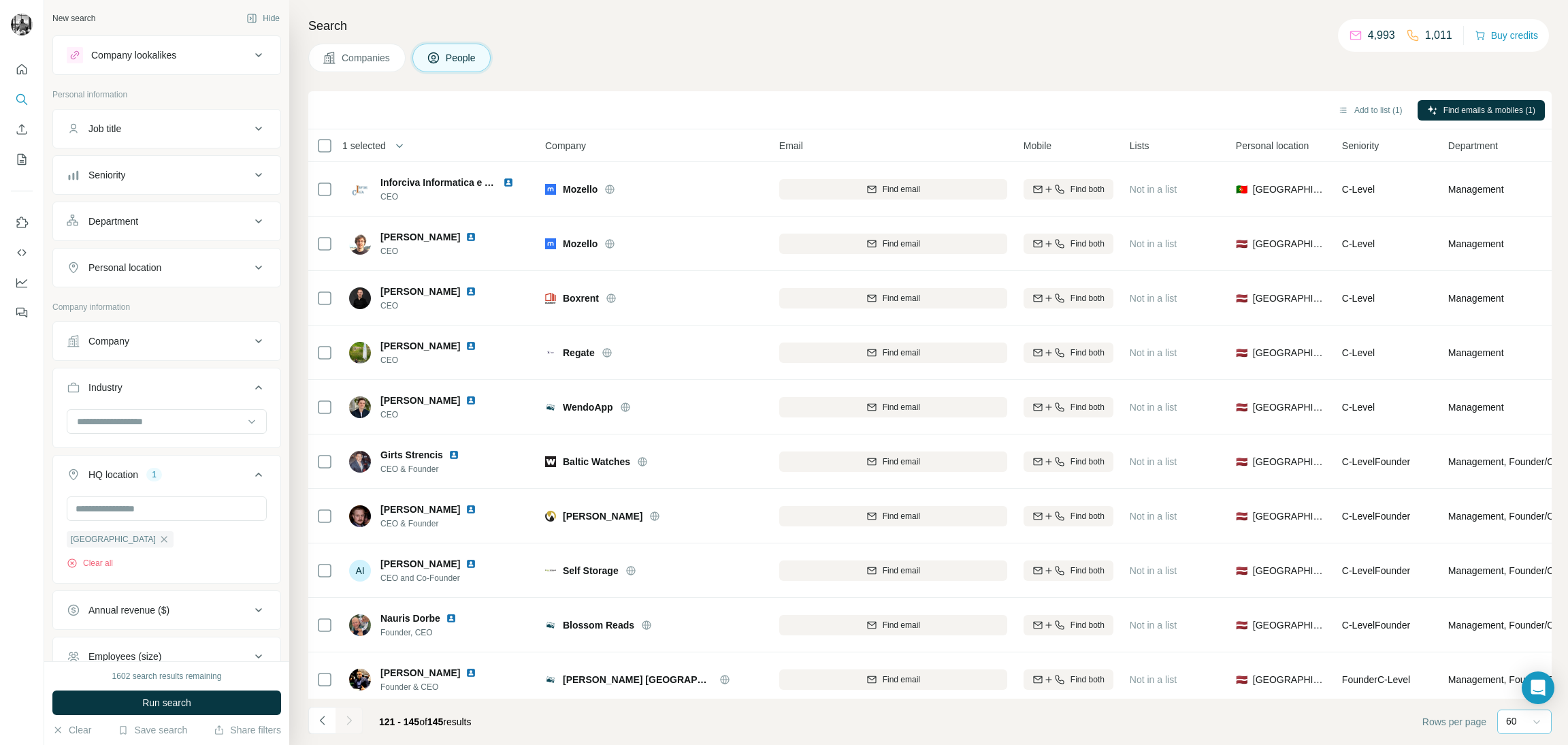
click at [342, 49] on button "Companies" at bounding box center [357, 57] width 98 height 28
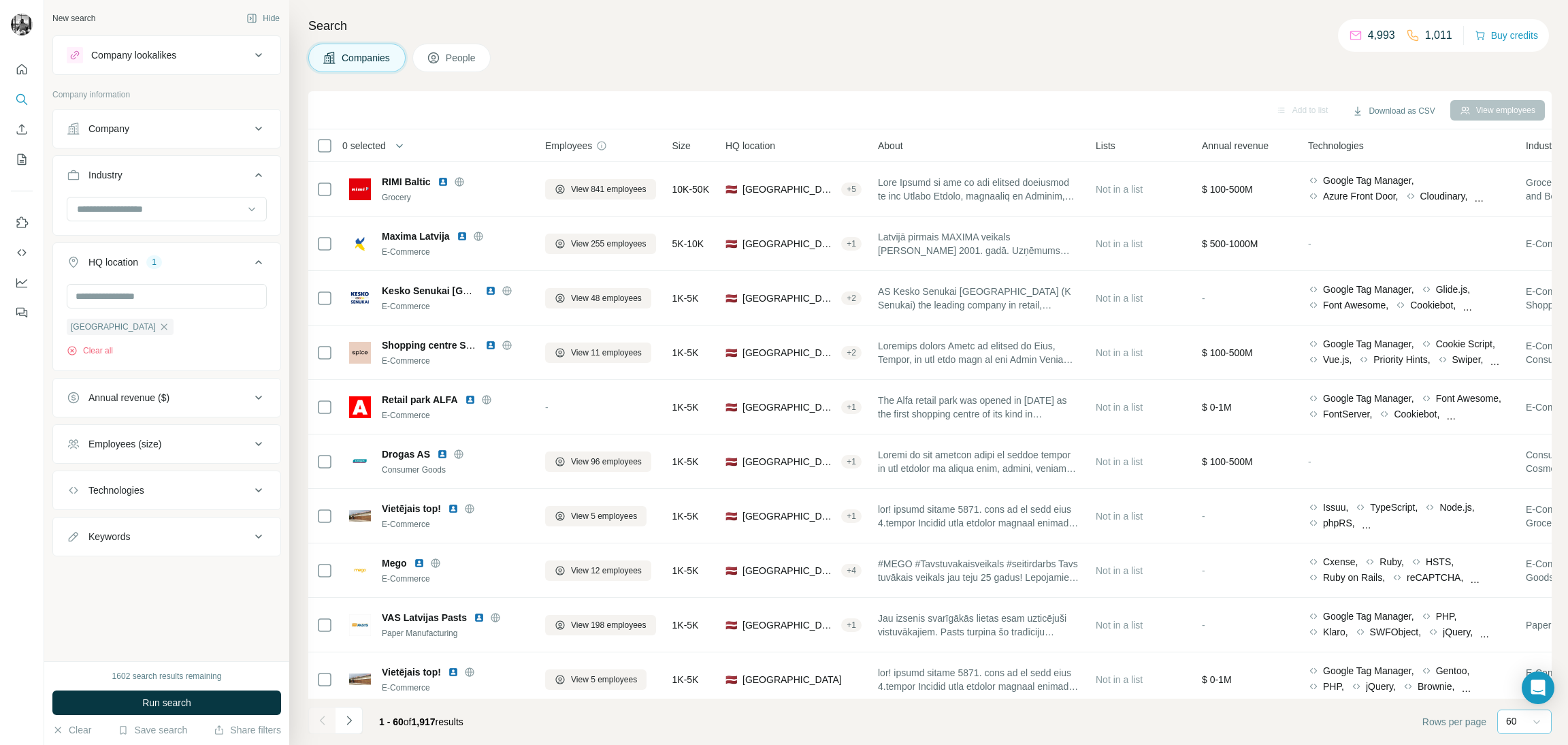
click at [255, 128] on icon at bounding box center [259, 129] width 7 height 4
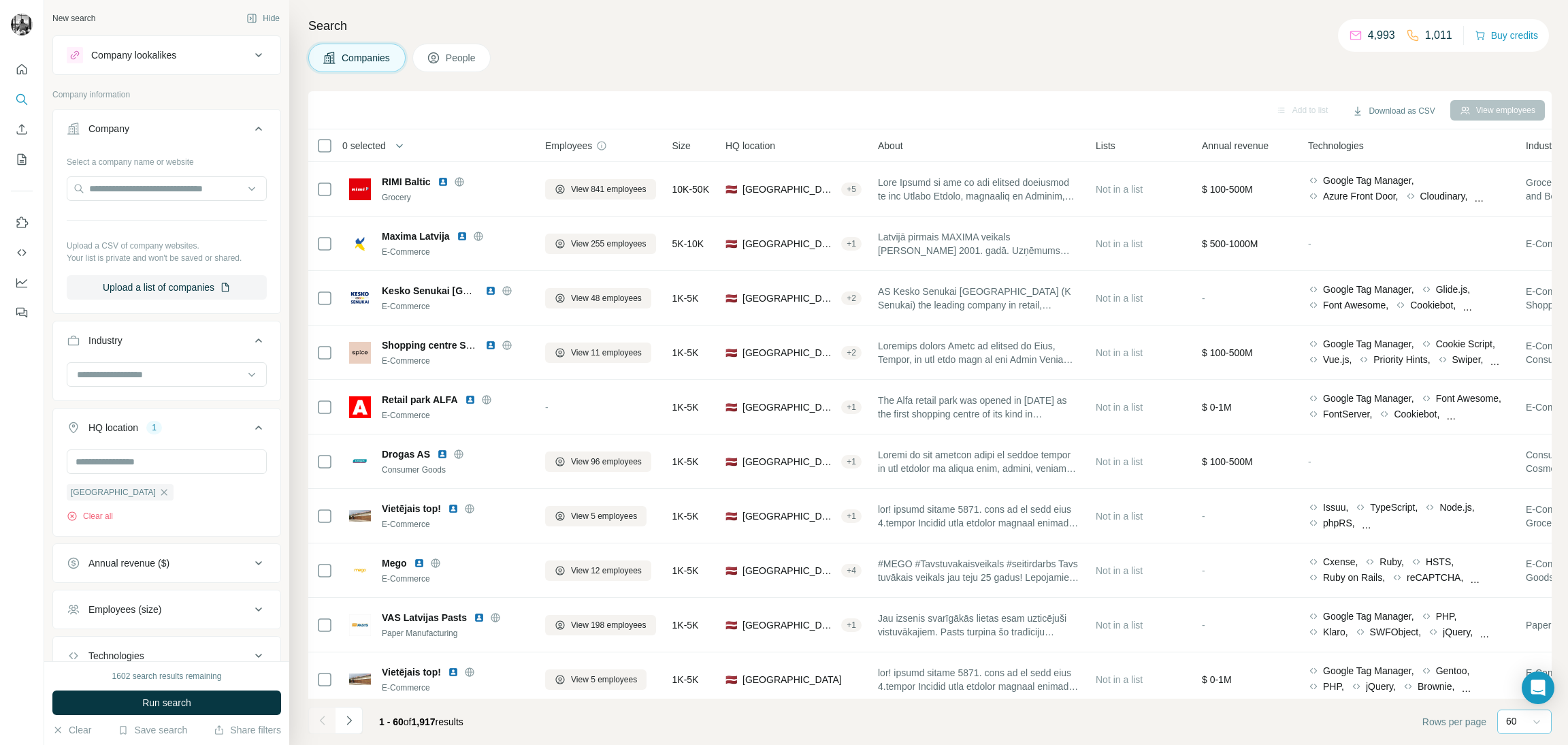
click at [255, 127] on button "Company" at bounding box center [166, 131] width 227 height 38
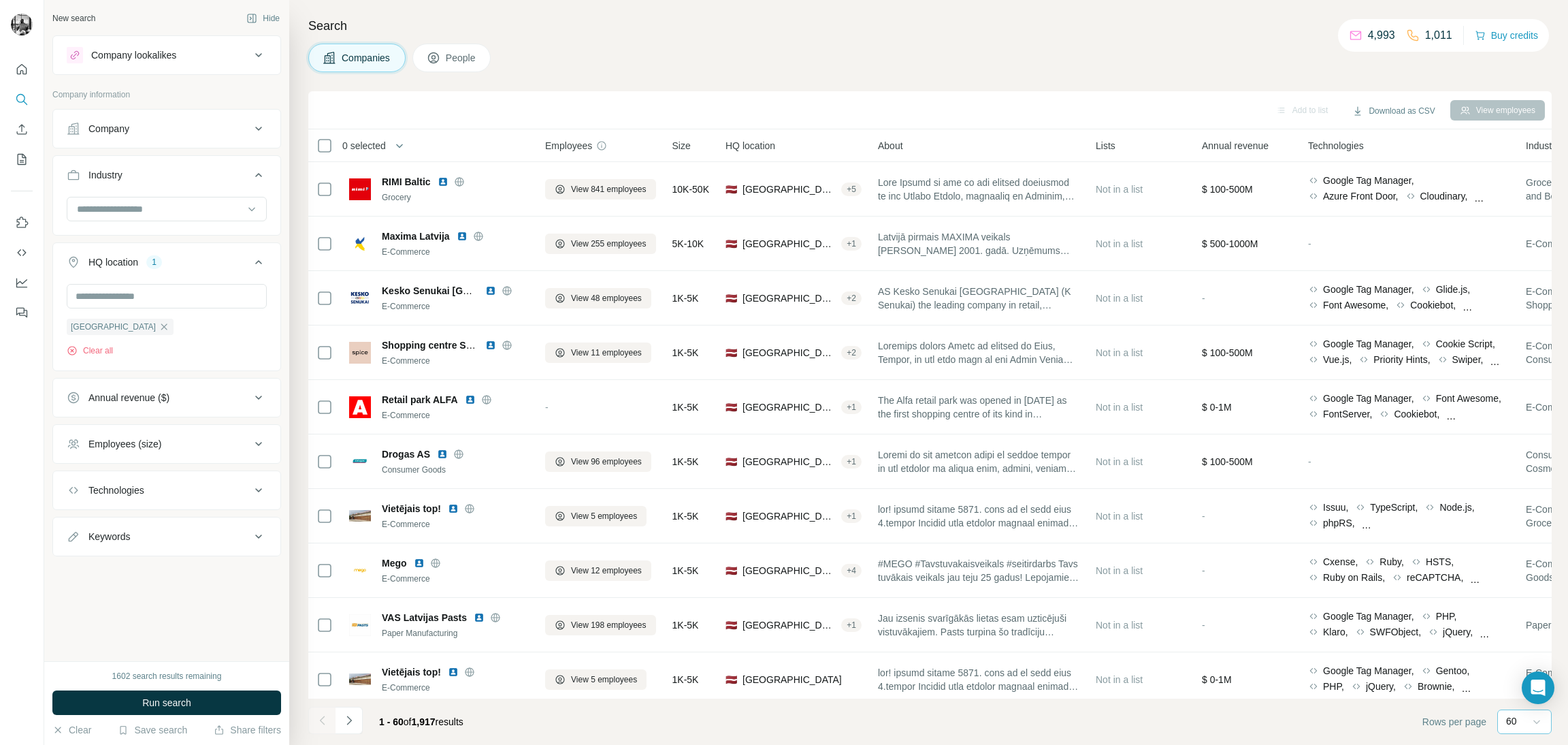
click at [464, 49] on button "People" at bounding box center [452, 57] width 79 height 28
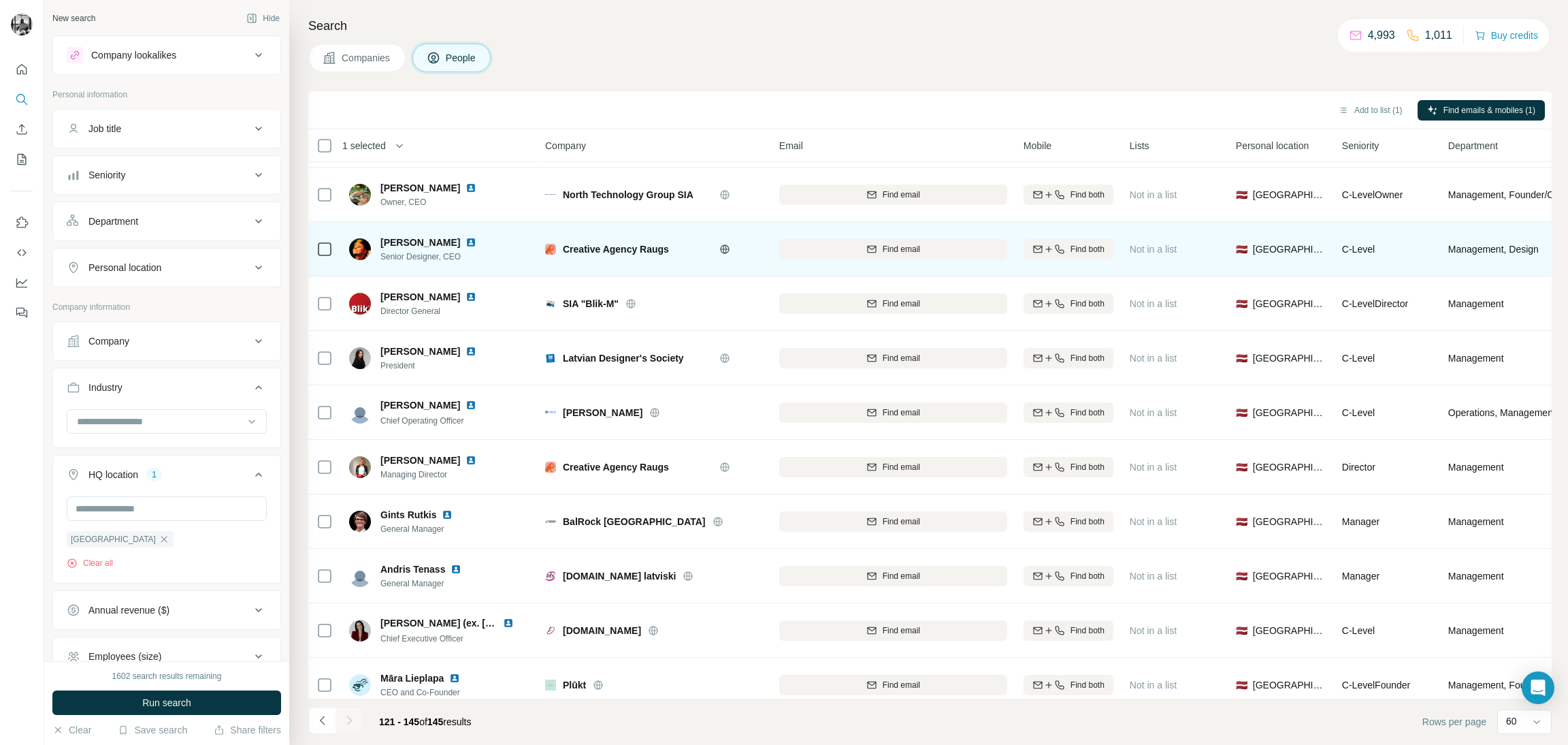
scroll to position [835, 0]
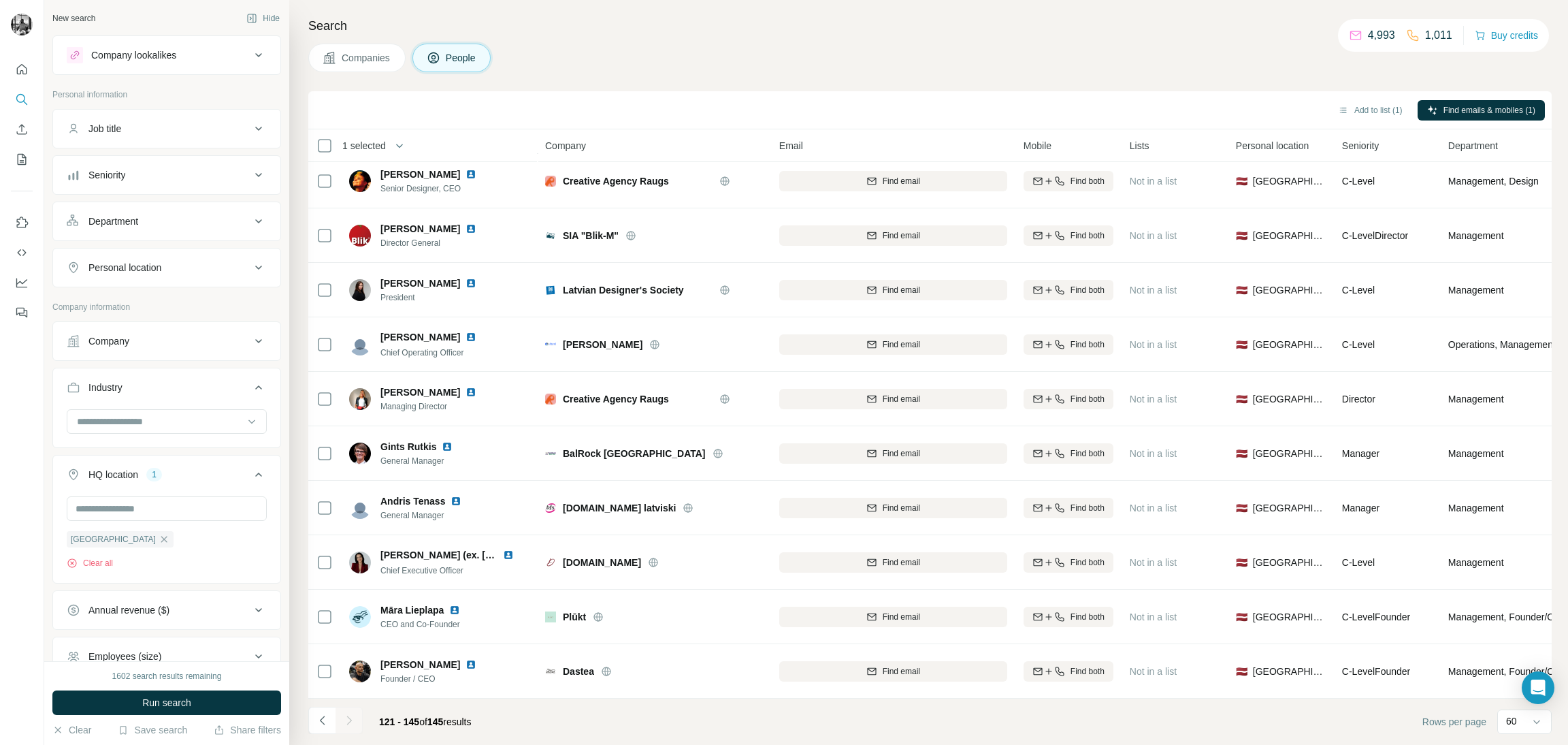
click at [375, 51] on span "Companies" at bounding box center [367, 58] width 50 height 14
click at [19, 93] on icon "Search" at bounding box center [21, 99] width 14 height 14
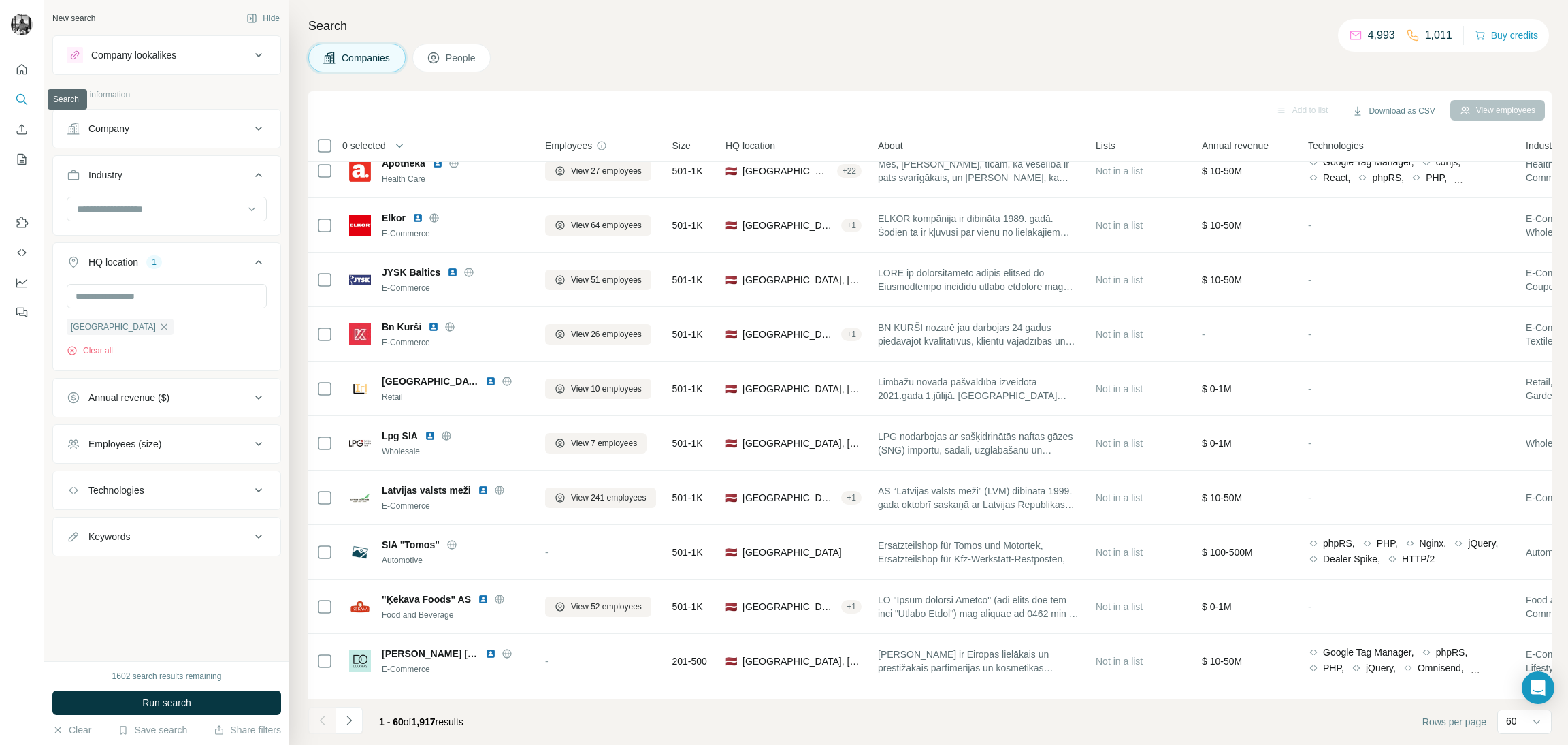
click at [21, 98] on icon "Search" at bounding box center [21, 99] width 14 height 14
click at [21, 71] on button "Quick start" at bounding box center [21, 69] width 21 height 25
click at [21, 68] on icon "Quick start" at bounding box center [21, 69] width 14 height 14
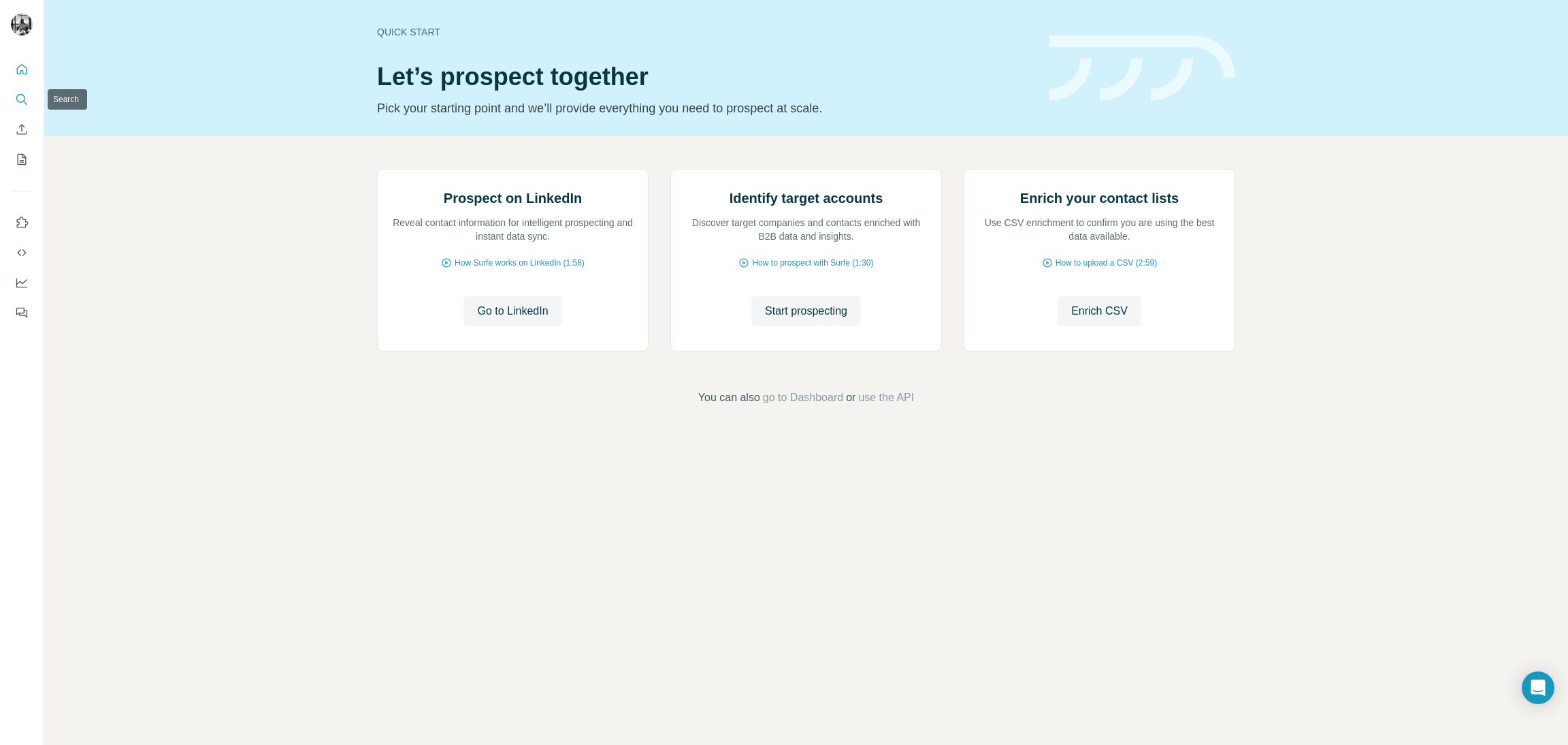
click at [22, 111] on button "Search" at bounding box center [21, 99] width 21 height 25
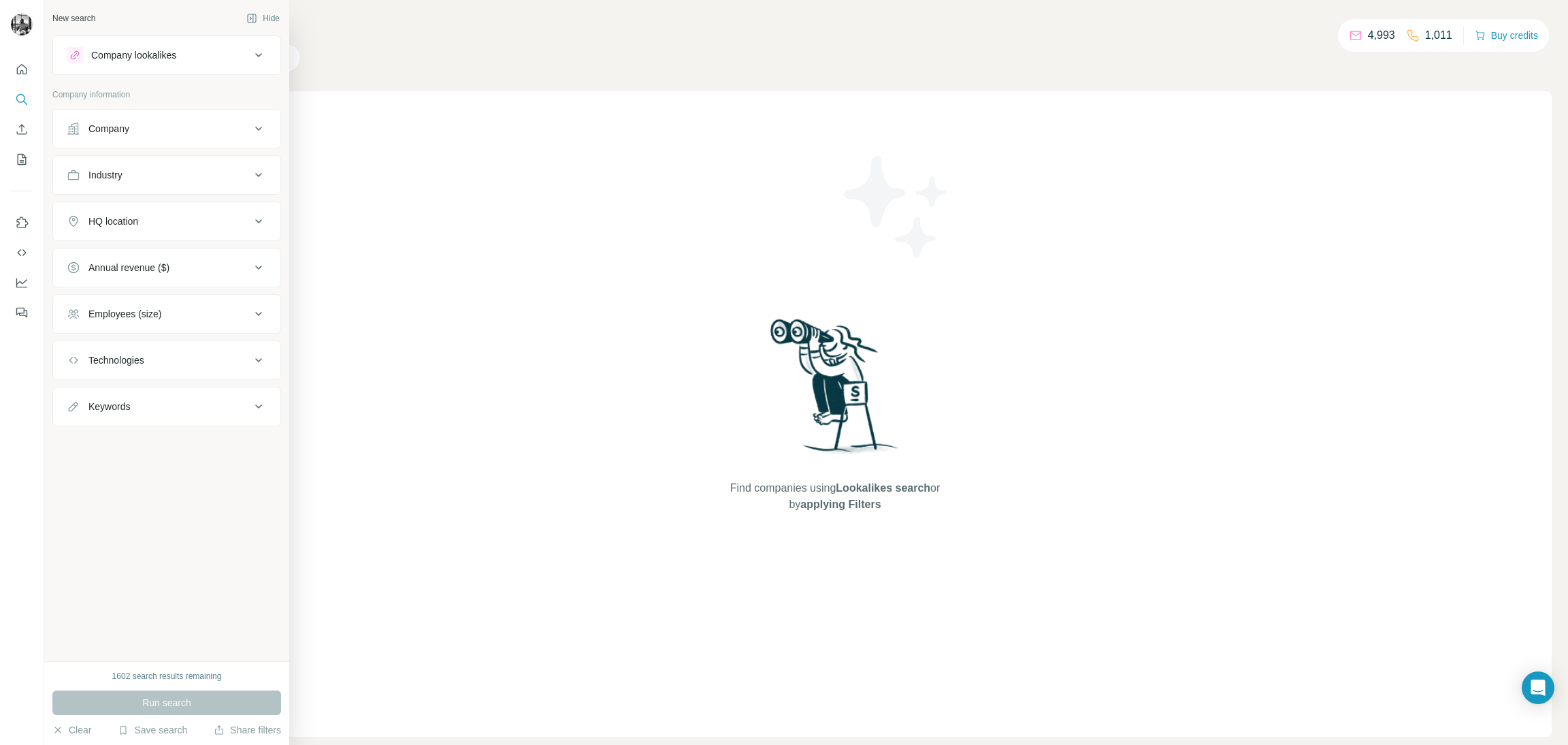
click at [260, 319] on icon at bounding box center [258, 314] width 16 height 16
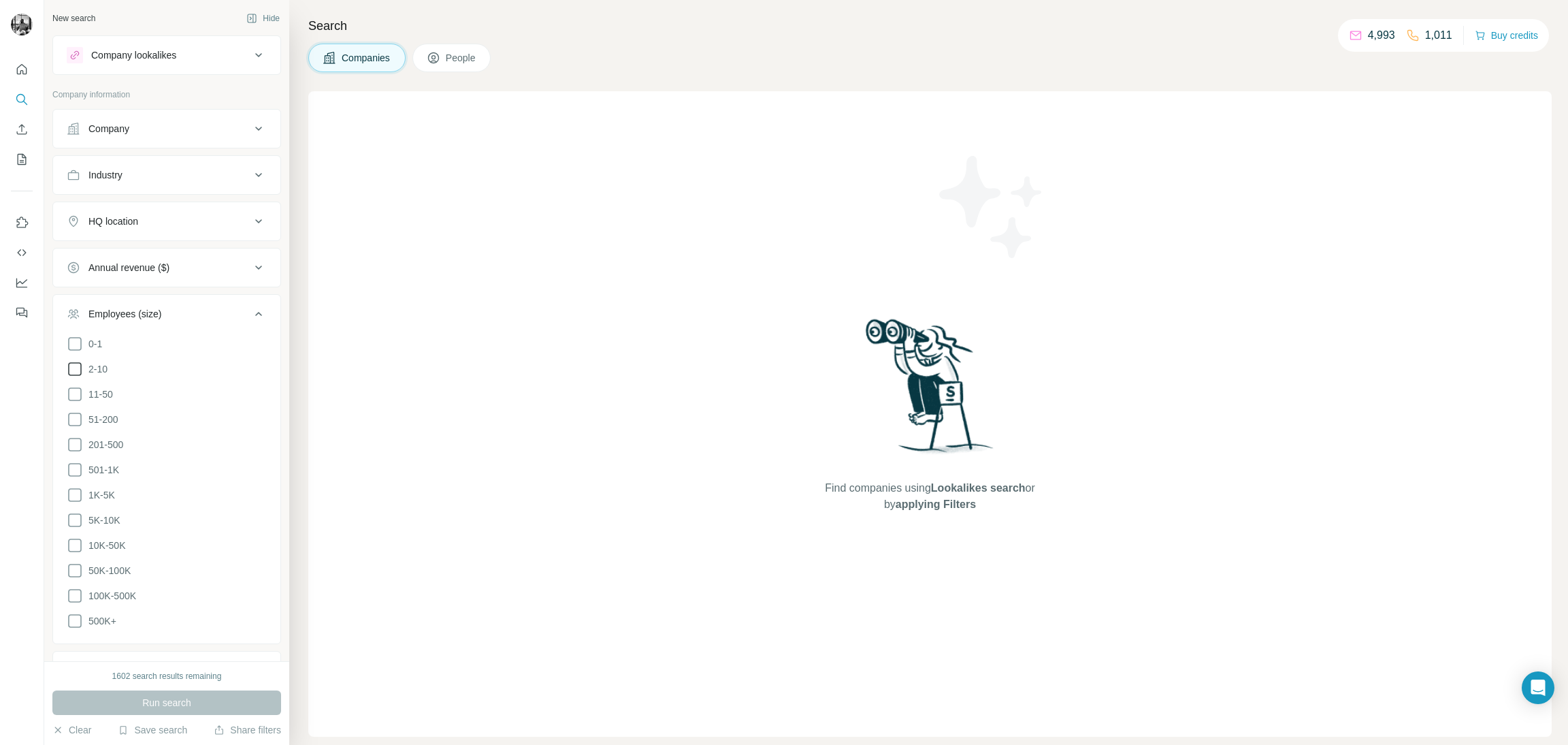
click at [75, 374] on icon at bounding box center [75, 369] width 16 height 16
click at [73, 396] on icon at bounding box center [75, 394] width 16 height 16
click at [75, 369] on icon at bounding box center [75, 369] width 14 height 14
click at [75, 418] on icon at bounding box center [75, 419] width 16 height 16
click at [250, 315] on icon at bounding box center [258, 314] width 16 height 16
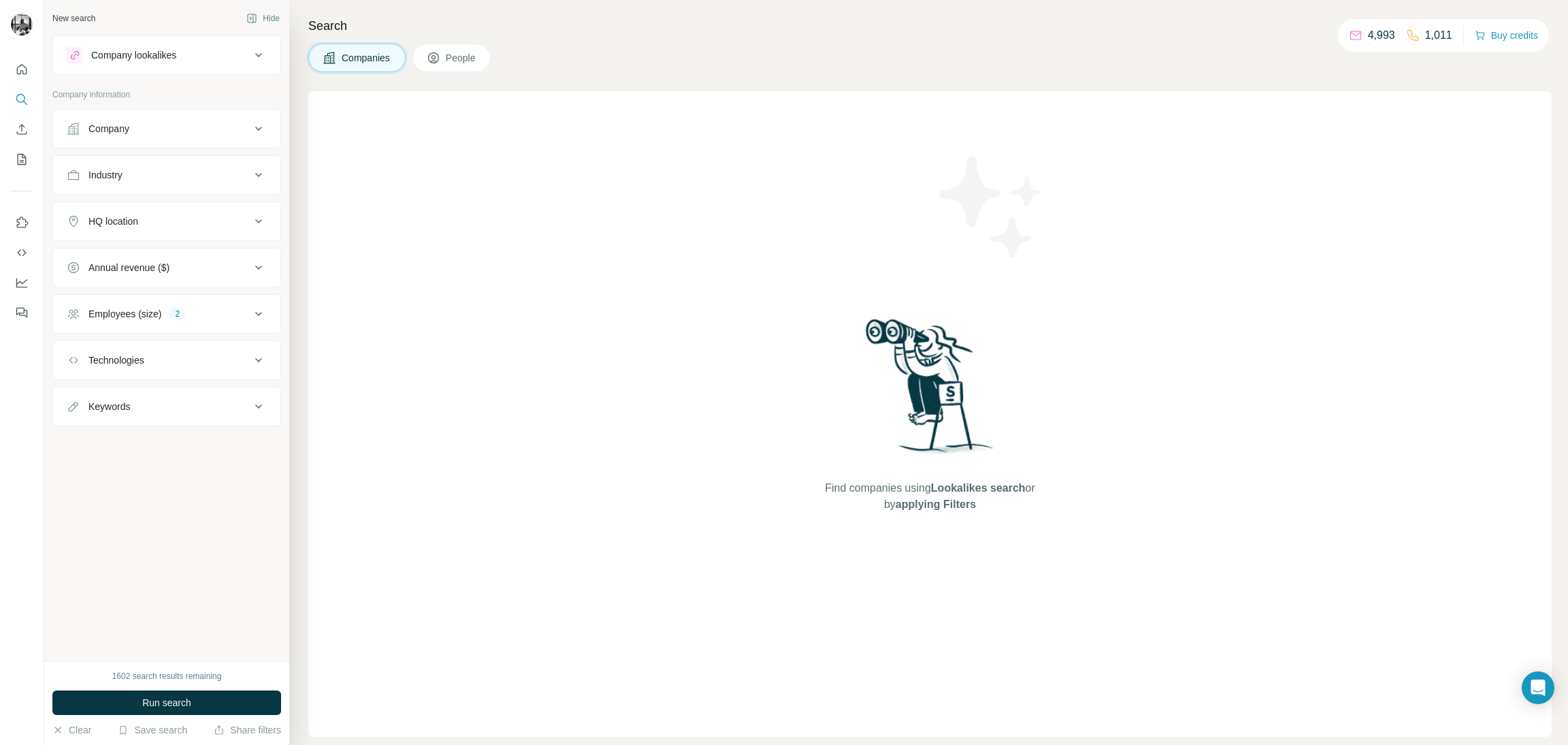
click at [256, 217] on icon at bounding box center [258, 221] width 16 height 16
click at [185, 255] on input "text" at bounding box center [166, 255] width 200 height 25
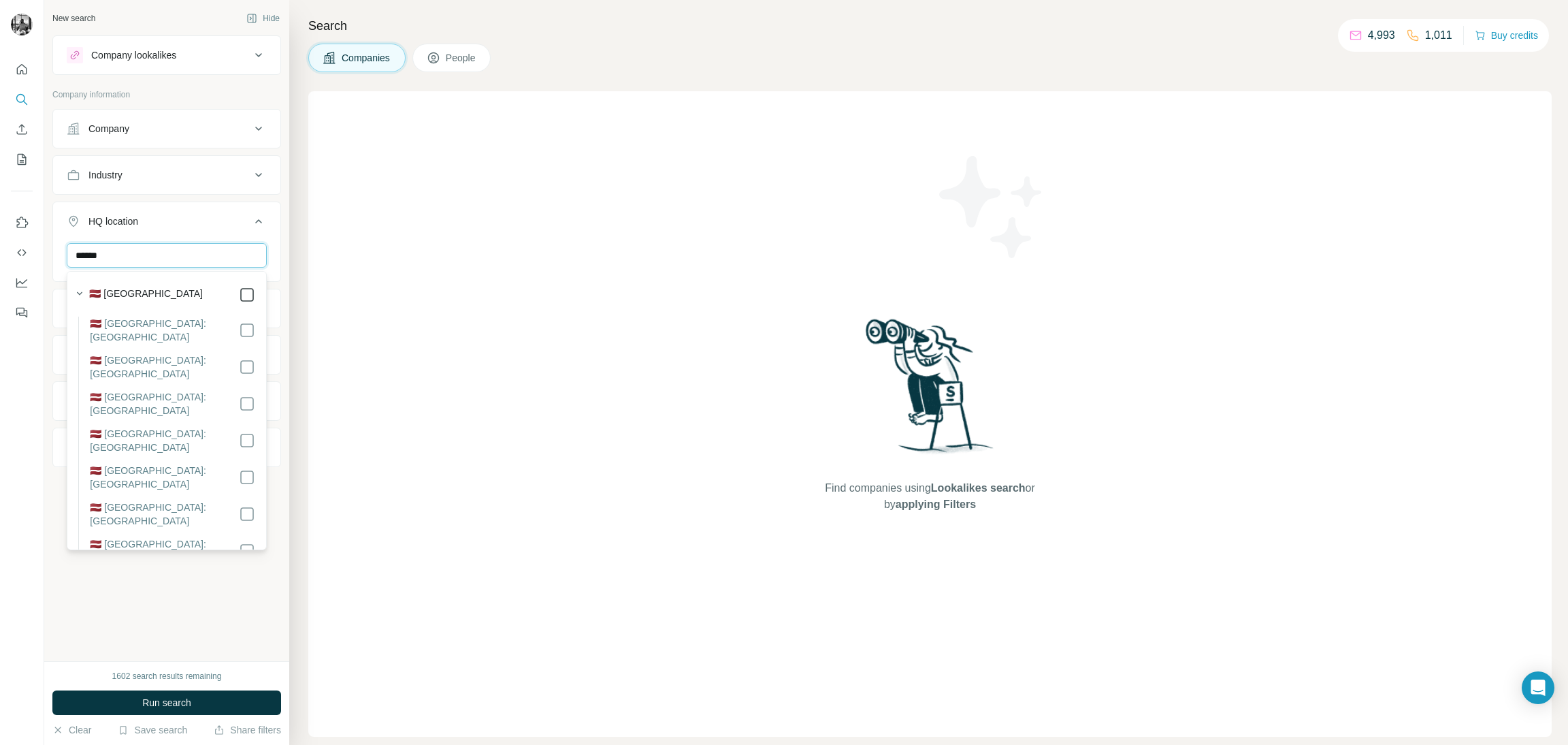
type input "******"
click at [177, 696] on span "Run search" at bounding box center [166, 703] width 49 height 14
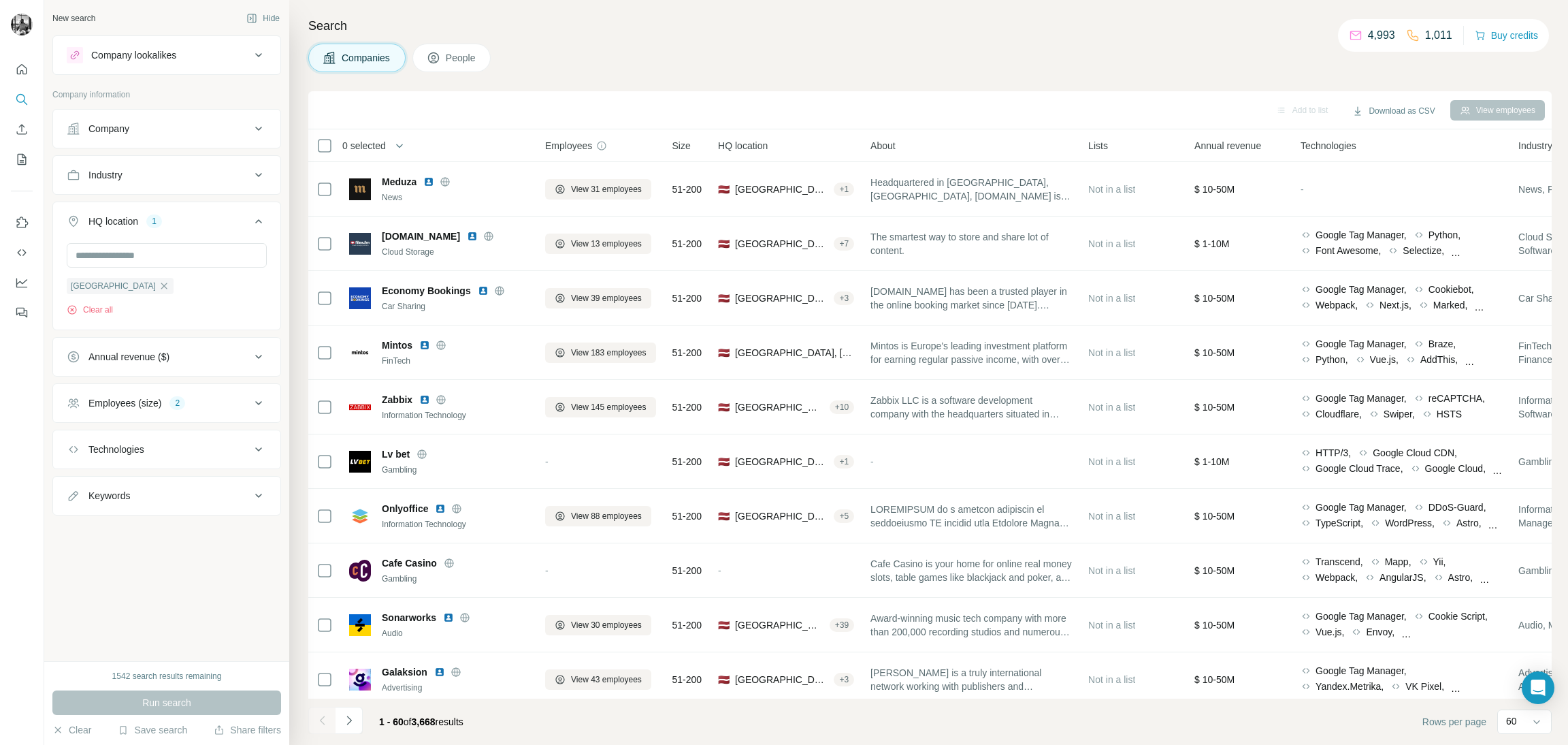
click at [258, 180] on icon at bounding box center [258, 175] width 16 height 16
click at [189, 213] on input at bounding box center [159, 208] width 168 height 15
type input "*"
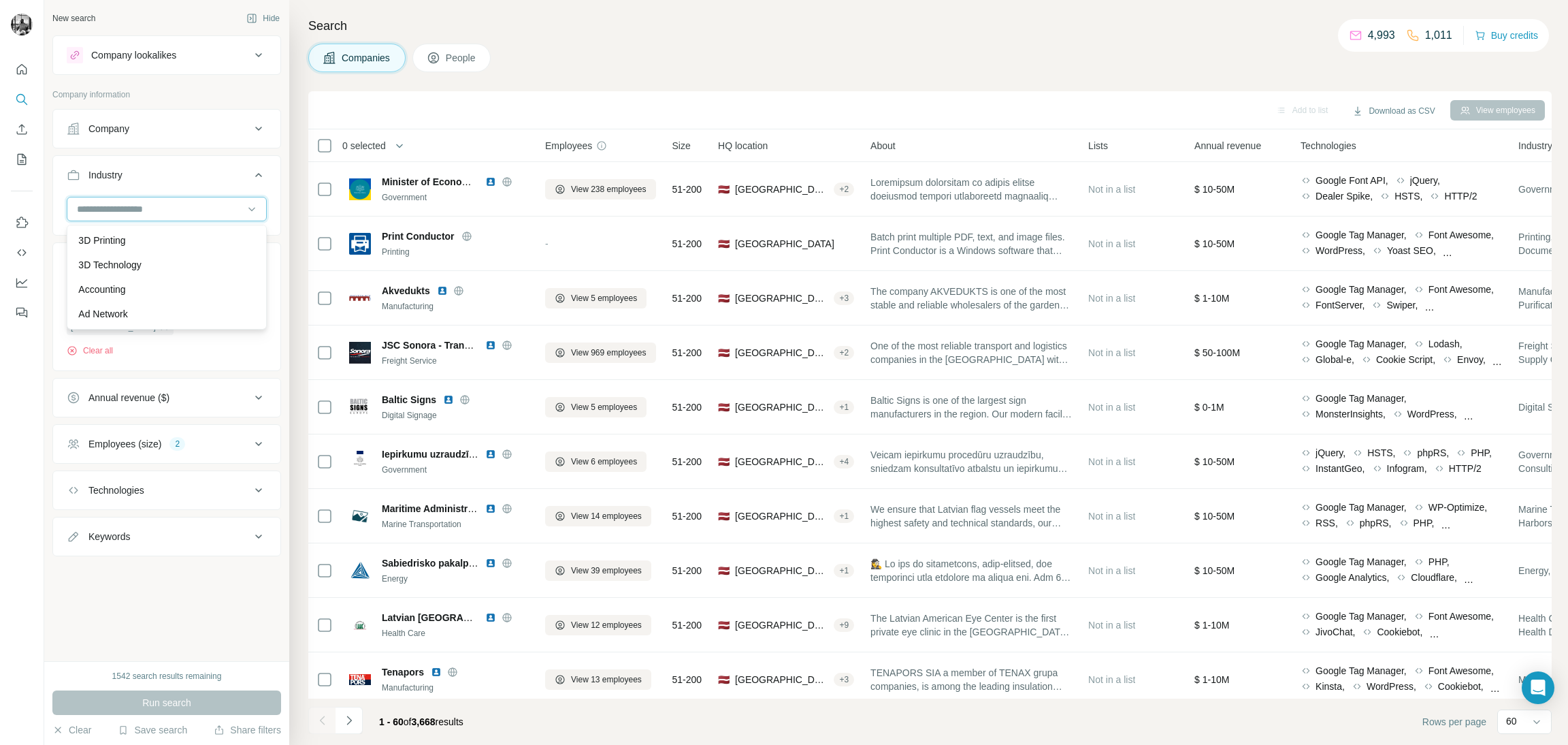
scroll to position [1940, 0]
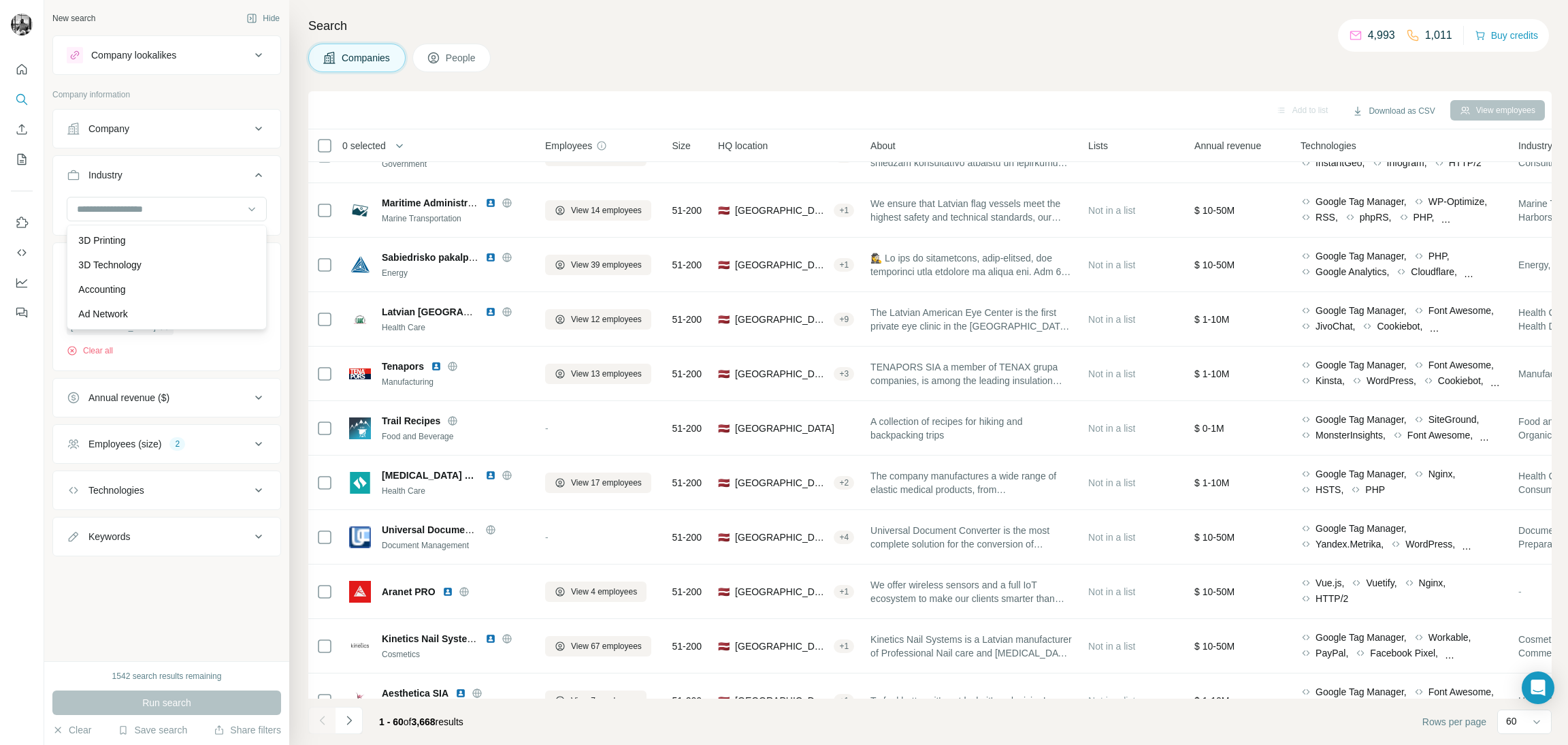
click at [455, 64] on span "People" at bounding box center [461, 58] width 32 height 14
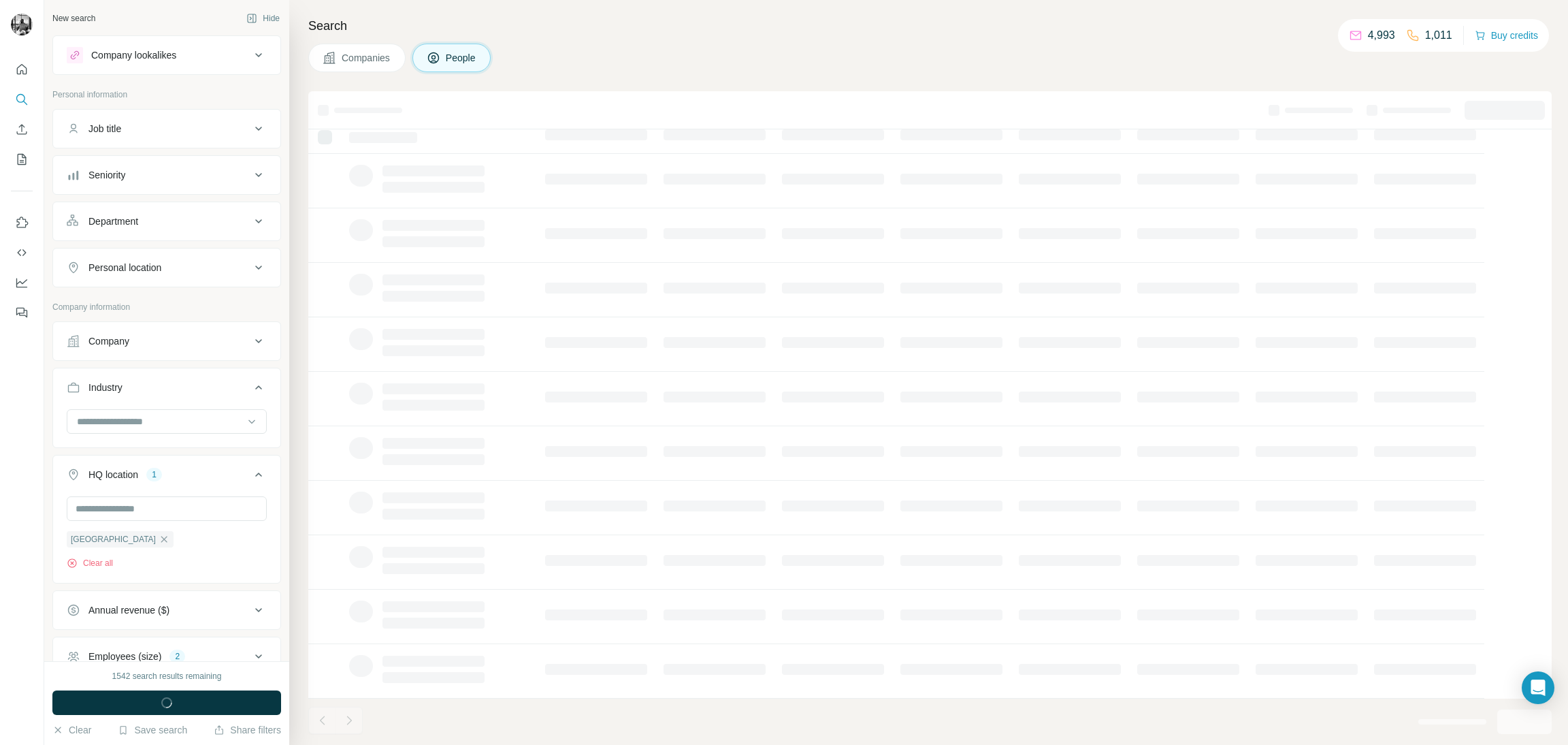
scroll to position [18, 0]
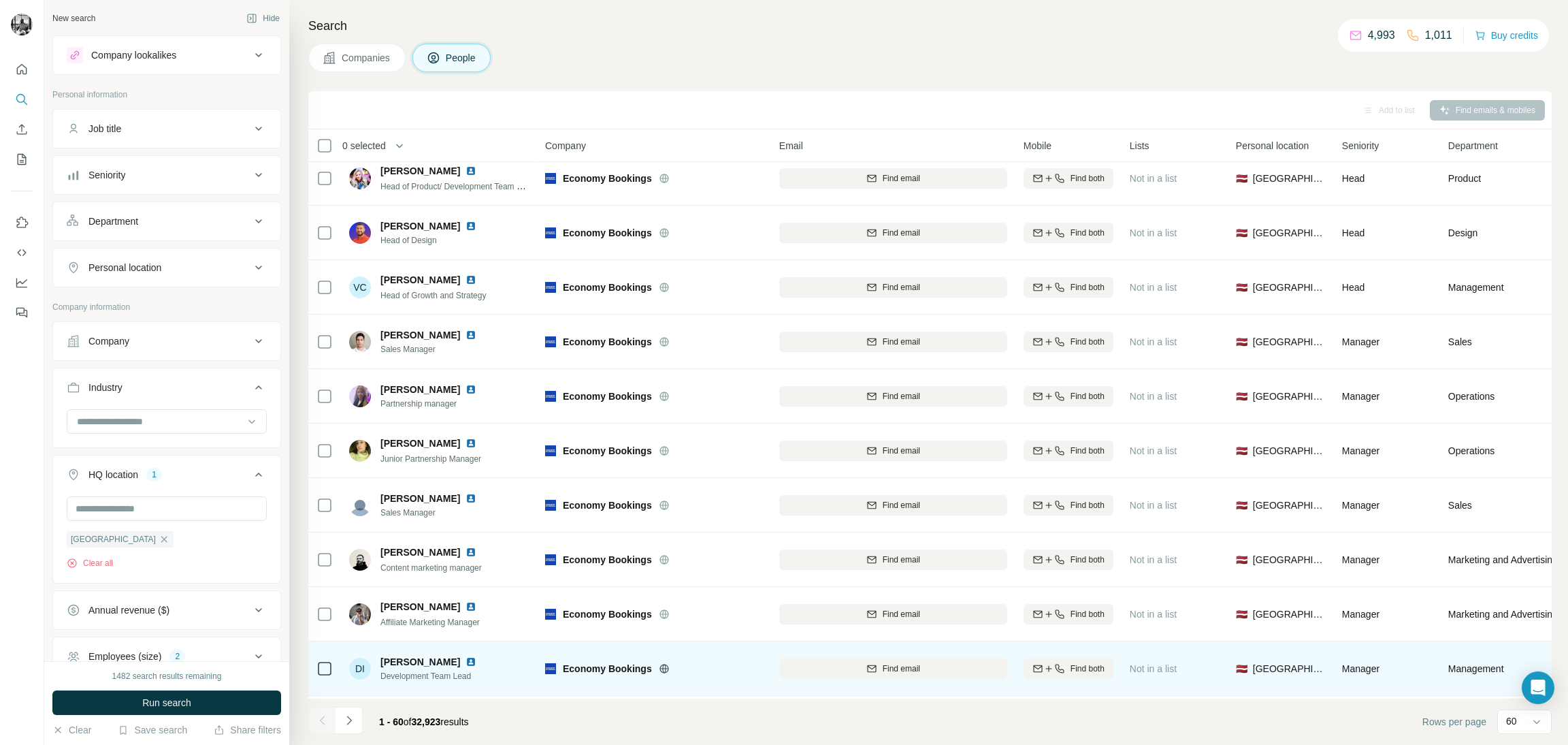
scroll to position [2434, 0]
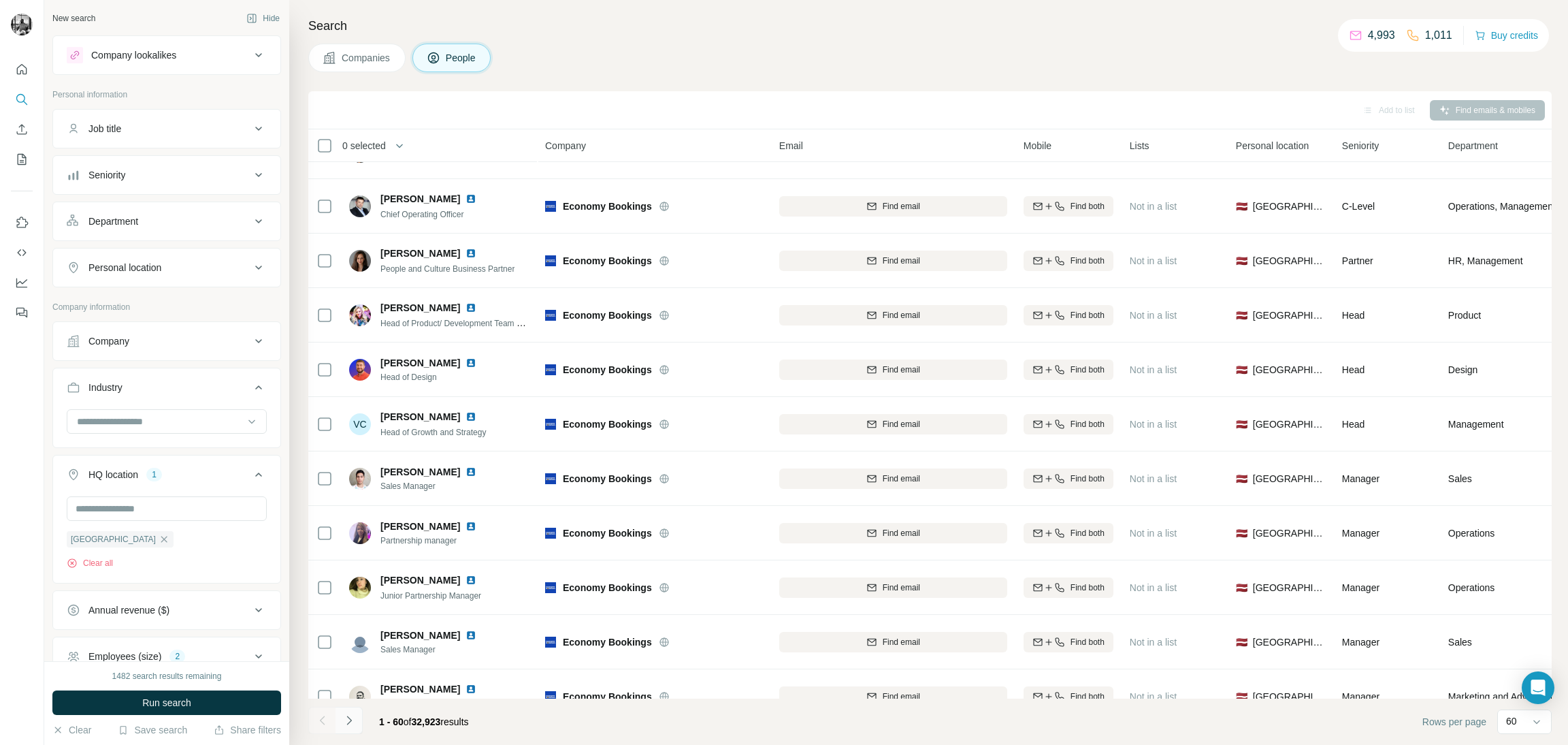
click at [352, 718] on icon "Navigate to next page" at bounding box center [349, 720] width 14 height 14
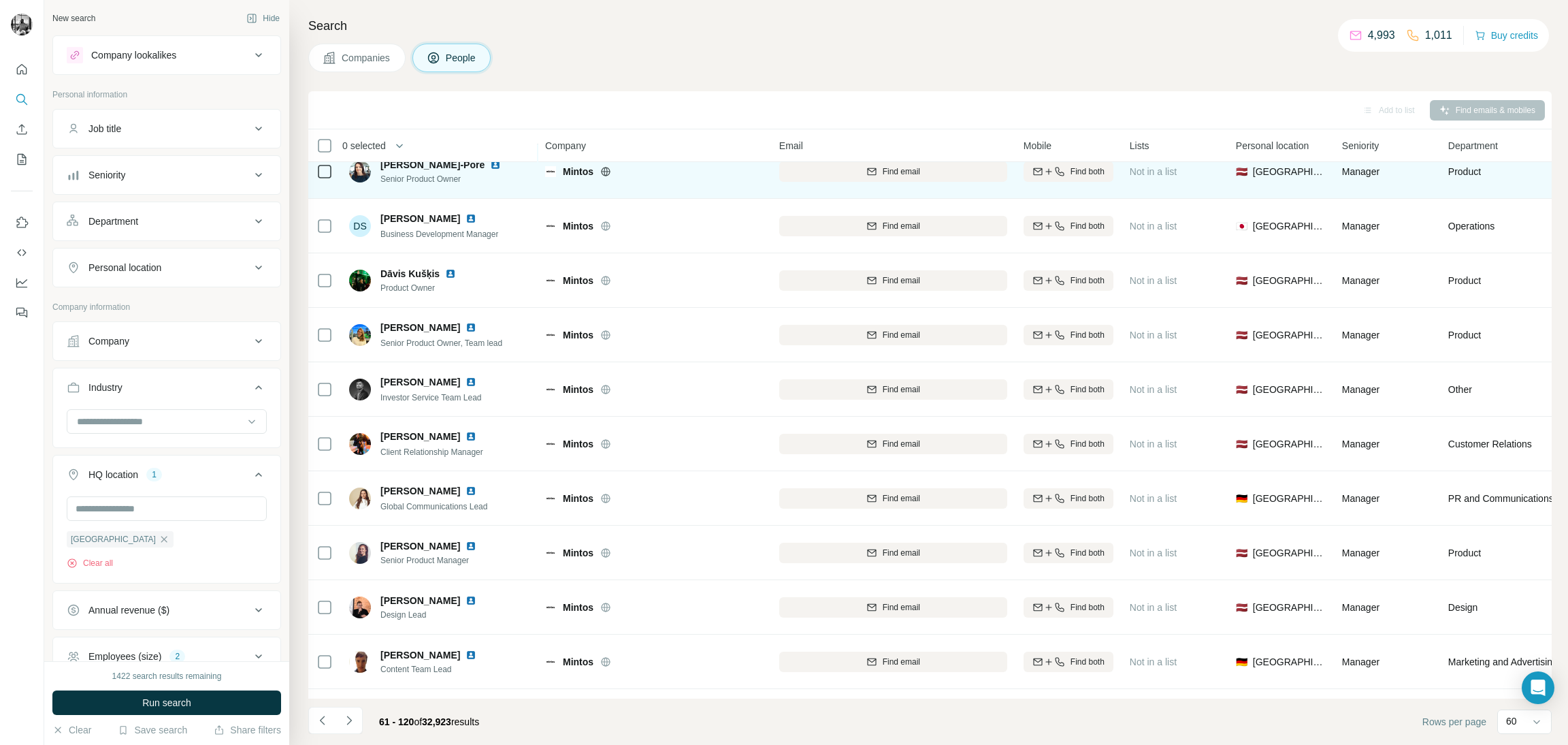
scroll to position [2741, 0]
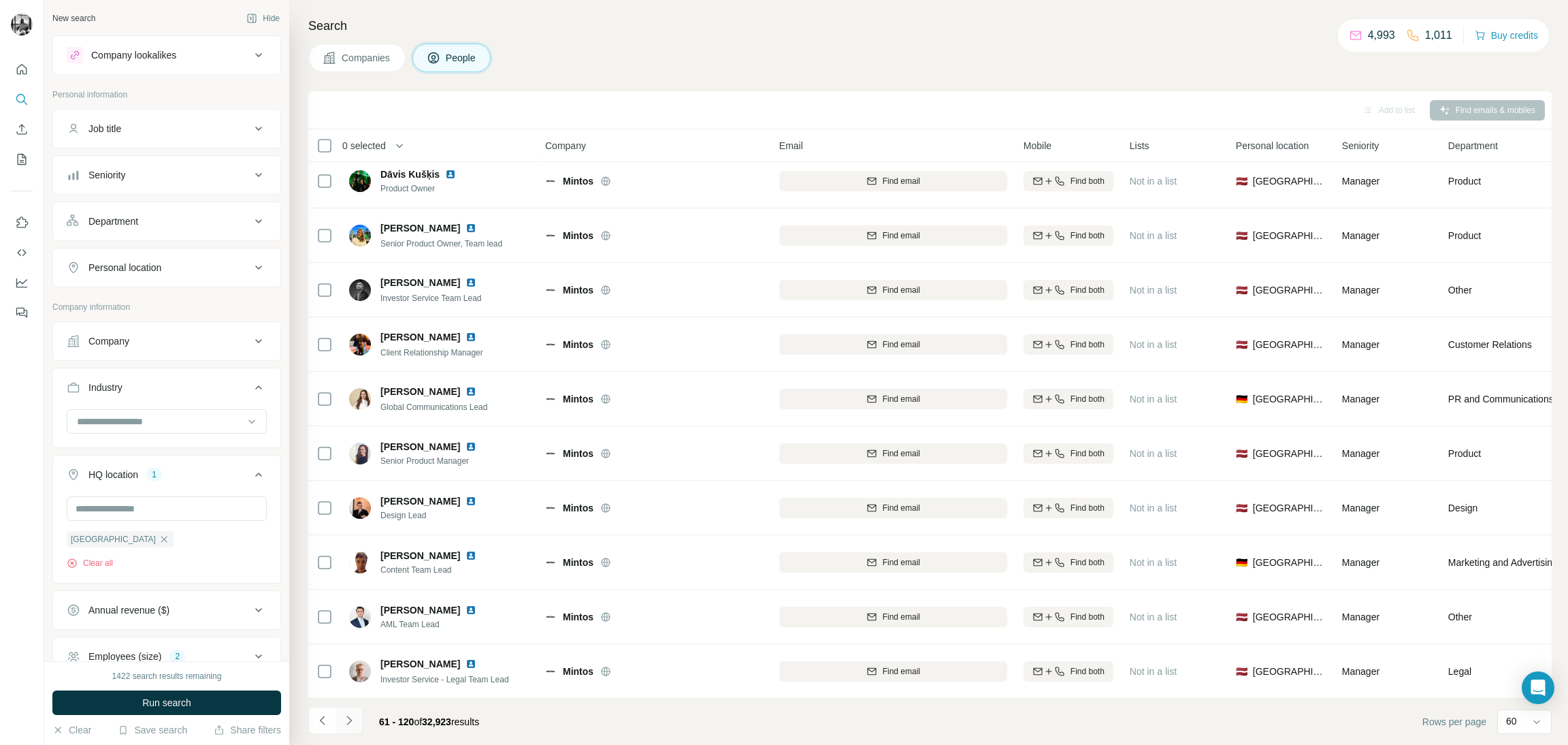
click at [353, 719] on icon "Navigate to next page" at bounding box center [349, 720] width 14 height 14
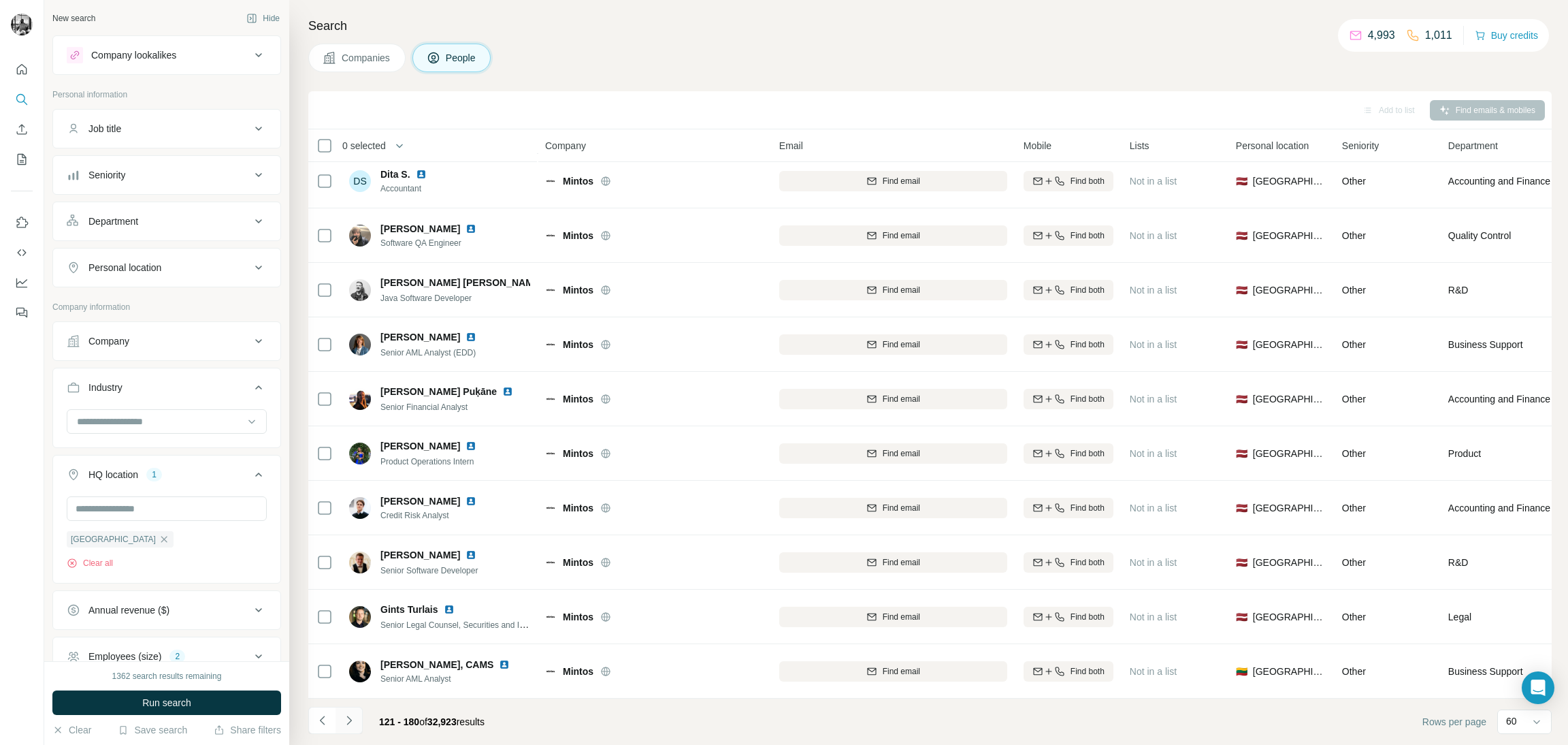
click at [344, 724] on icon "Navigate to next page" at bounding box center [349, 720] width 14 height 14
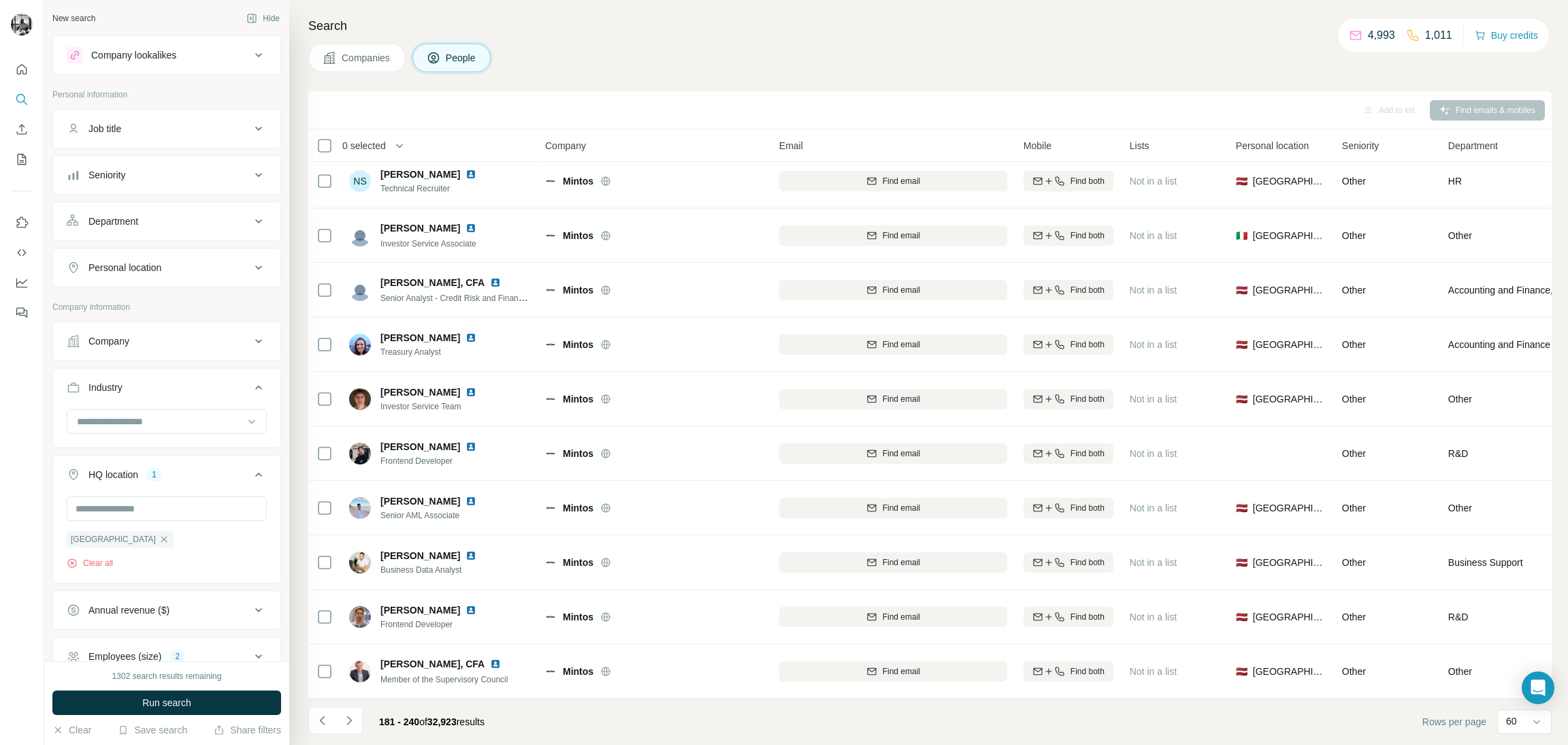
click at [250, 128] on icon at bounding box center [258, 129] width 16 height 16
click at [146, 161] on input "text" at bounding box center [153, 163] width 173 height 25
type input "***"
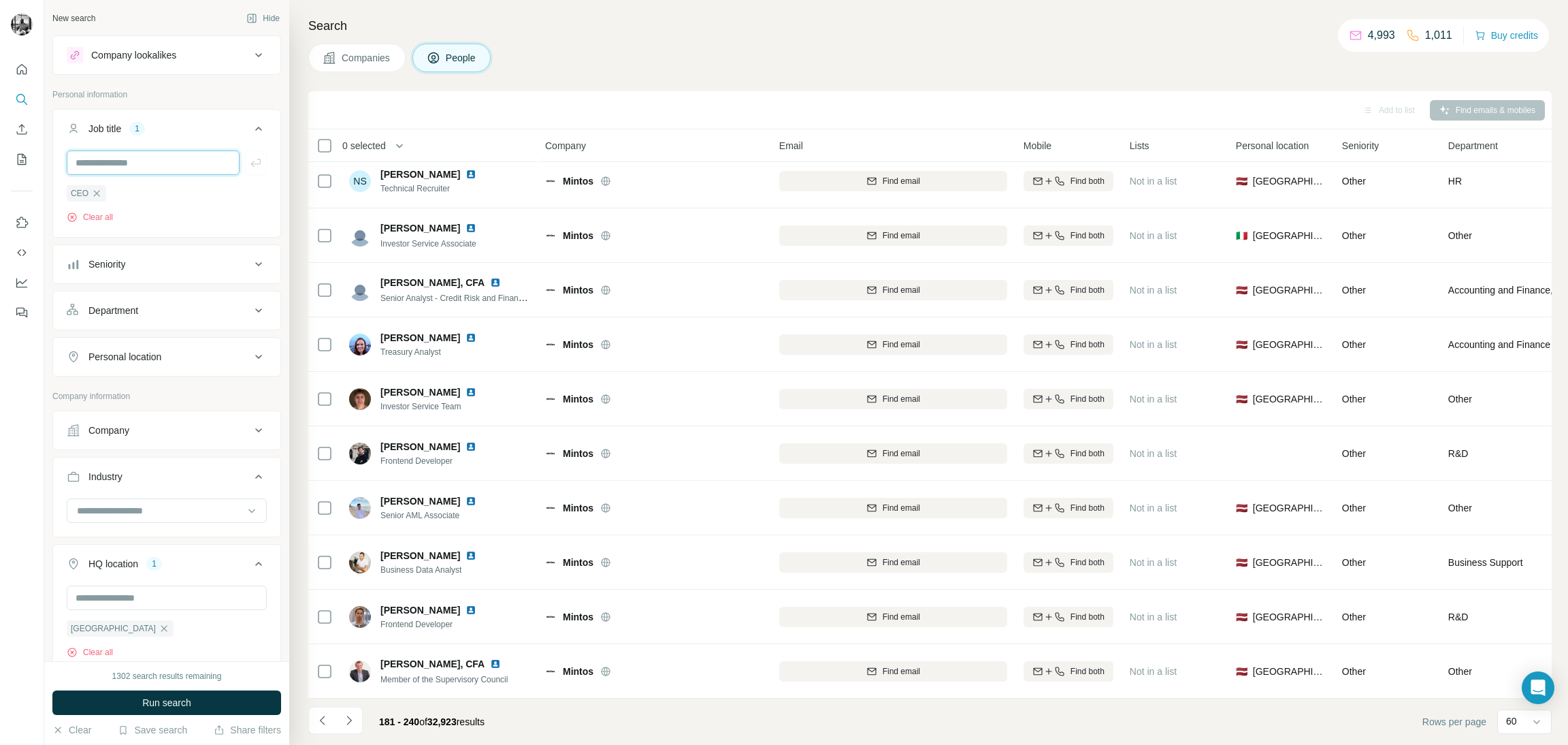
click at [146, 160] on input "text" at bounding box center [153, 163] width 173 height 25
type input "***"
click at [146, 160] on input "text" at bounding box center [153, 163] width 173 height 25
type input "****"
click at [201, 704] on button "Run search" at bounding box center [166, 702] width 229 height 25
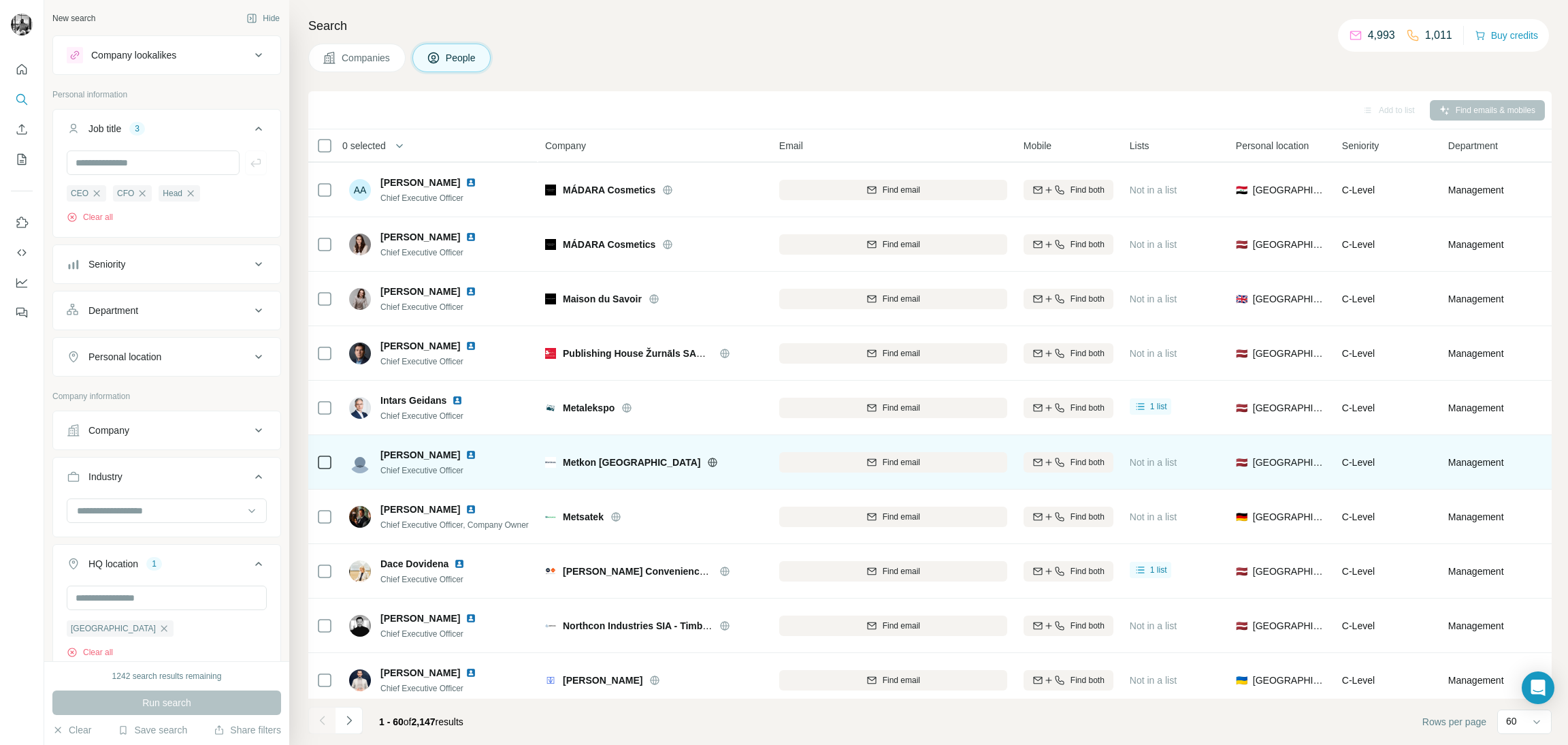
scroll to position [2741, 0]
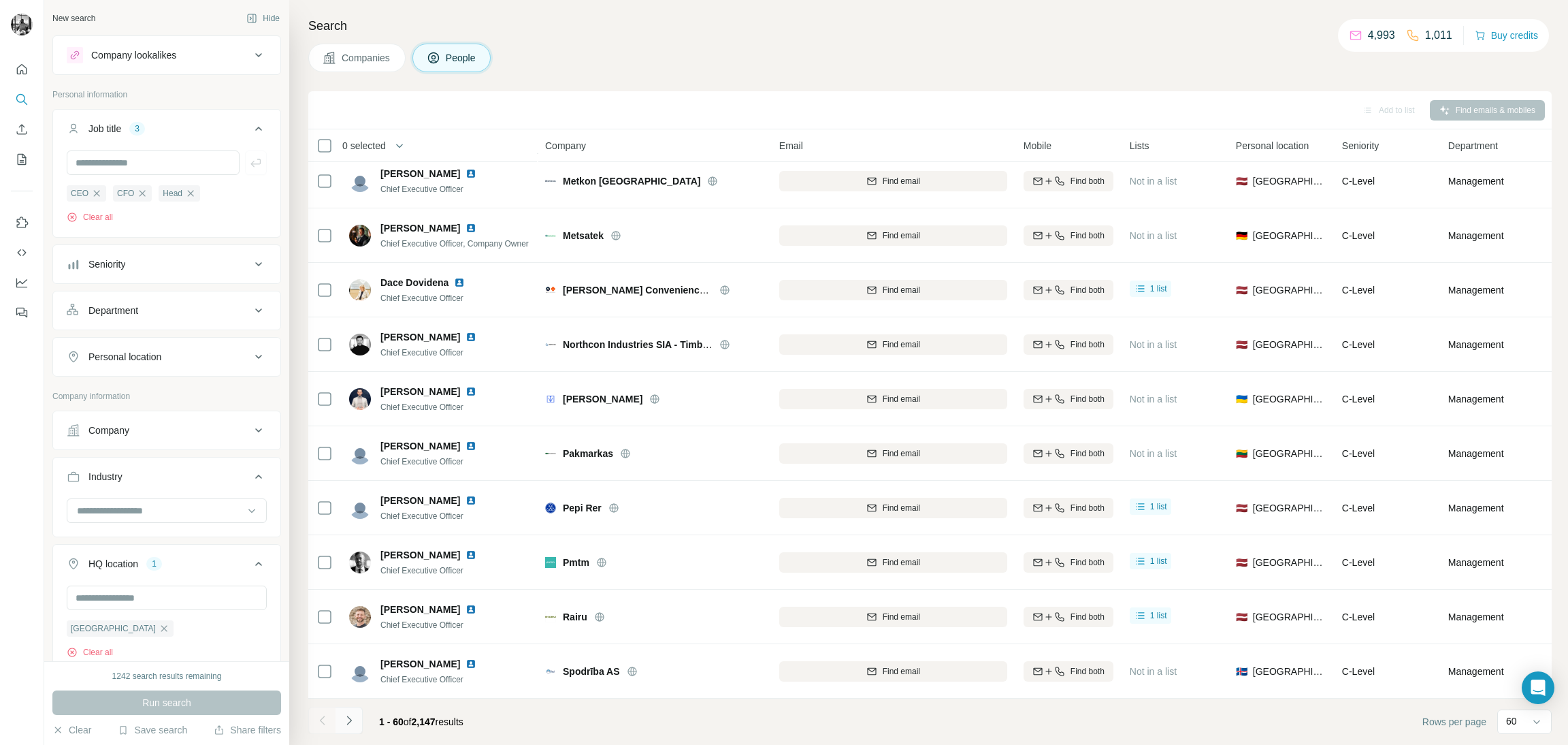
click at [350, 721] on icon "Navigate to next page" at bounding box center [349, 720] width 14 height 14
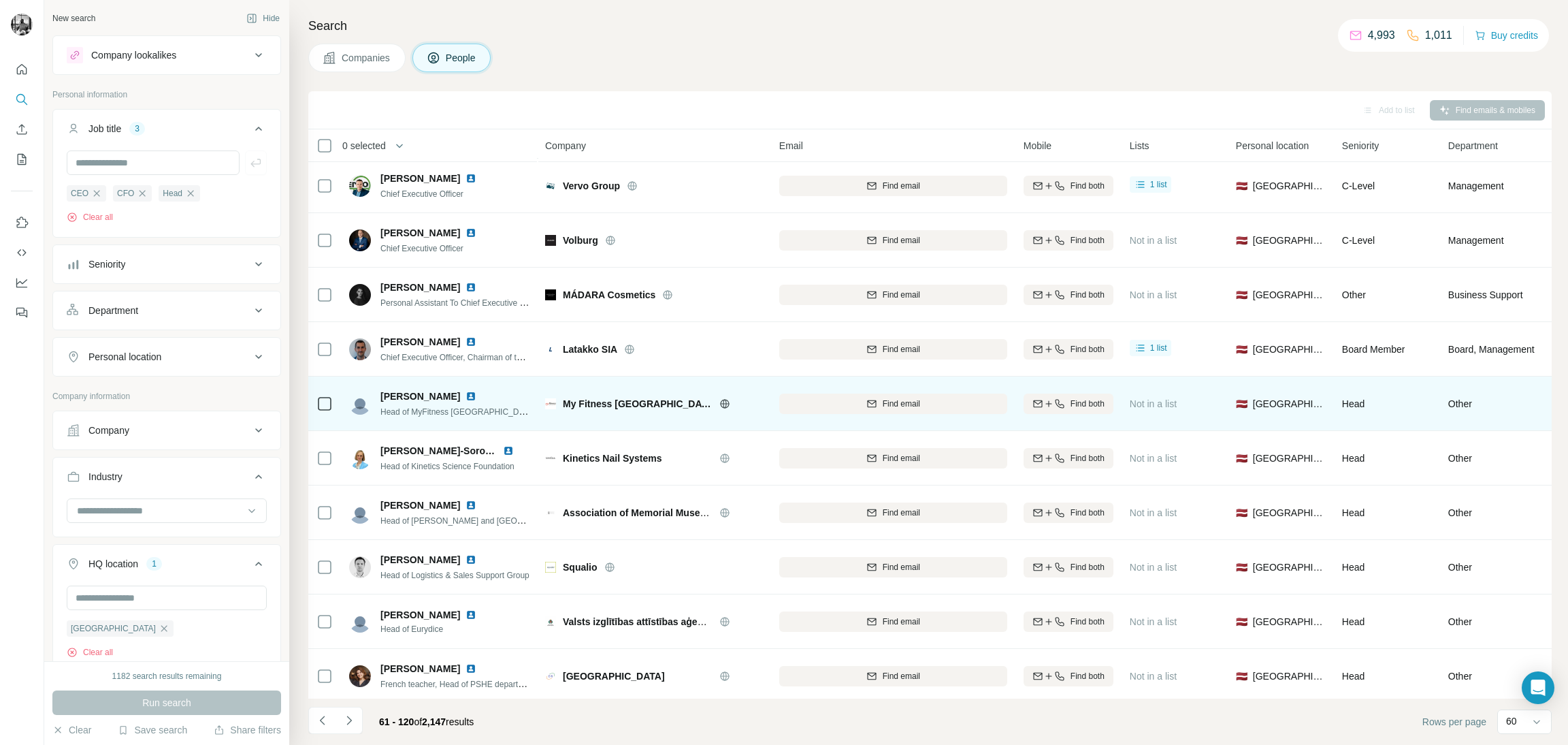
scroll to position [409, 0]
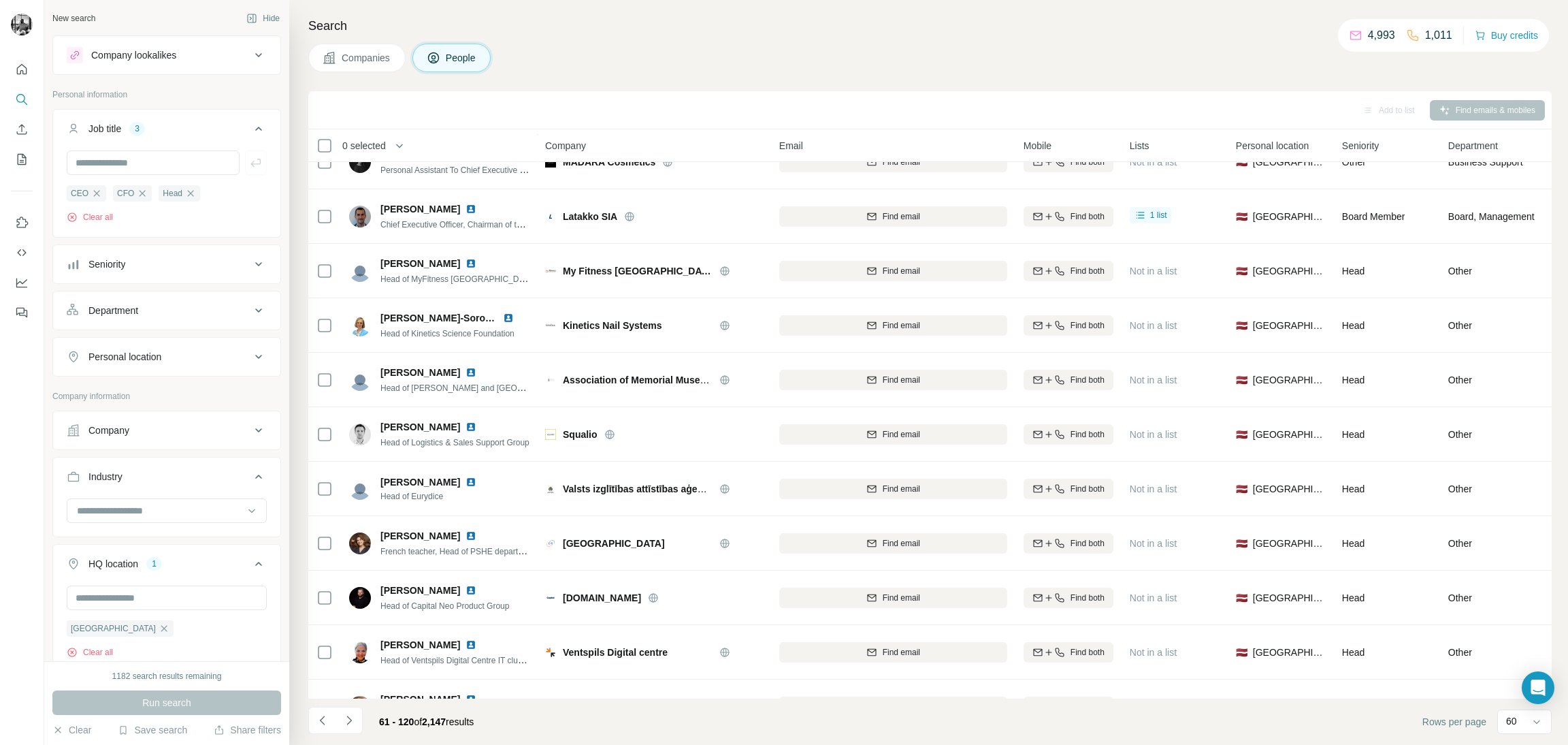
click at [256, 736] on button "Share filters" at bounding box center [247, 730] width 68 height 14
click at [255, 730] on button "Share filters" at bounding box center [247, 730] width 68 height 14
click at [248, 725] on button "Share filters" at bounding box center [247, 730] width 68 height 14
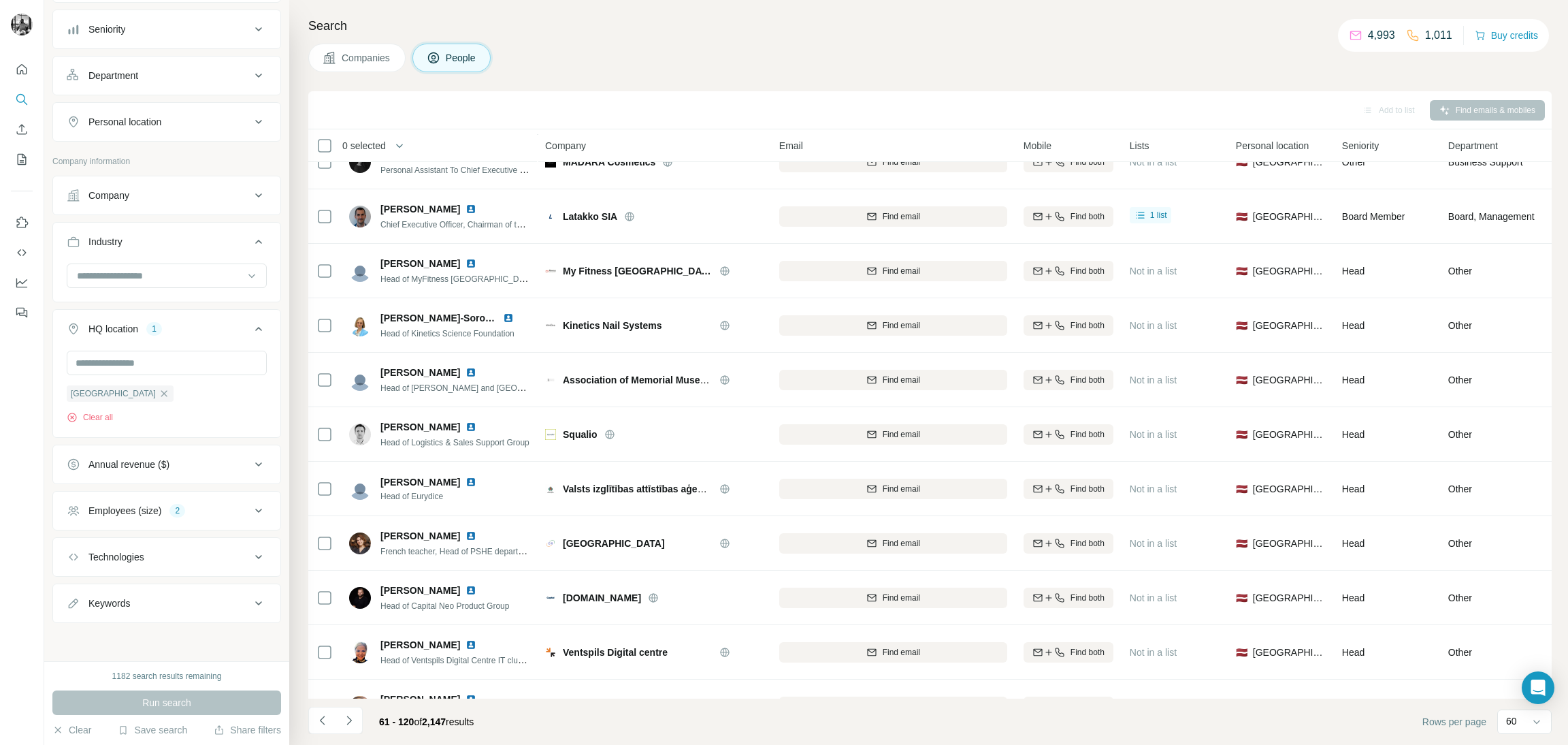
scroll to position [237, 0]
click at [240, 725] on button "Share filters" at bounding box center [247, 730] width 68 height 14
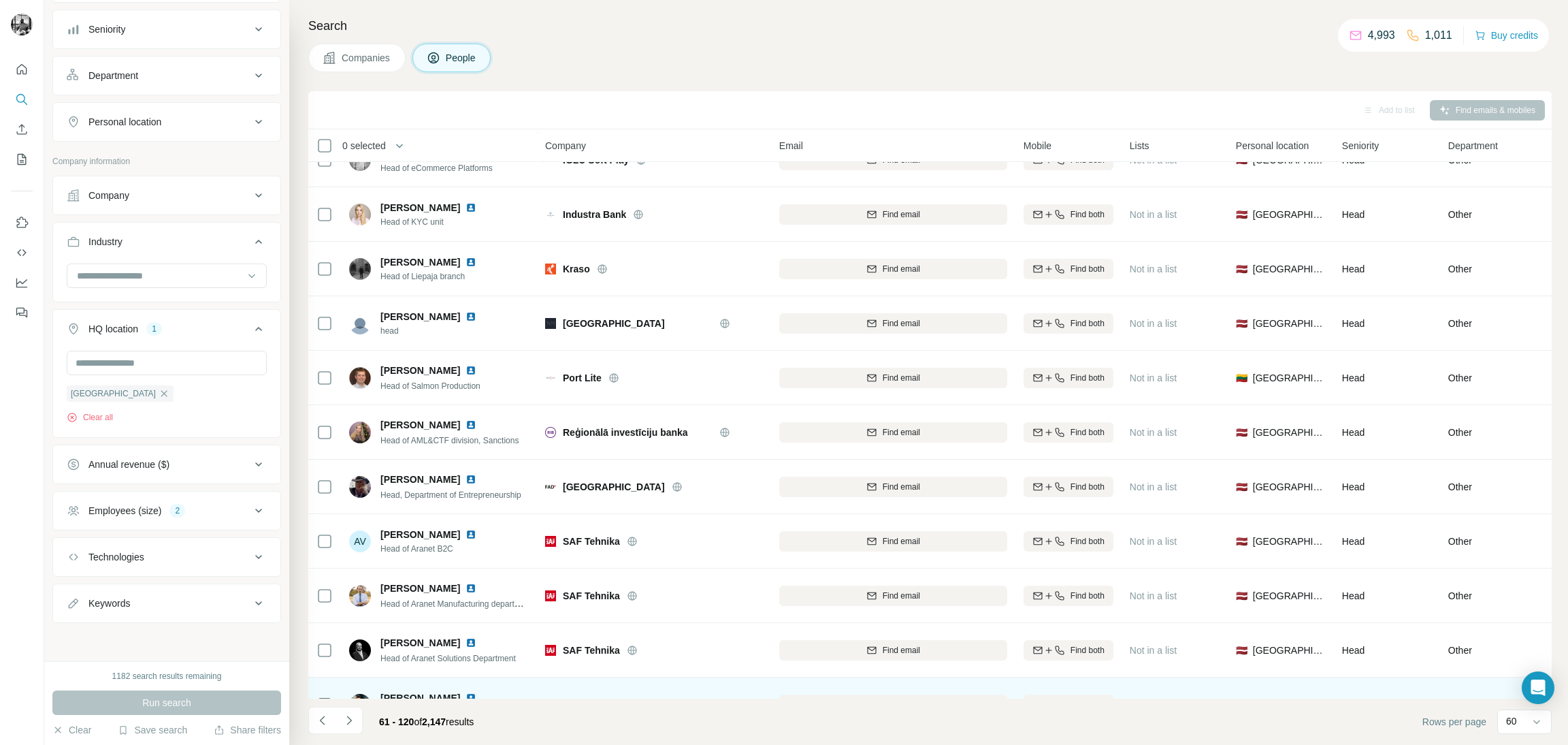
scroll to position [1327, 0]
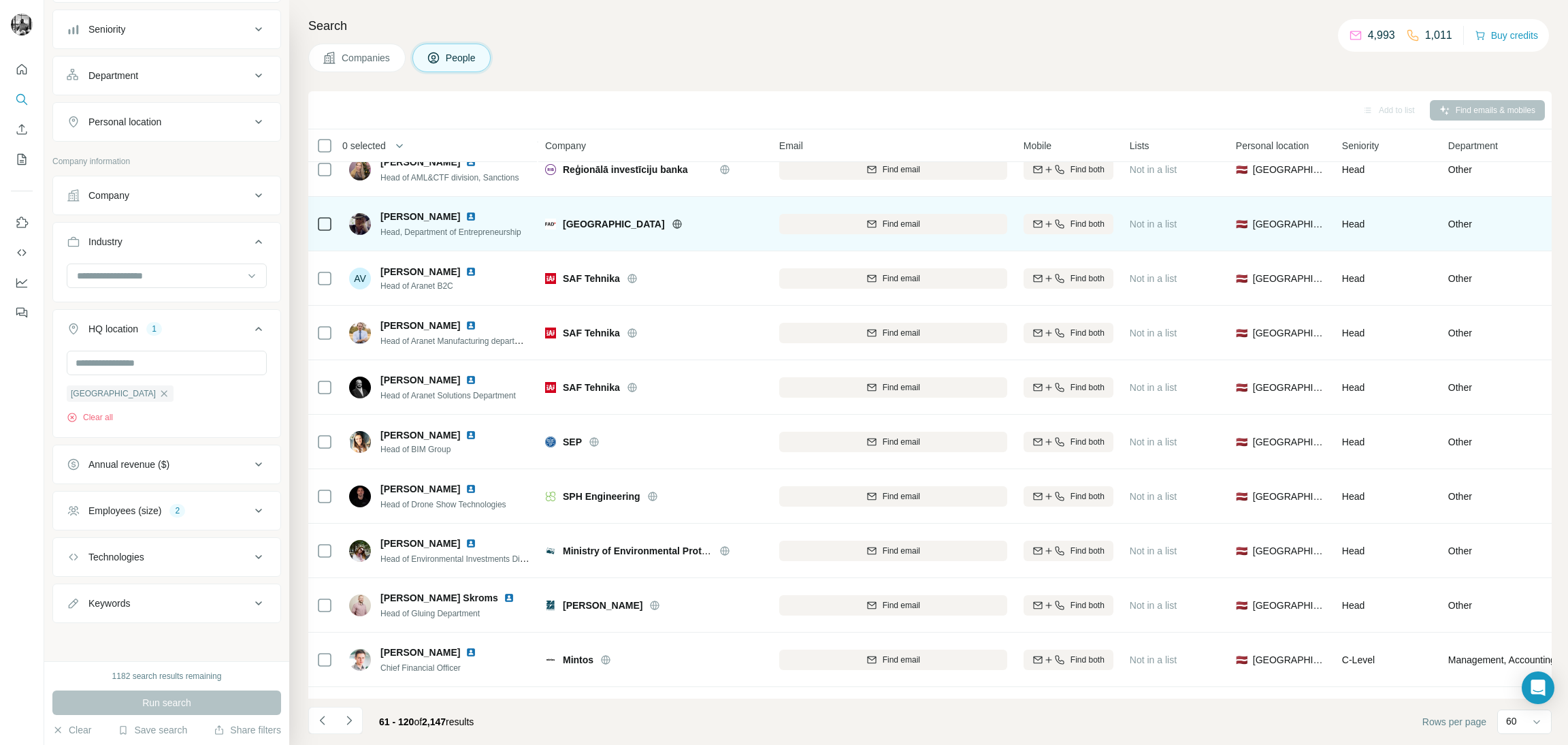
click at [314, 724] on button "Navigate to previous page" at bounding box center [322, 720] width 27 height 27
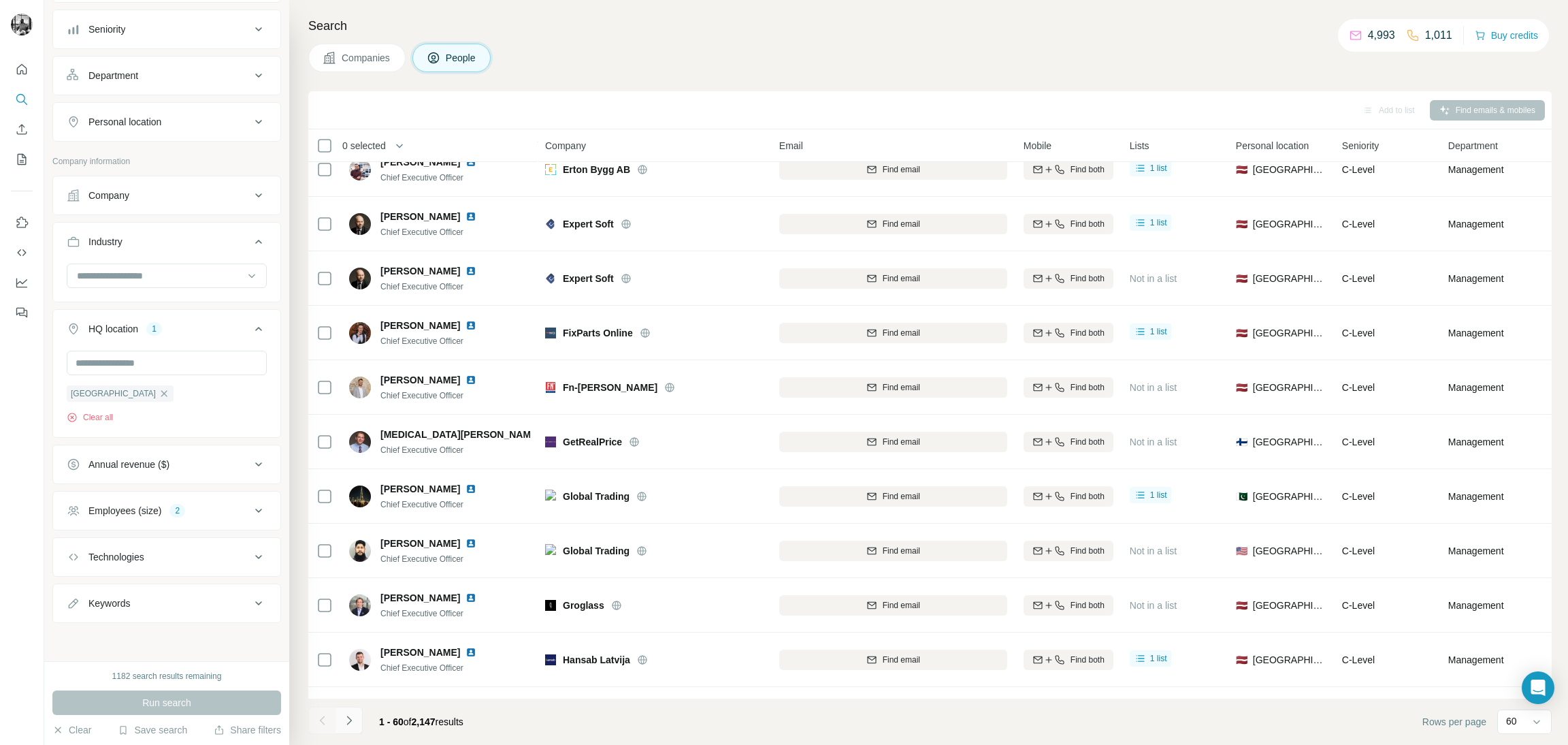
click at [350, 713] on icon "Navigate to next page" at bounding box center [349, 720] width 14 height 14
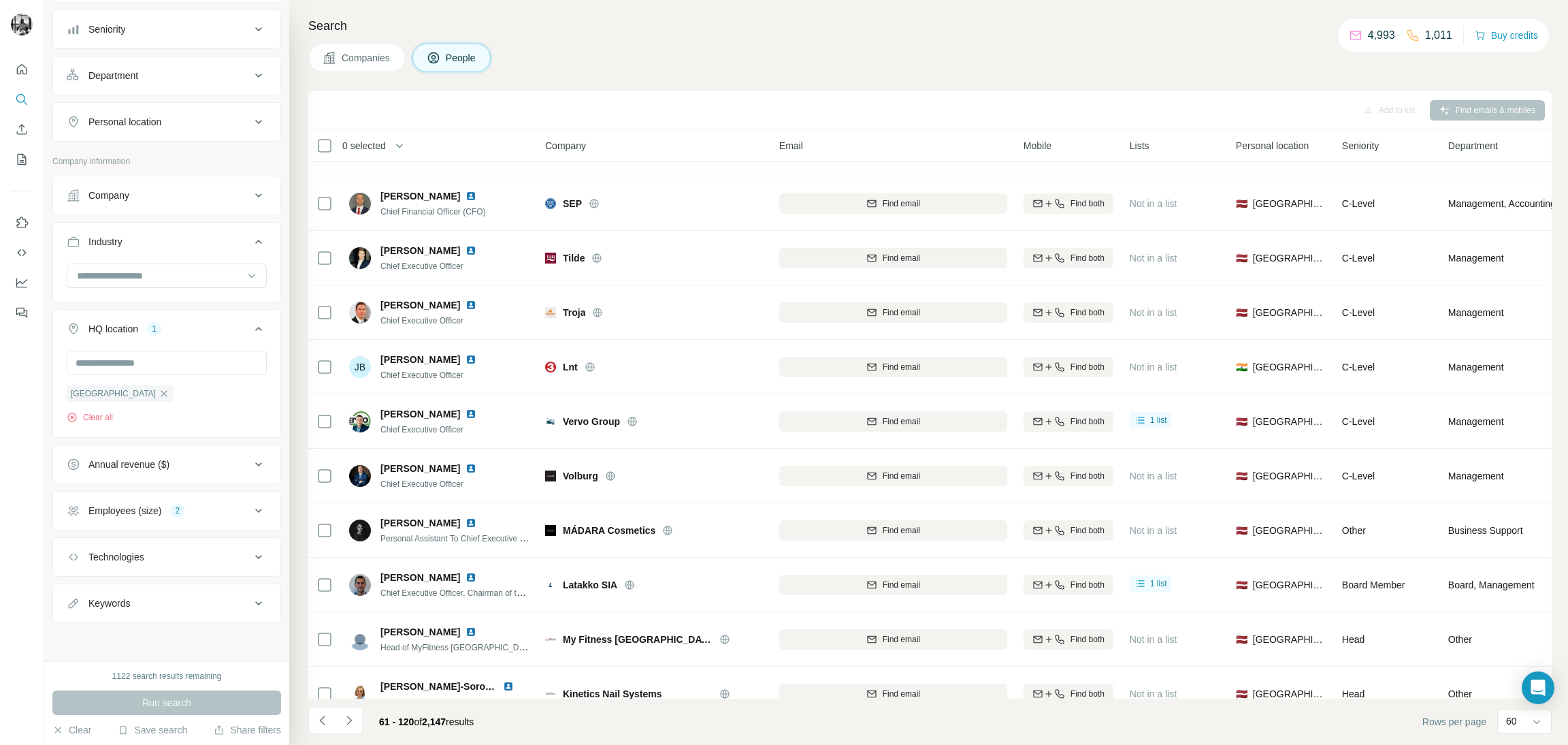
scroll to position [0, 0]
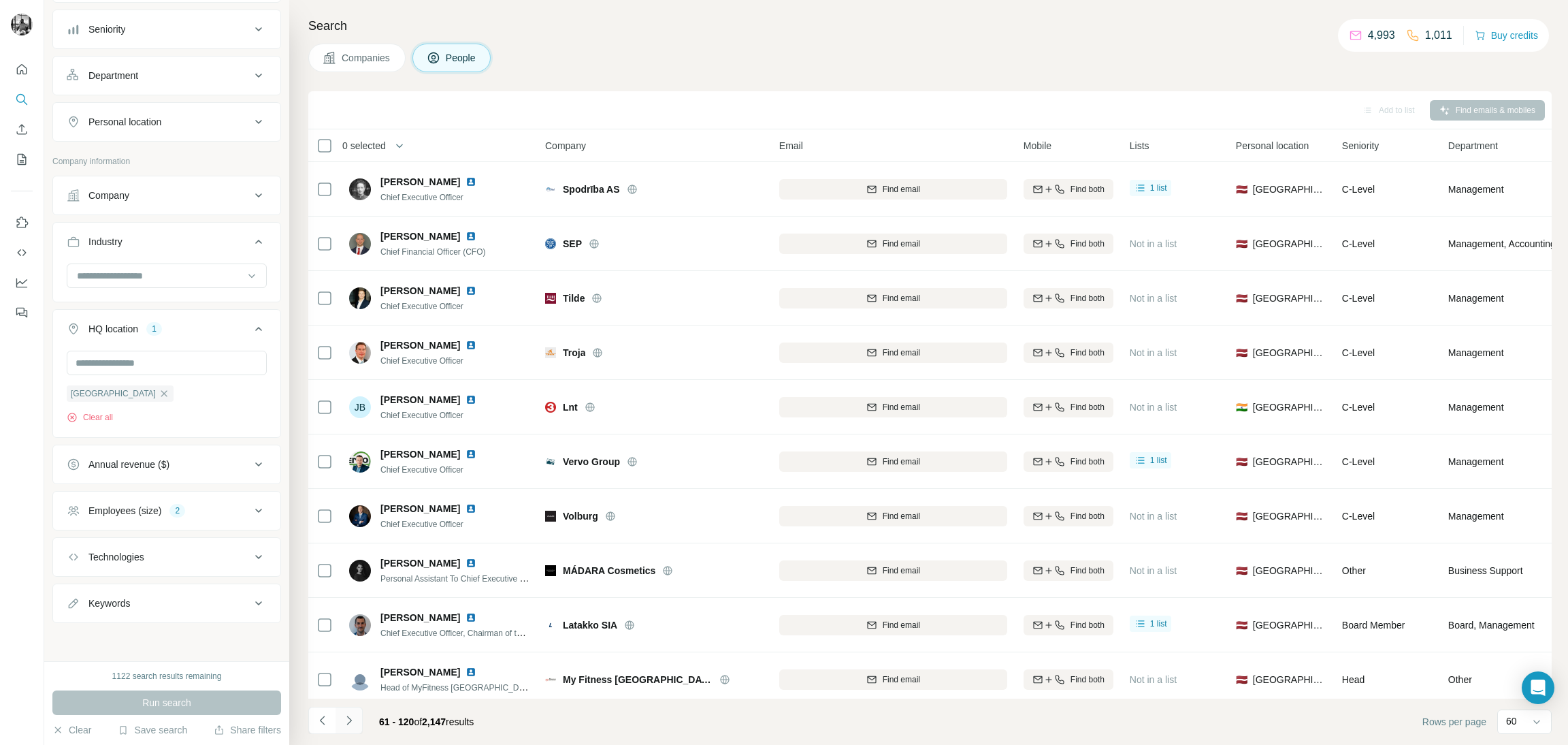
click at [352, 720] on icon "Navigate to next page" at bounding box center [349, 720] width 14 height 14
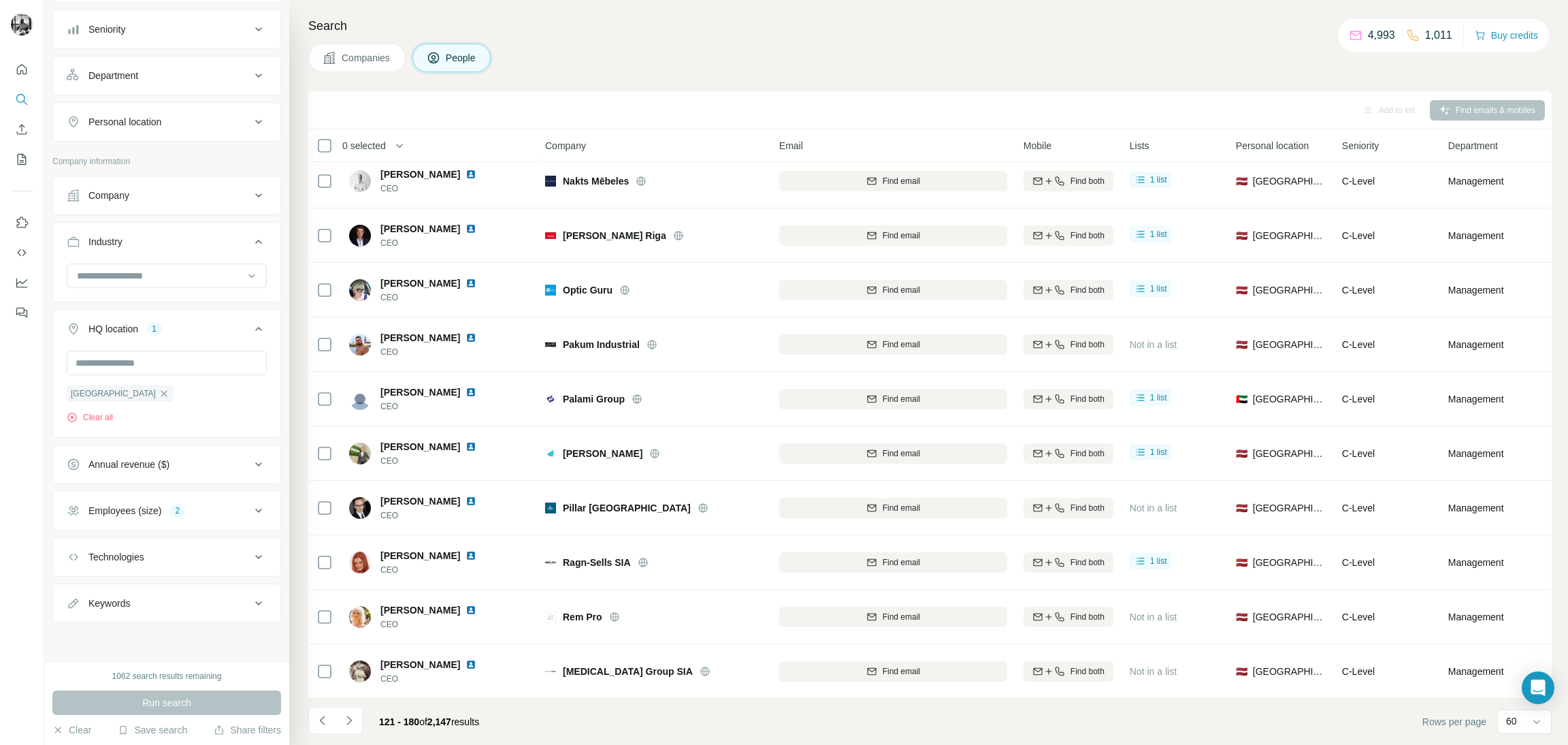
scroll to position [2741, 0]
